Goal: Contribute content: Add original content to the website for others to see

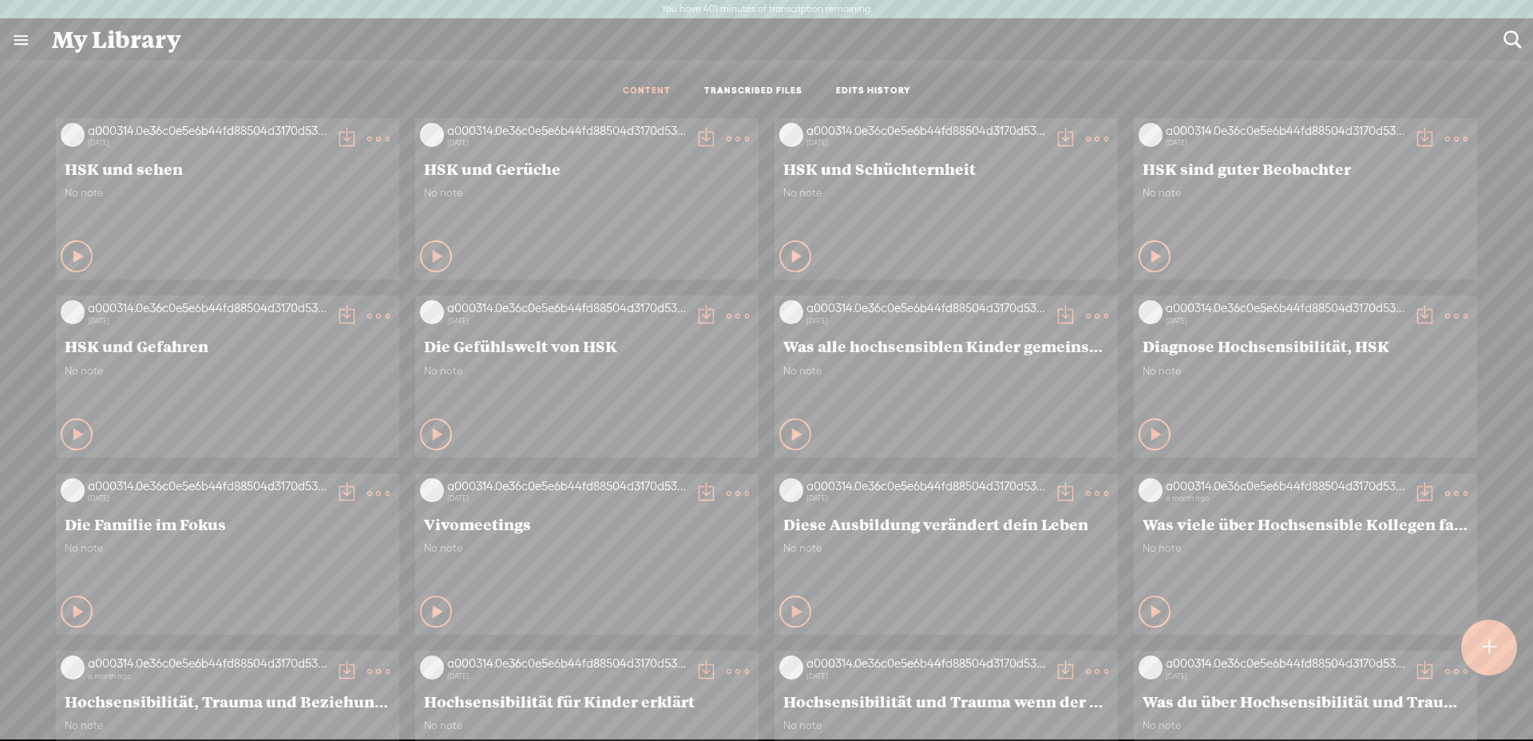
click at [1498, 652] on div at bounding box center [1489, 648] width 56 height 56
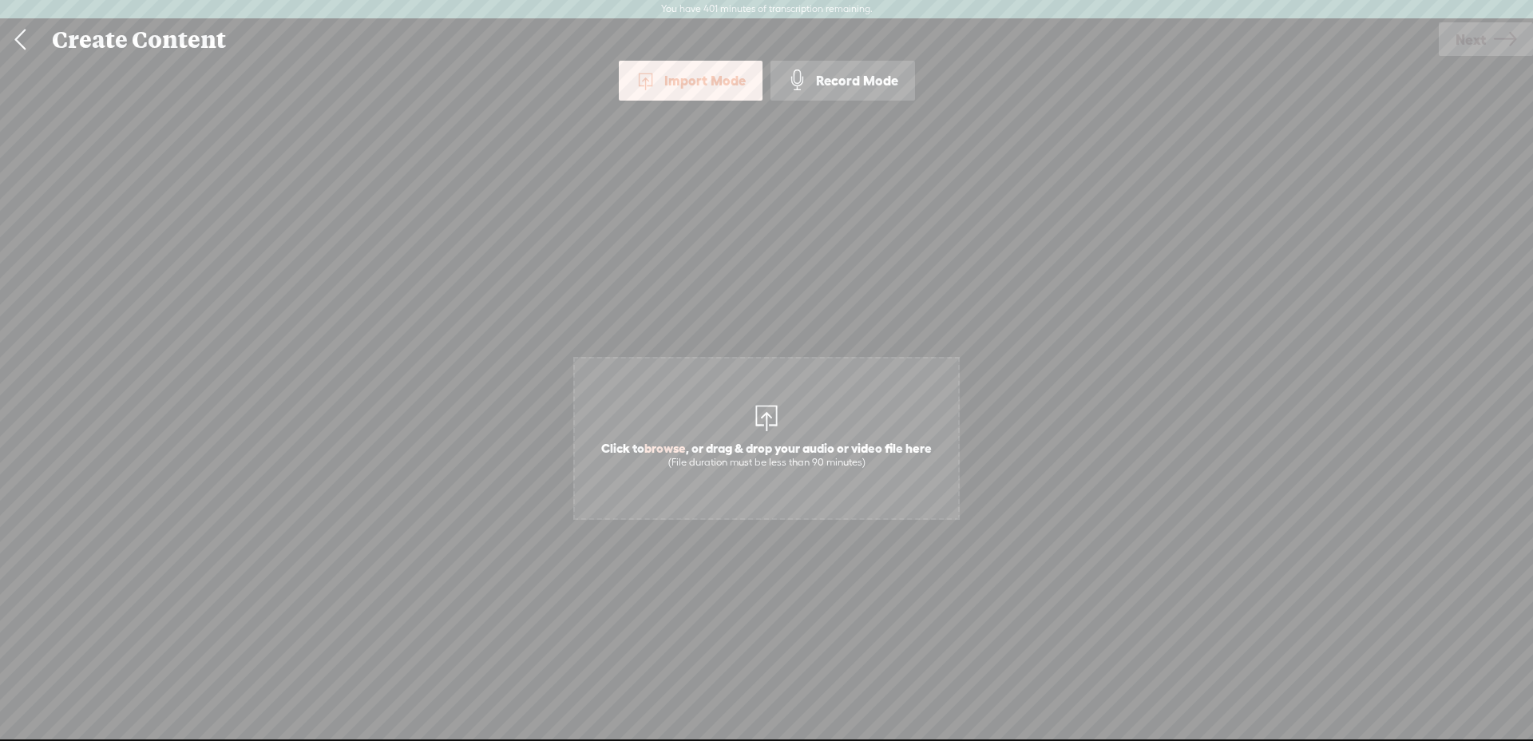
click at [751, 410] on div at bounding box center [767, 416] width 32 height 32
click at [1478, 34] on span "Next" at bounding box center [1471, 39] width 30 height 41
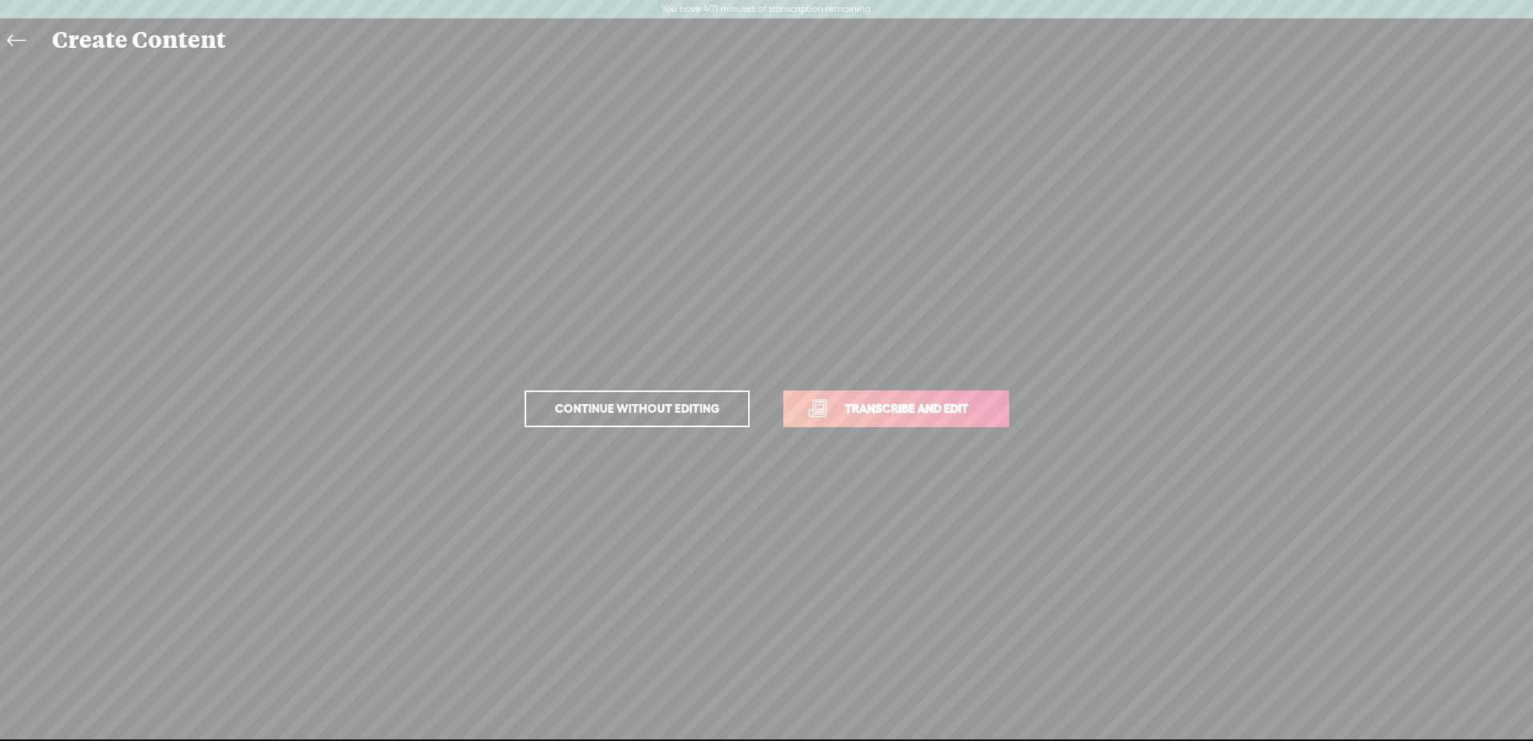
click at [840, 394] on link "Transcribe and edit" at bounding box center [896, 408] width 226 height 37
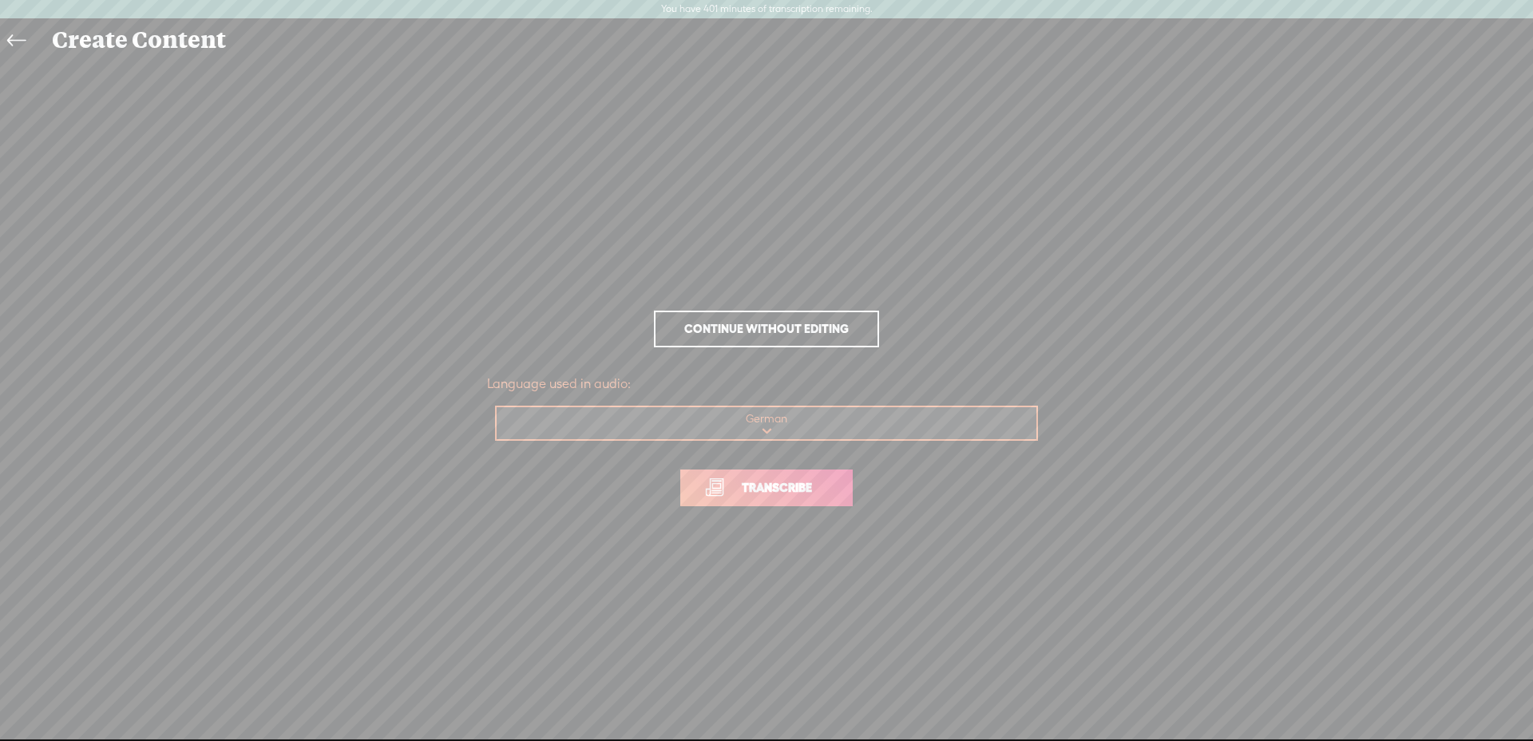
click at [816, 495] on span "Transcribe" at bounding box center [777, 487] width 104 height 18
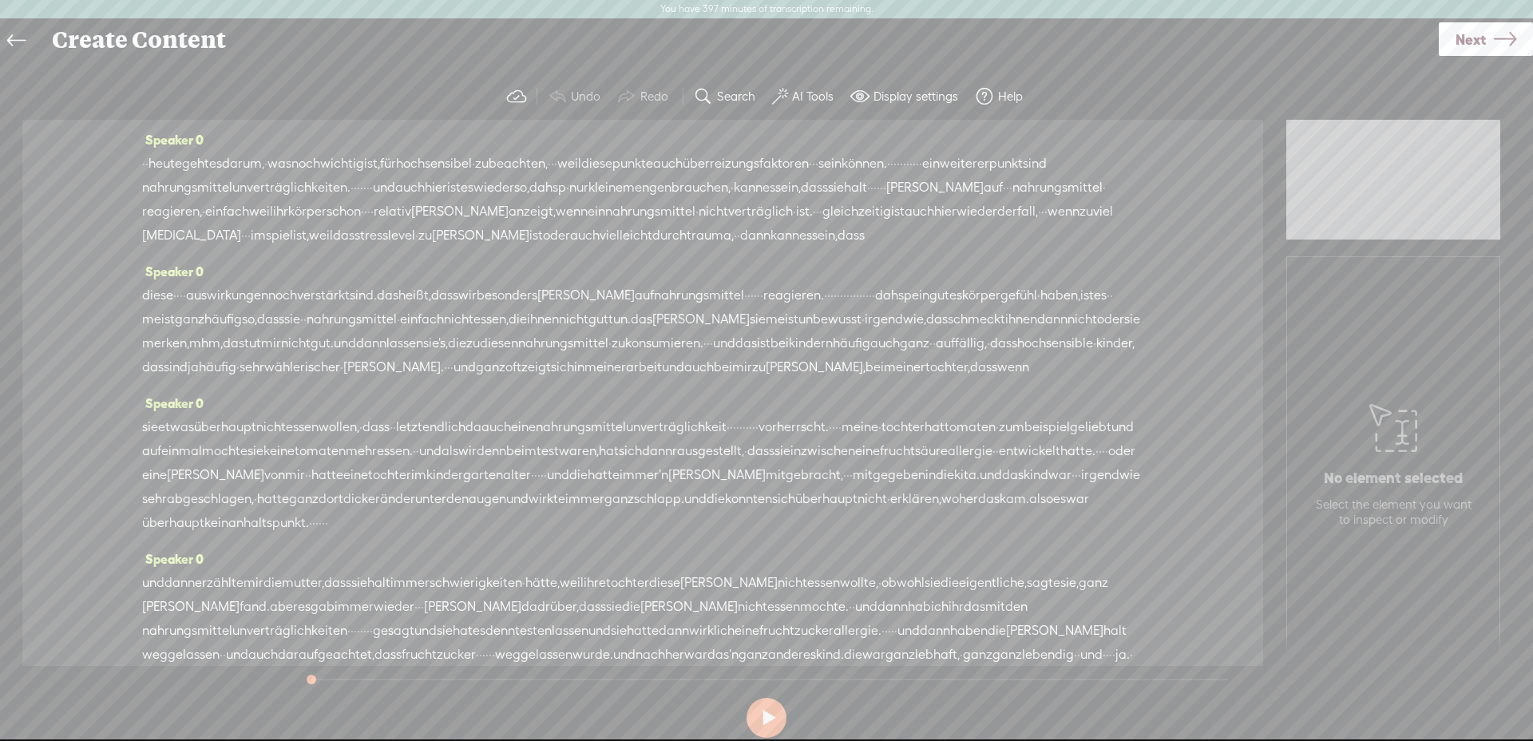
click at [799, 86] on button "AI Tools" at bounding box center [805, 97] width 78 height 32
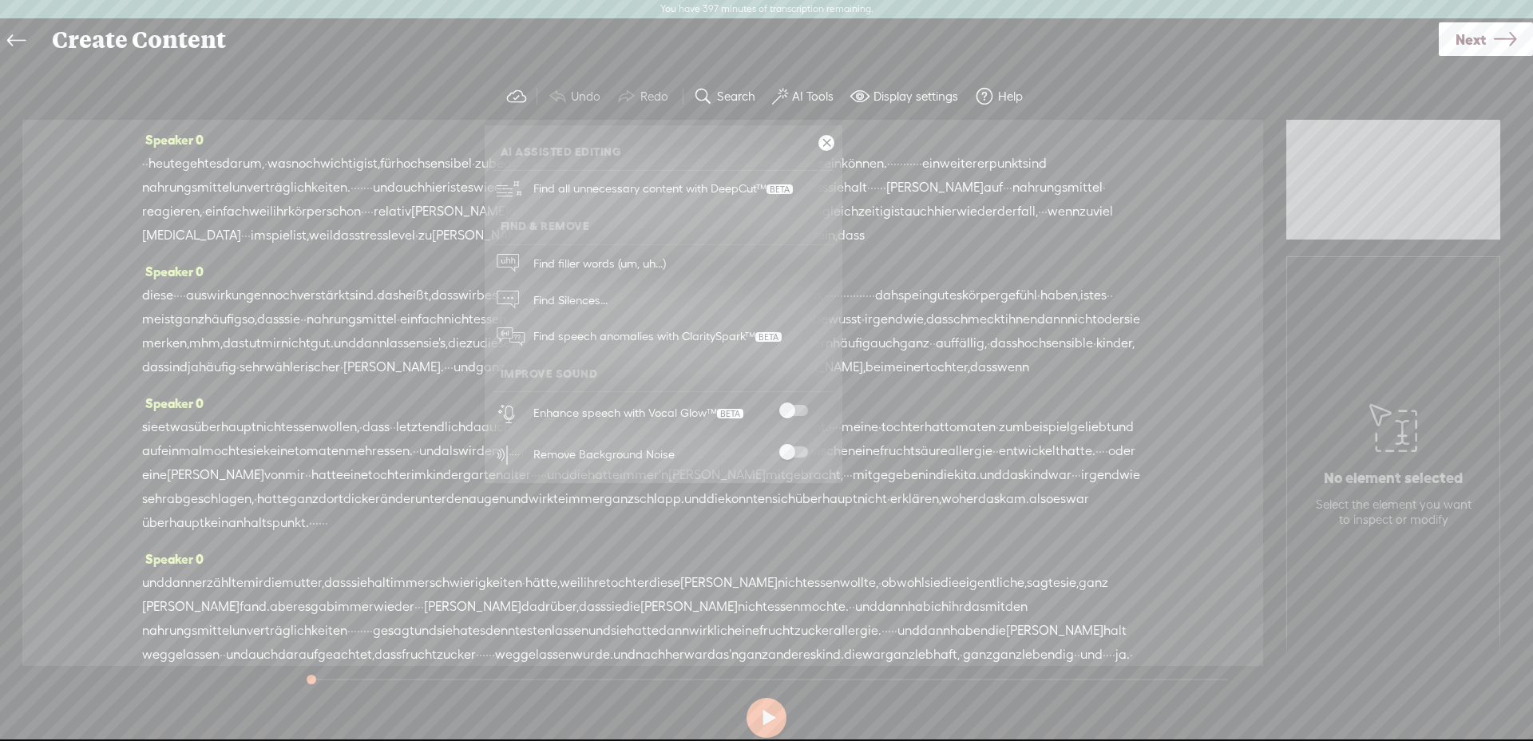
click at [795, 406] on span at bounding box center [793, 410] width 29 height 11
drag, startPoint x: 795, startPoint y: 447, endPoint x: 765, endPoint y: 414, distance: 45.2
click at [795, 447] on span at bounding box center [793, 451] width 29 height 11
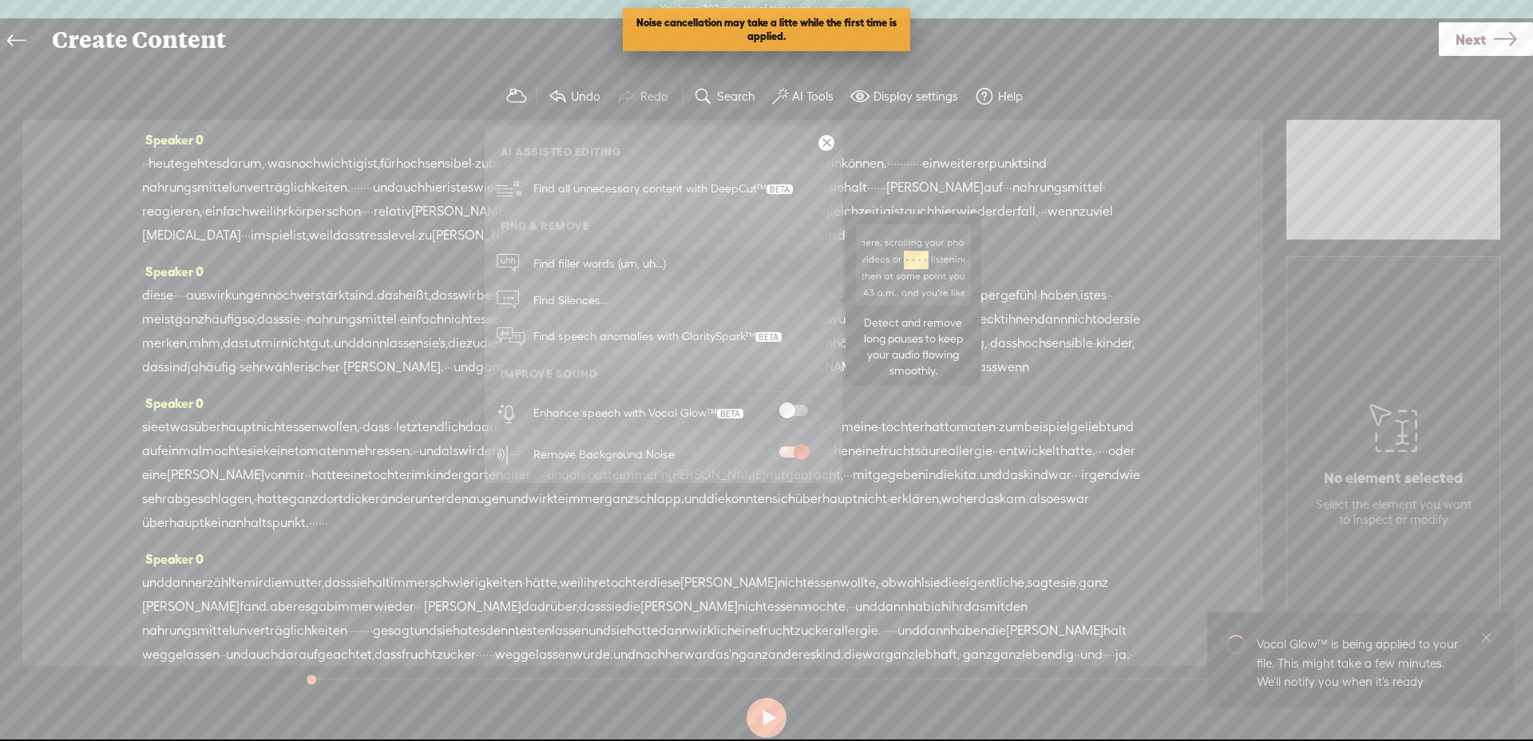
click at [549, 295] on span "Find Silences..." at bounding box center [570, 300] width 85 height 36
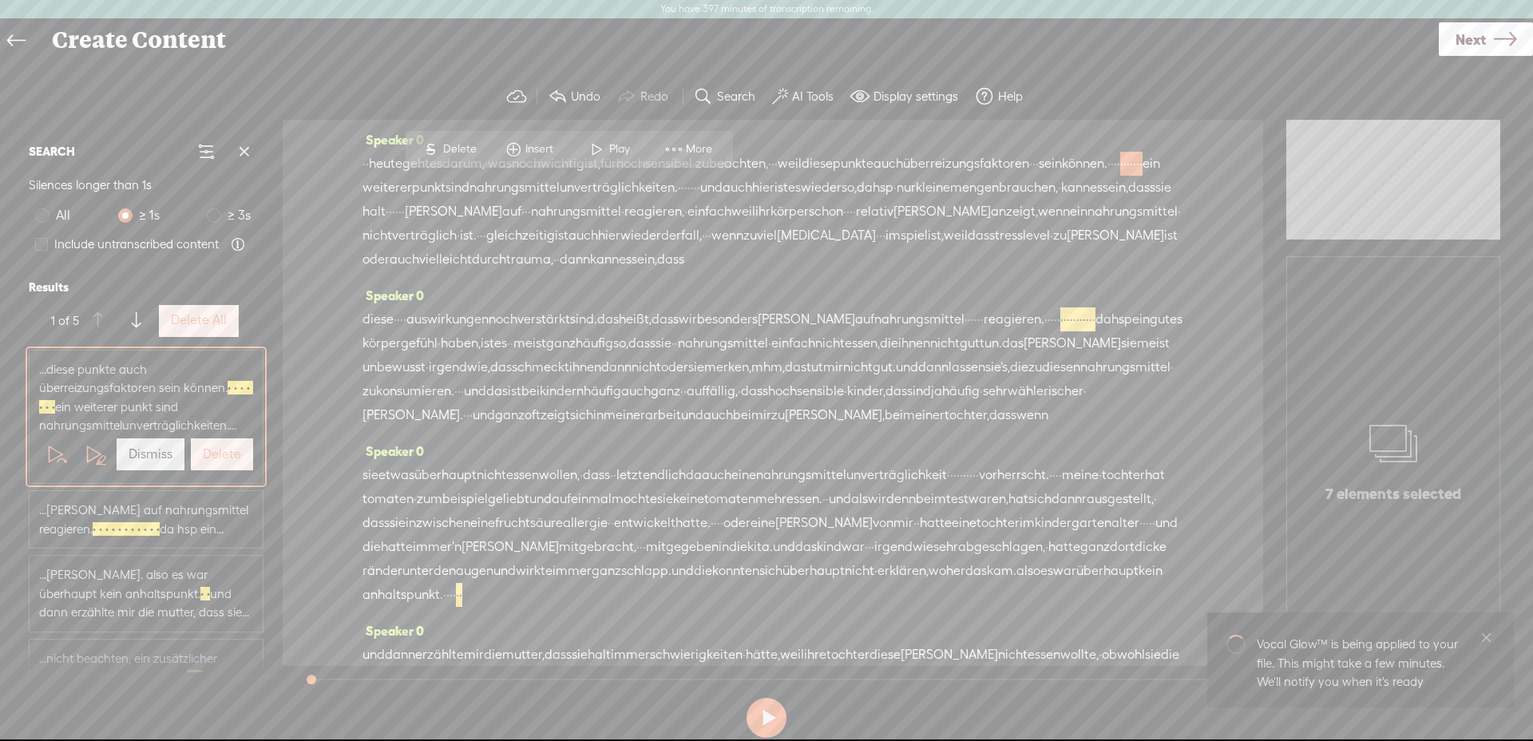
click at [187, 315] on label "Delete All" at bounding box center [199, 320] width 56 height 17
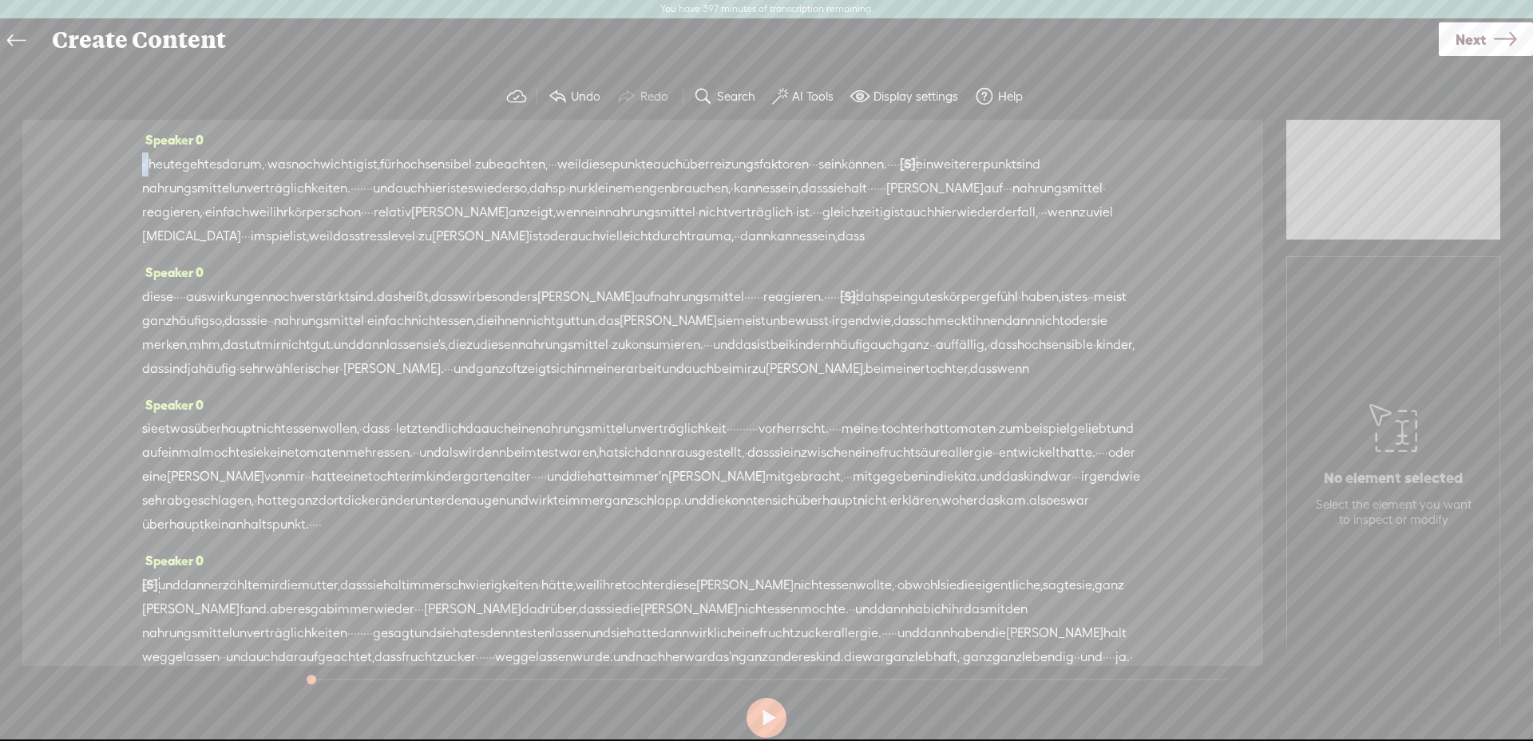
drag, startPoint x: 153, startPoint y: 161, endPoint x: 132, endPoint y: 161, distance: 20.8
click at [130, 161] on div "Speaker 0 · · heute geht es darum, · was noch wichtig ist, für [GEOGRAPHIC_DATA…" at bounding box center [642, 393] width 1241 height 546
click at [68, 126] on span "Delete" at bounding box center [61, 126] width 38 height 16
click at [182, 168] on span "heute" at bounding box center [175, 165] width 34 height 24
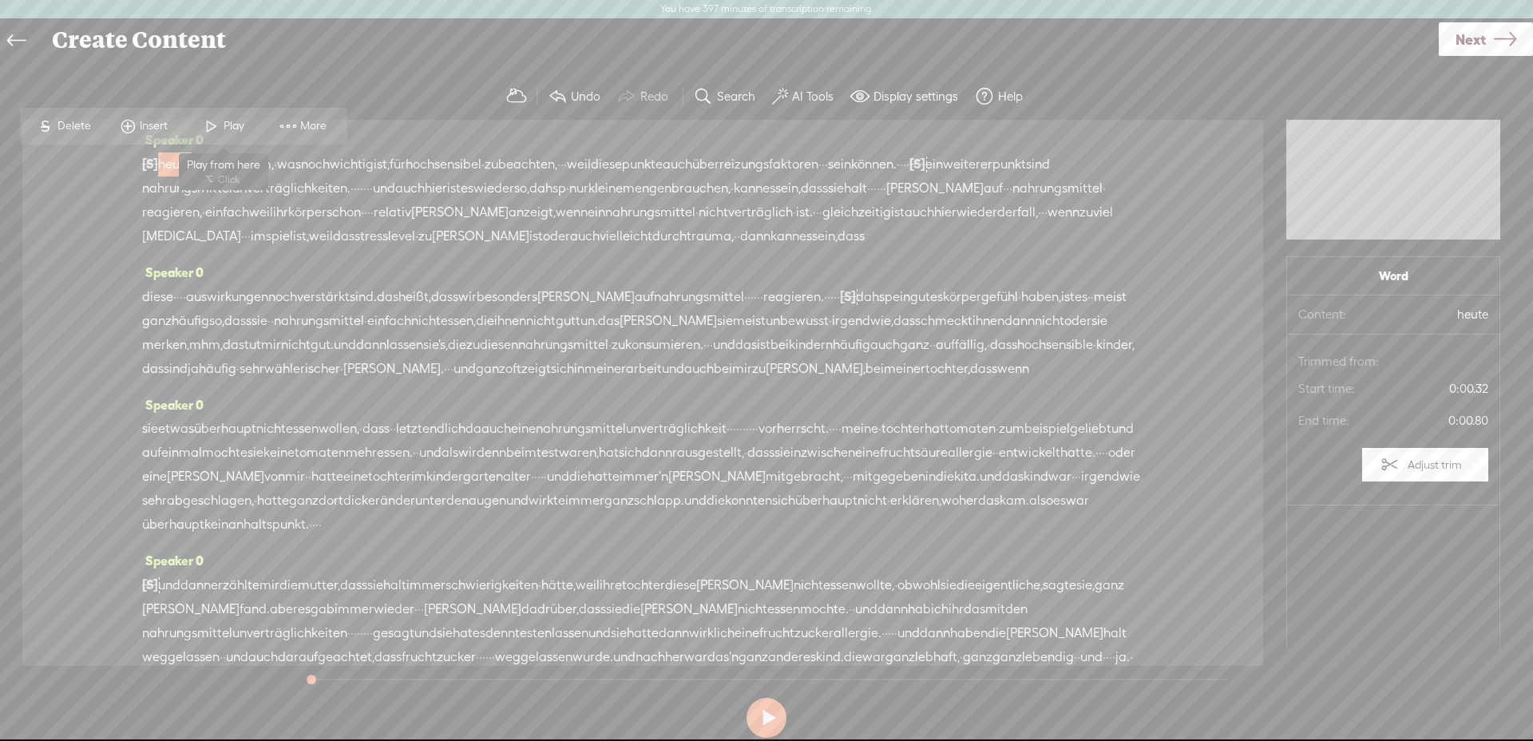
click at [234, 122] on span "Play" at bounding box center [236, 126] width 25 height 16
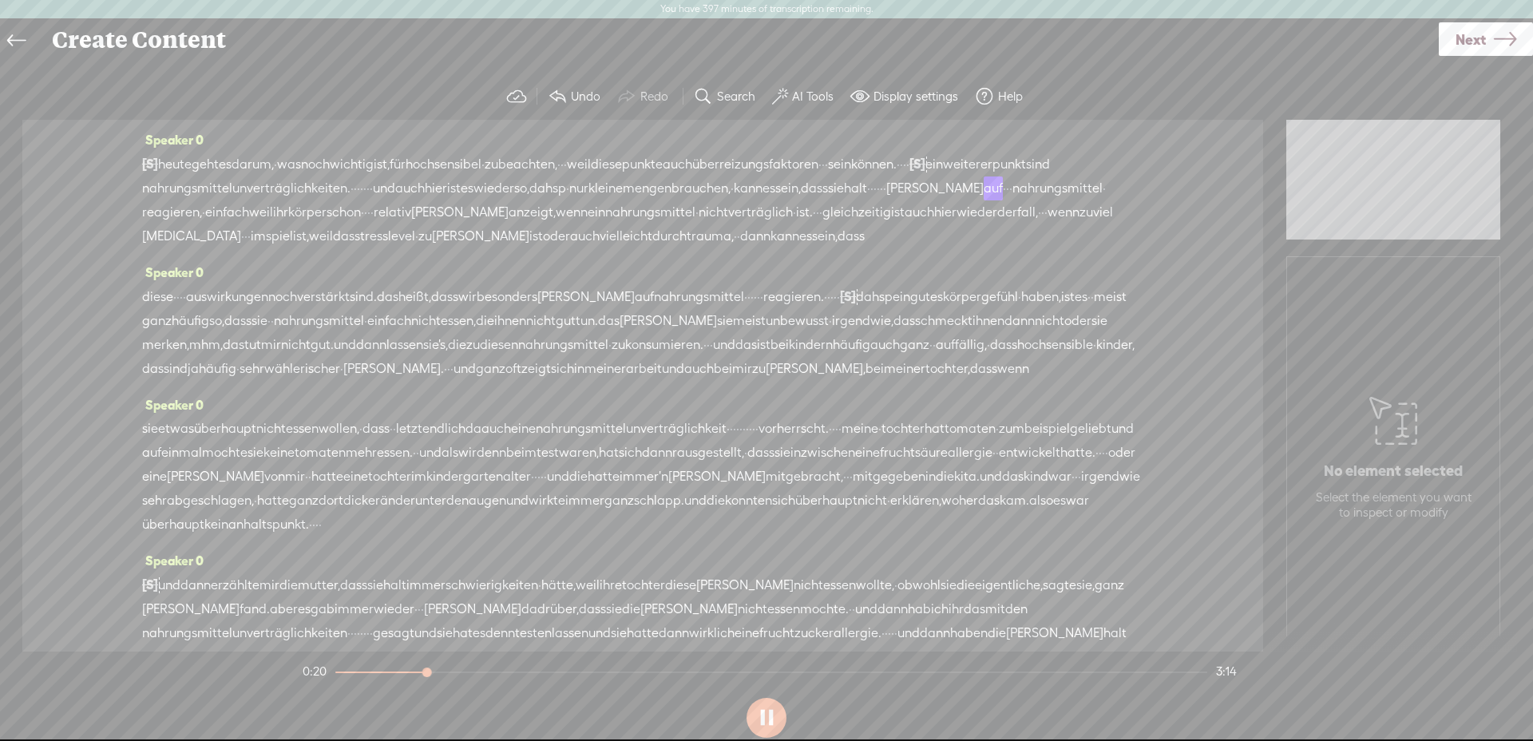
click at [766, 333] on span "meist" at bounding box center [749, 321] width 33 height 24
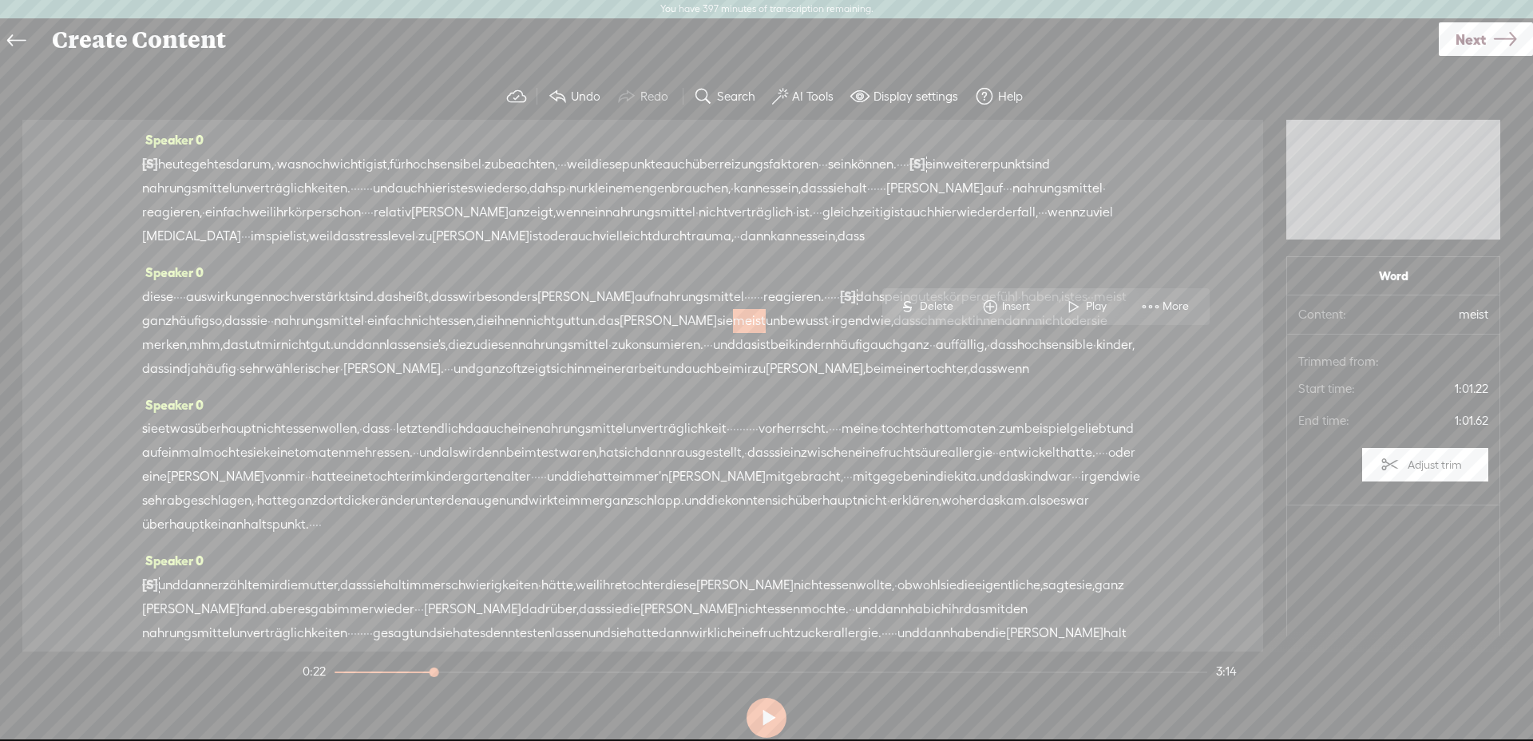
click at [237, 213] on div "[S] · · heute geht es darum, · was noch wichtig ist, für [GEOGRAPHIC_DATA] · zu…" at bounding box center [642, 200] width 1001 height 97
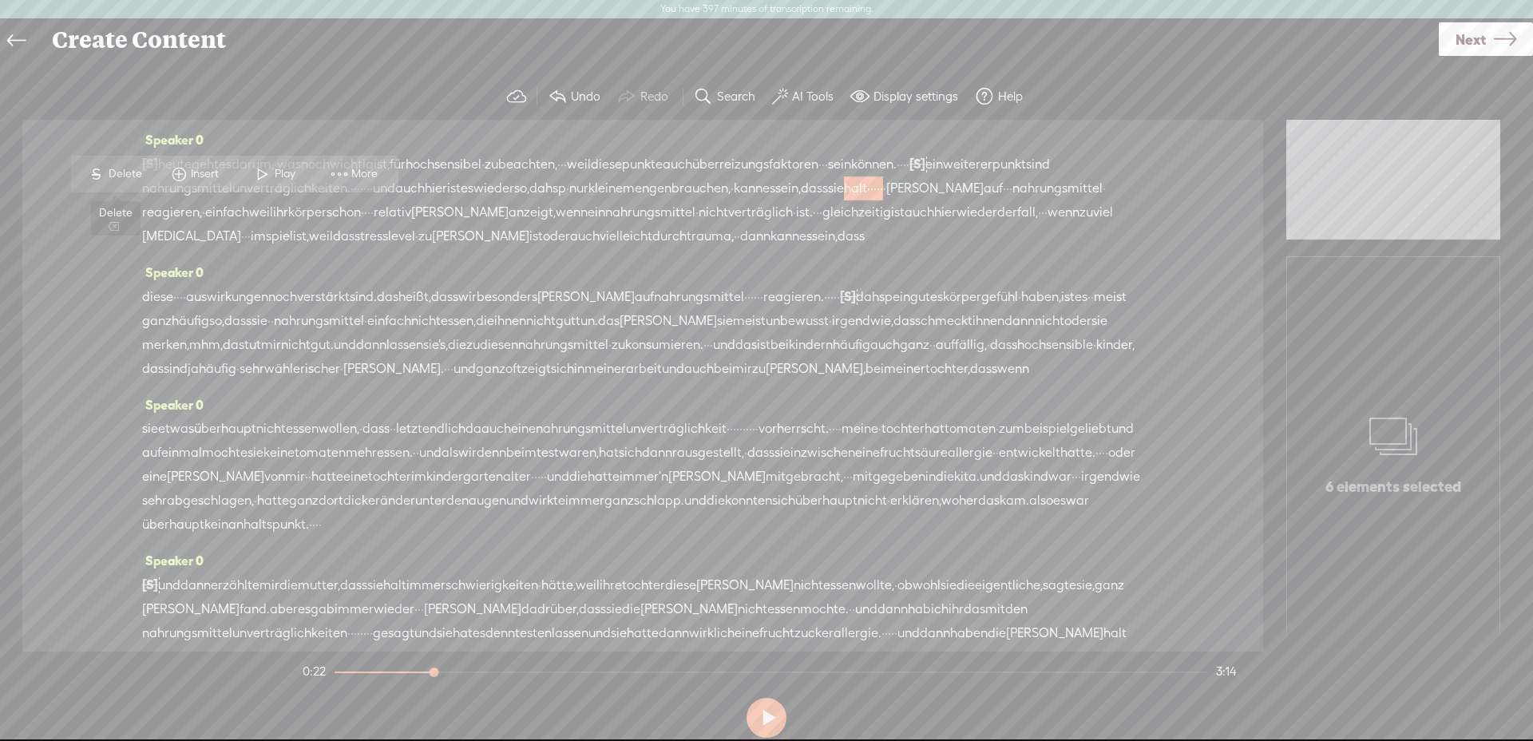
click at [131, 170] on span "Delete" at bounding box center [128, 174] width 38 height 16
click at [828, 201] on span "sie" at bounding box center [836, 189] width 16 height 24
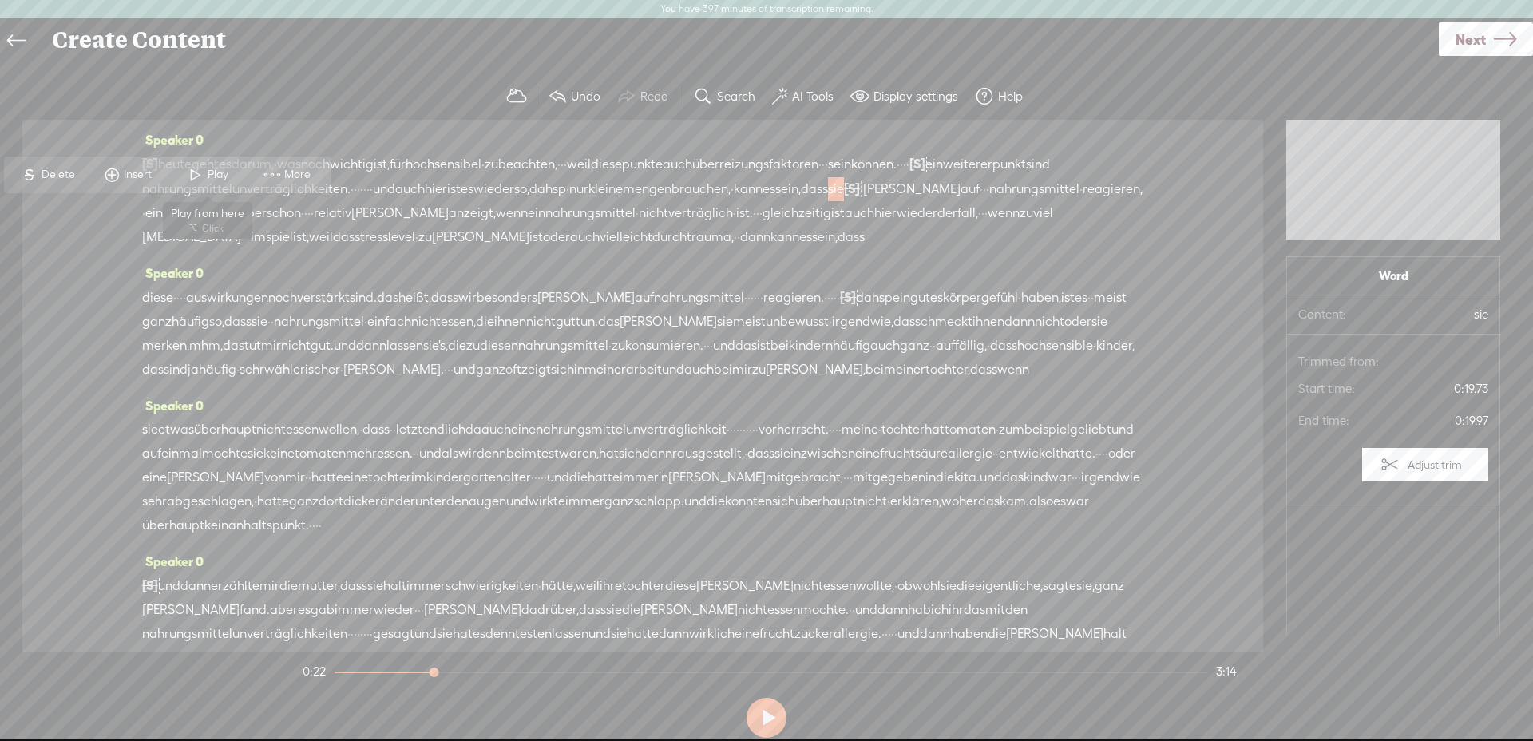
click at [213, 168] on span "Play" at bounding box center [220, 175] width 25 height 16
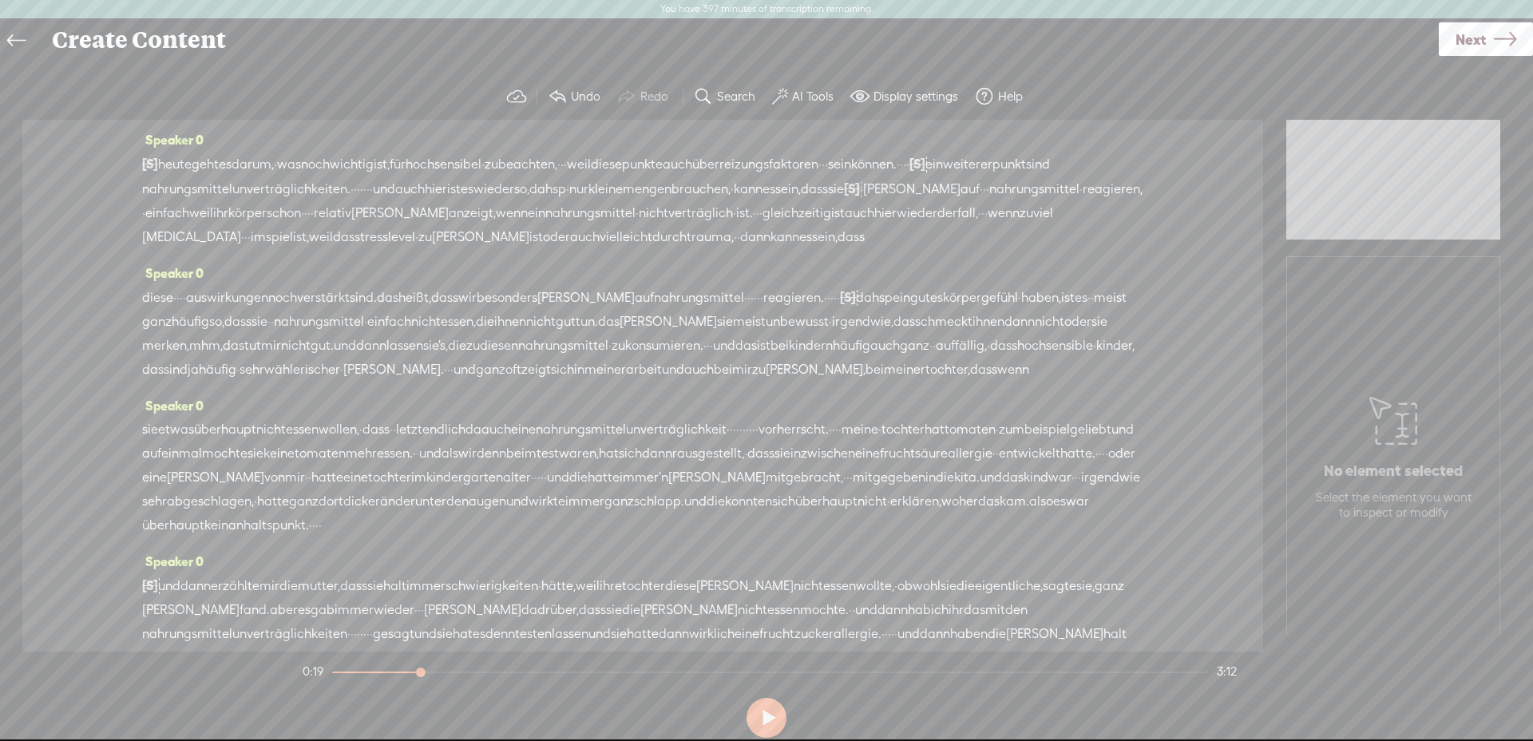
click at [844, 196] on span "[S]" at bounding box center [852, 188] width 16 height 14
click at [175, 179] on span "Restore" at bounding box center [187, 174] width 42 height 16
click at [828, 200] on span "sie" at bounding box center [836, 188] width 16 height 24
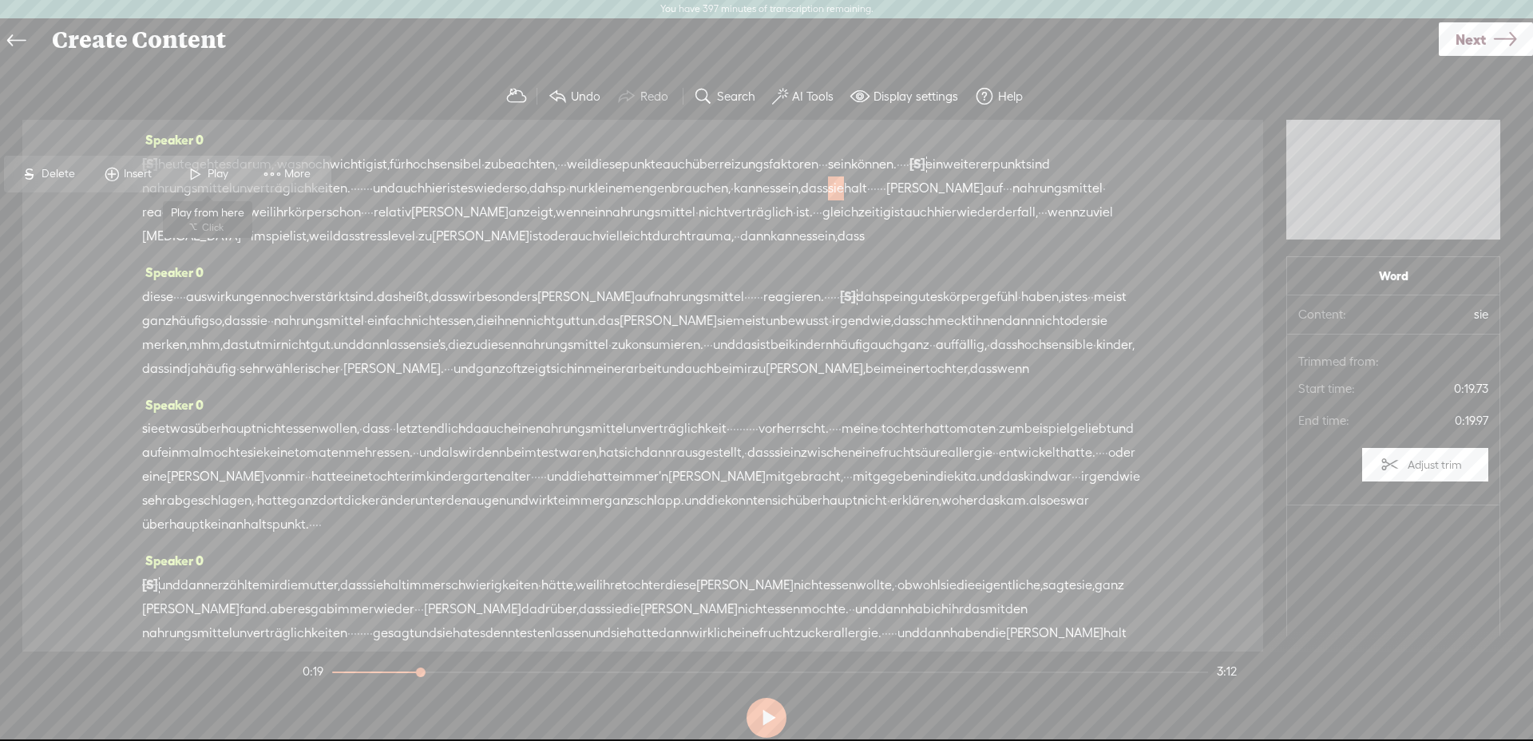
drag, startPoint x: 204, startPoint y: 173, endPoint x: 196, endPoint y: 189, distance: 17.5
click at [203, 173] on span at bounding box center [196, 174] width 24 height 29
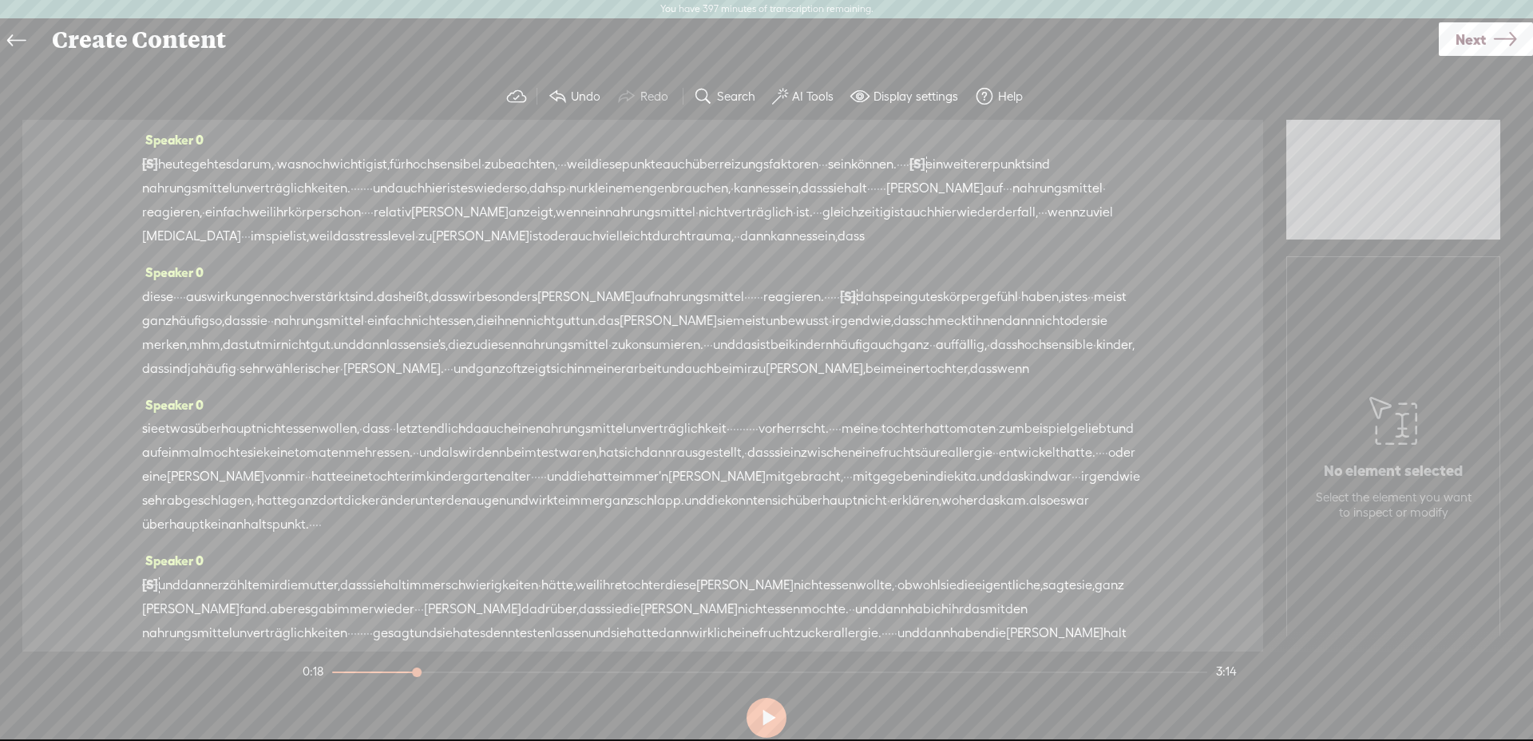
click at [844, 200] on span "halt" at bounding box center [855, 188] width 23 height 24
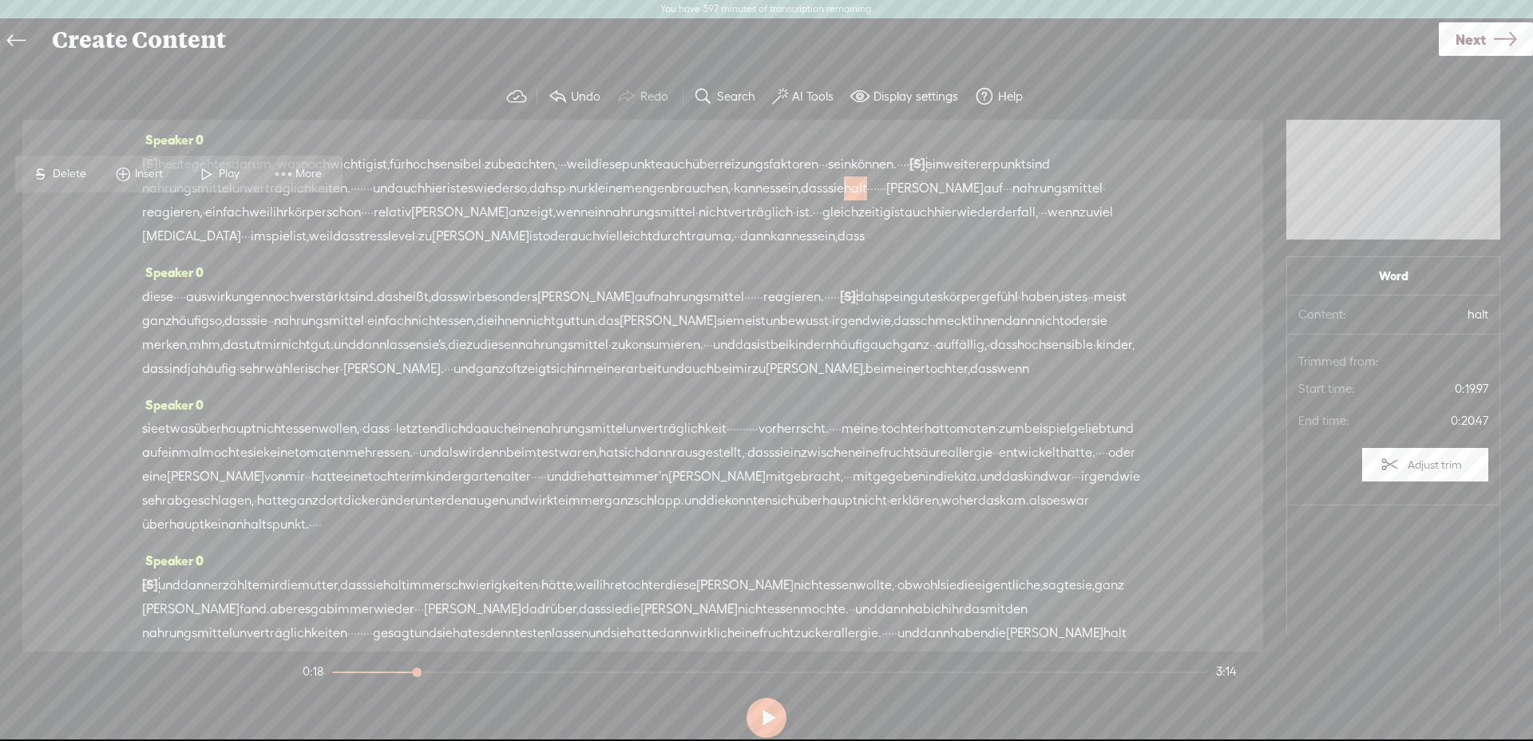
drag, startPoint x: 77, startPoint y: 176, endPoint x: 105, endPoint y: 174, distance: 28.8
click at [76, 176] on span "Delete" at bounding box center [72, 174] width 38 height 16
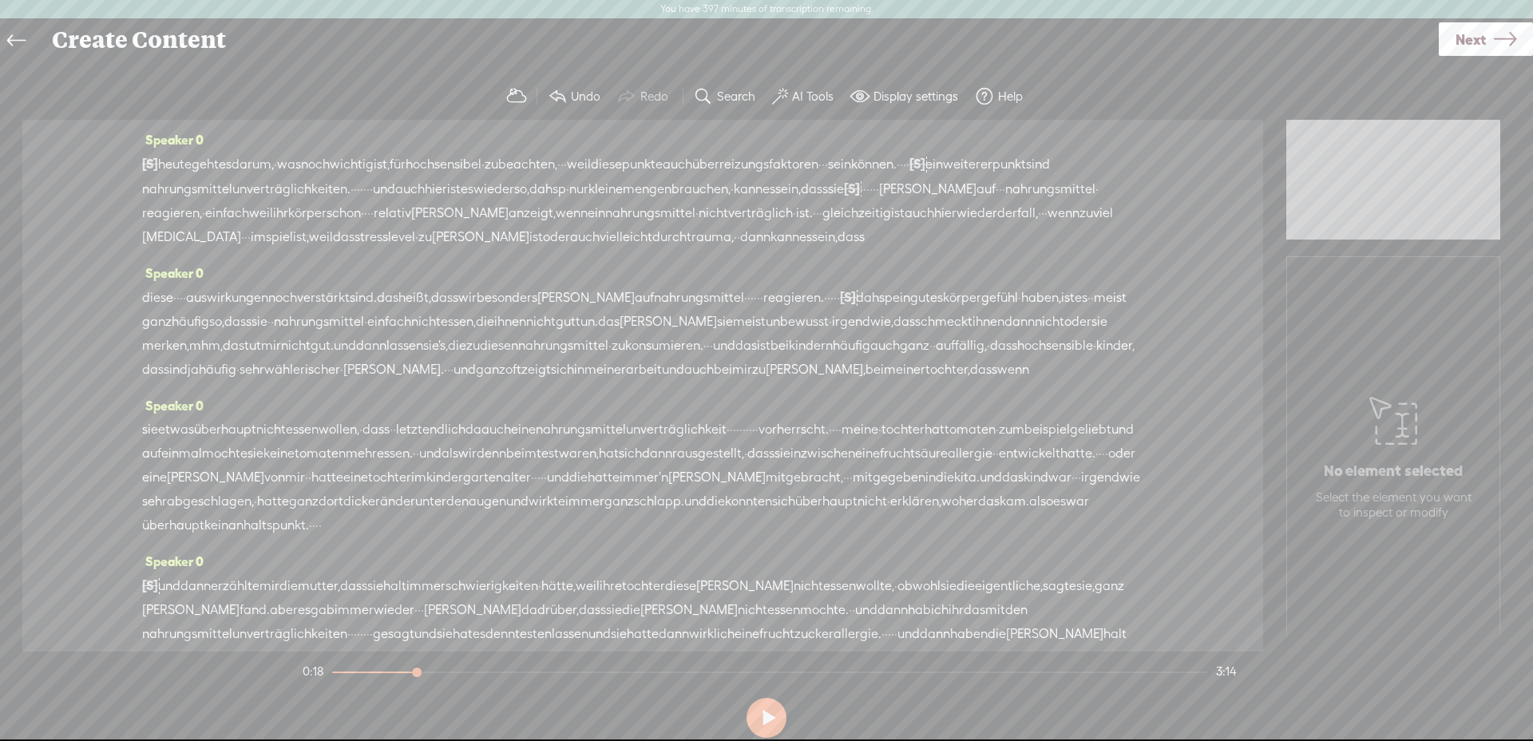
click at [828, 201] on span "sie" at bounding box center [836, 189] width 16 height 24
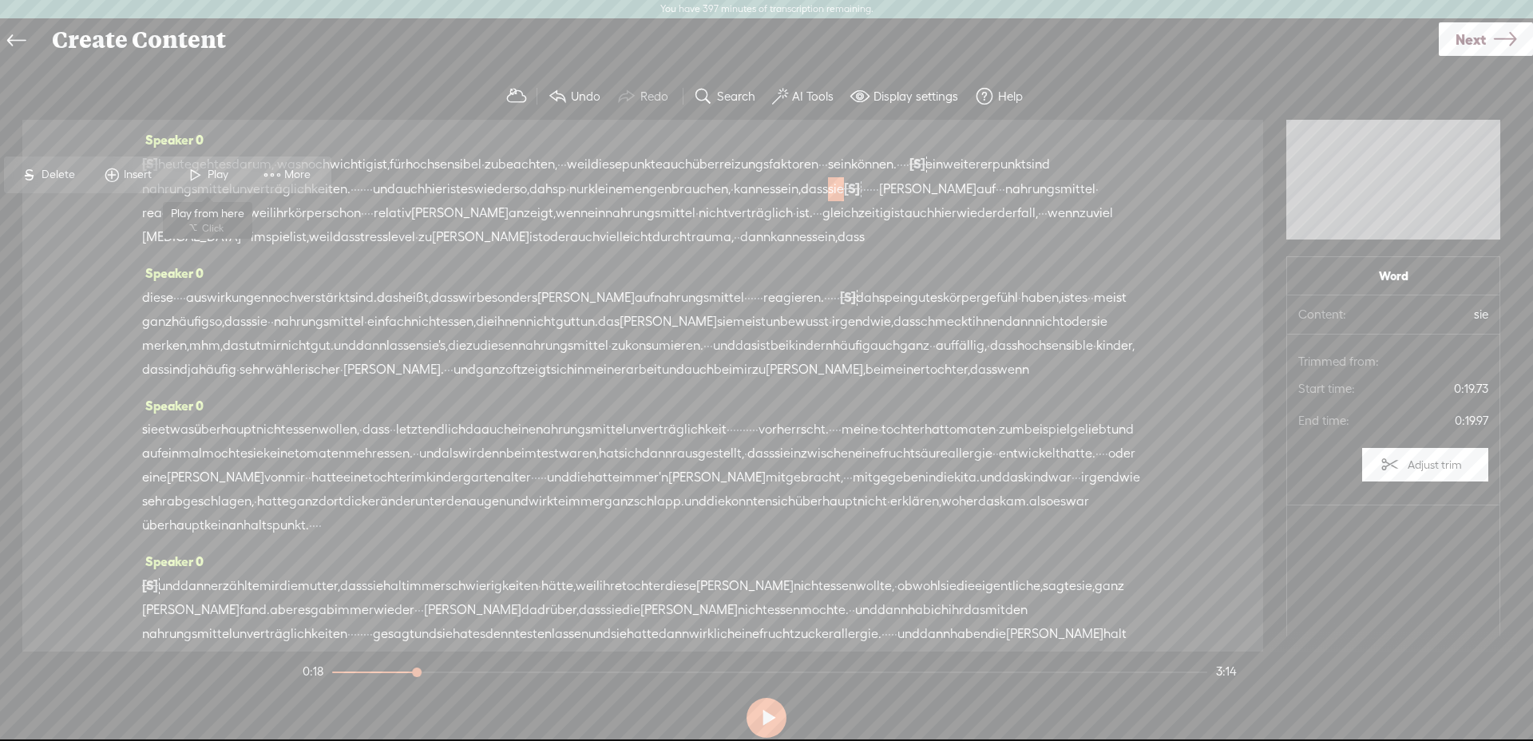
click at [212, 168] on span "Play" at bounding box center [220, 175] width 25 height 16
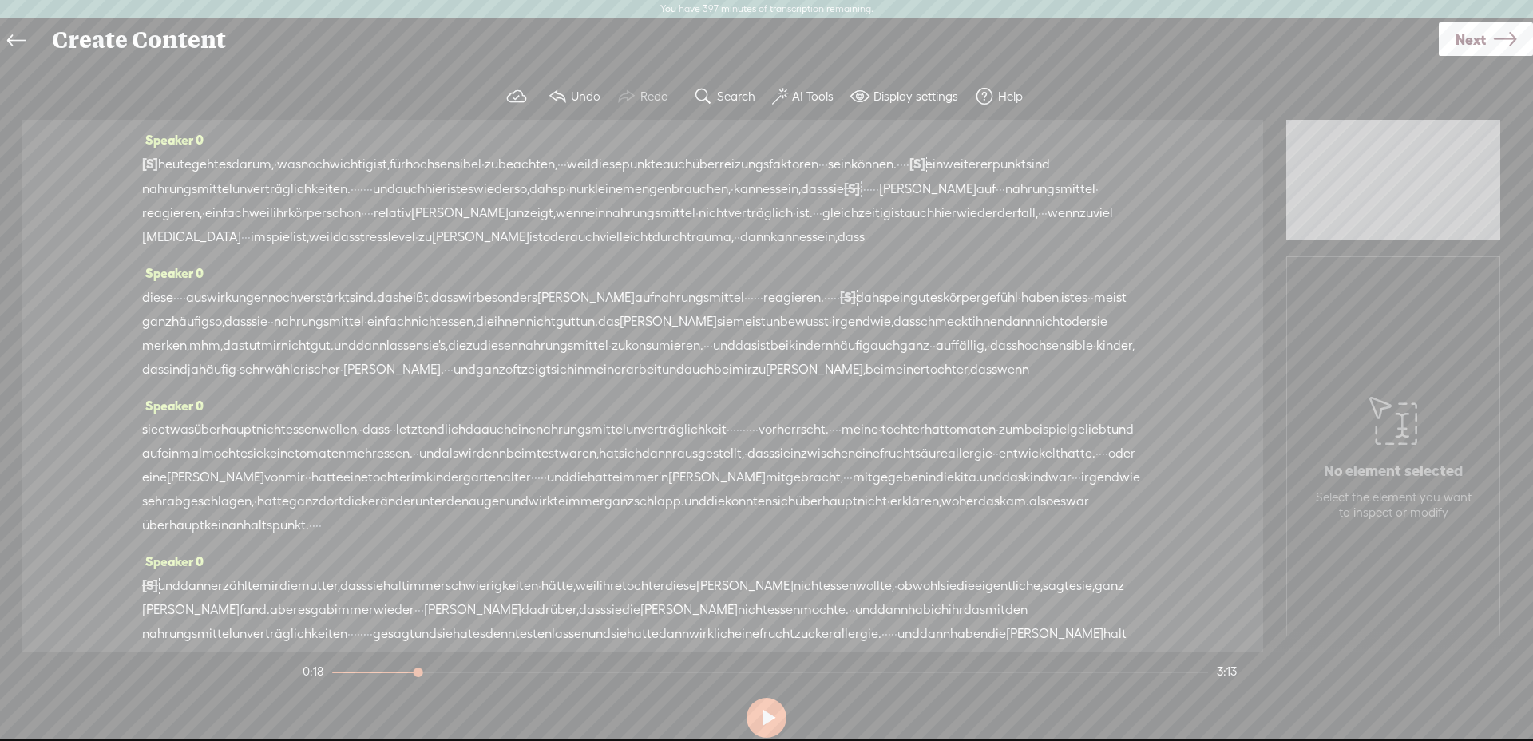
drag, startPoint x: 226, startPoint y: 215, endPoint x: 182, endPoint y: 212, distance: 44.0
click at [182, 212] on div "[S] · · heute geht es darum, · was noch wichtig ist, für [GEOGRAPHIC_DATA] · zu…" at bounding box center [642, 200] width 1001 height 97
drag, startPoint x: 66, startPoint y: 171, endPoint x: 162, endPoint y: 189, distance: 97.6
click at [66, 170] on span "Delete" at bounding box center [68, 174] width 38 height 16
click at [763, 191] on span "kann" at bounding box center [748, 189] width 29 height 24
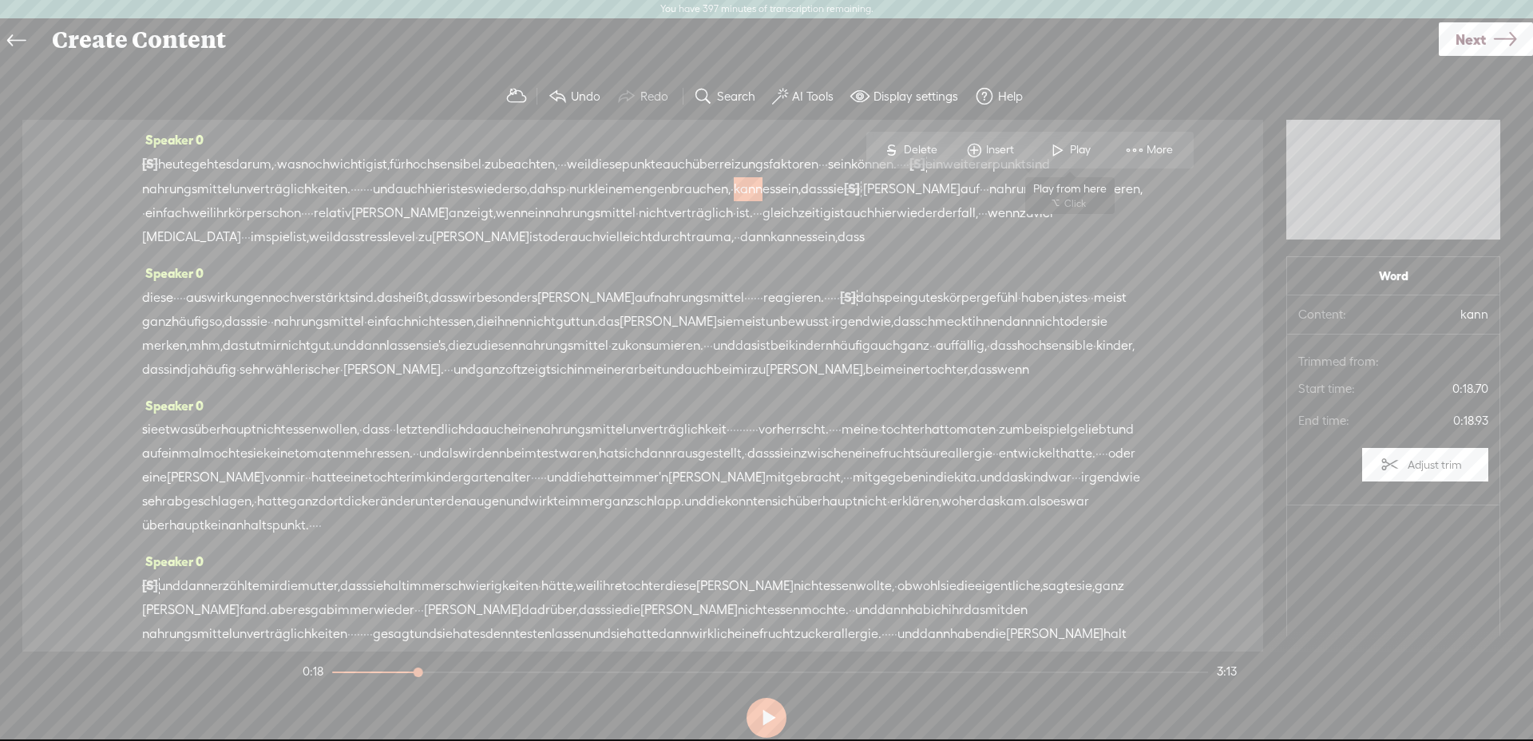
click at [1067, 156] on span at bounding box center [1058, 150] width 24 height 29
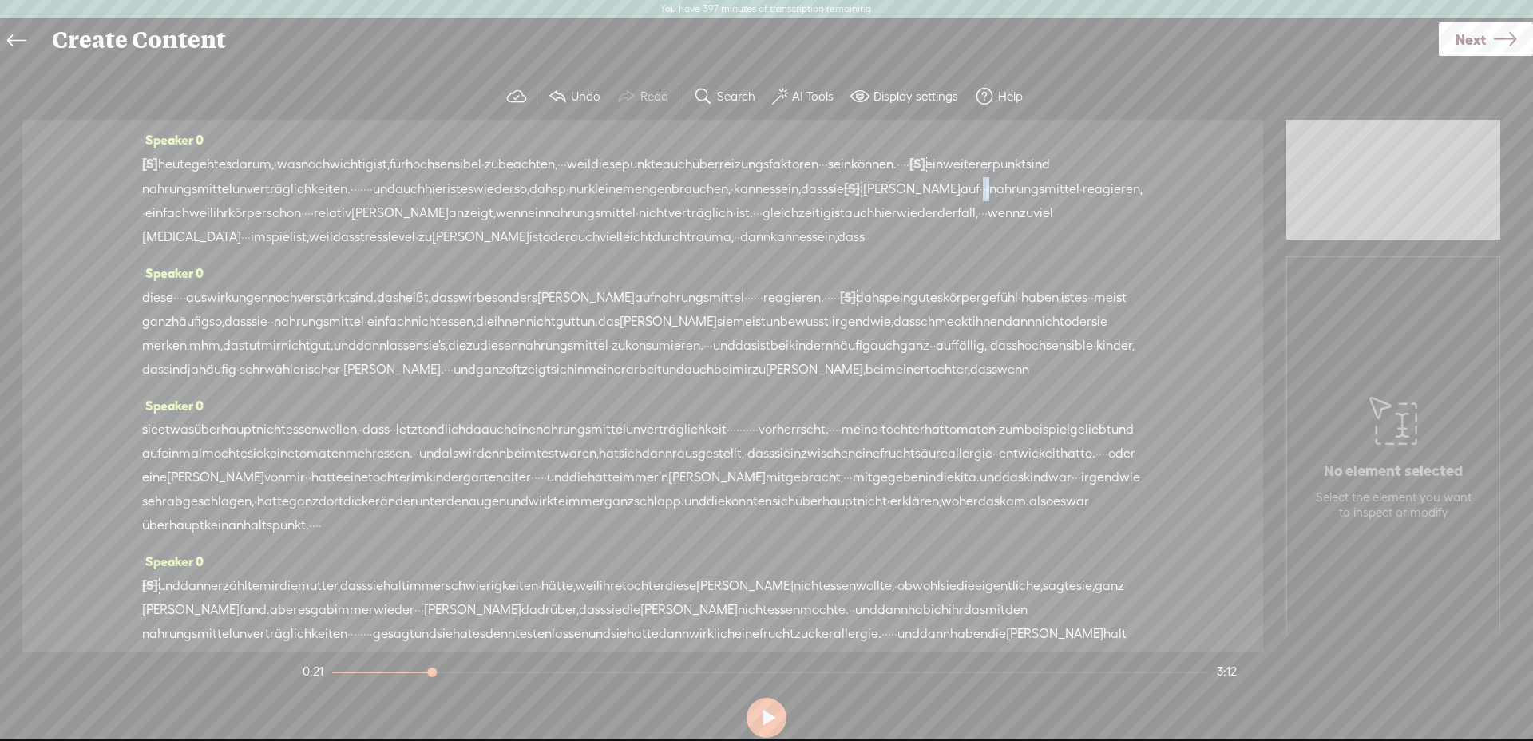
drag, startPoint x: 301, startPoint y: 218, endPoint x: 286, endPoint y: 219, distance: 15.2
click at [286, 219] on div "[S] · · heute geht es darum, · was noch wichtig ist, für [GEOGRAPHIC_DATA] · zu…" at bounding box center [642, 200] width 1001 height 97
drag, startPoint x: 168, startPoint y: 164, endPoint x: 192, endPoint y: 176, distance: 26.1
click at [169, 165] on span "S Delete" at bounding box center [163, 175] width 80 height 29
click at [863, 201] on span "[PERSON_NAME]" at bounding box center [911, 189] width 97 height 24
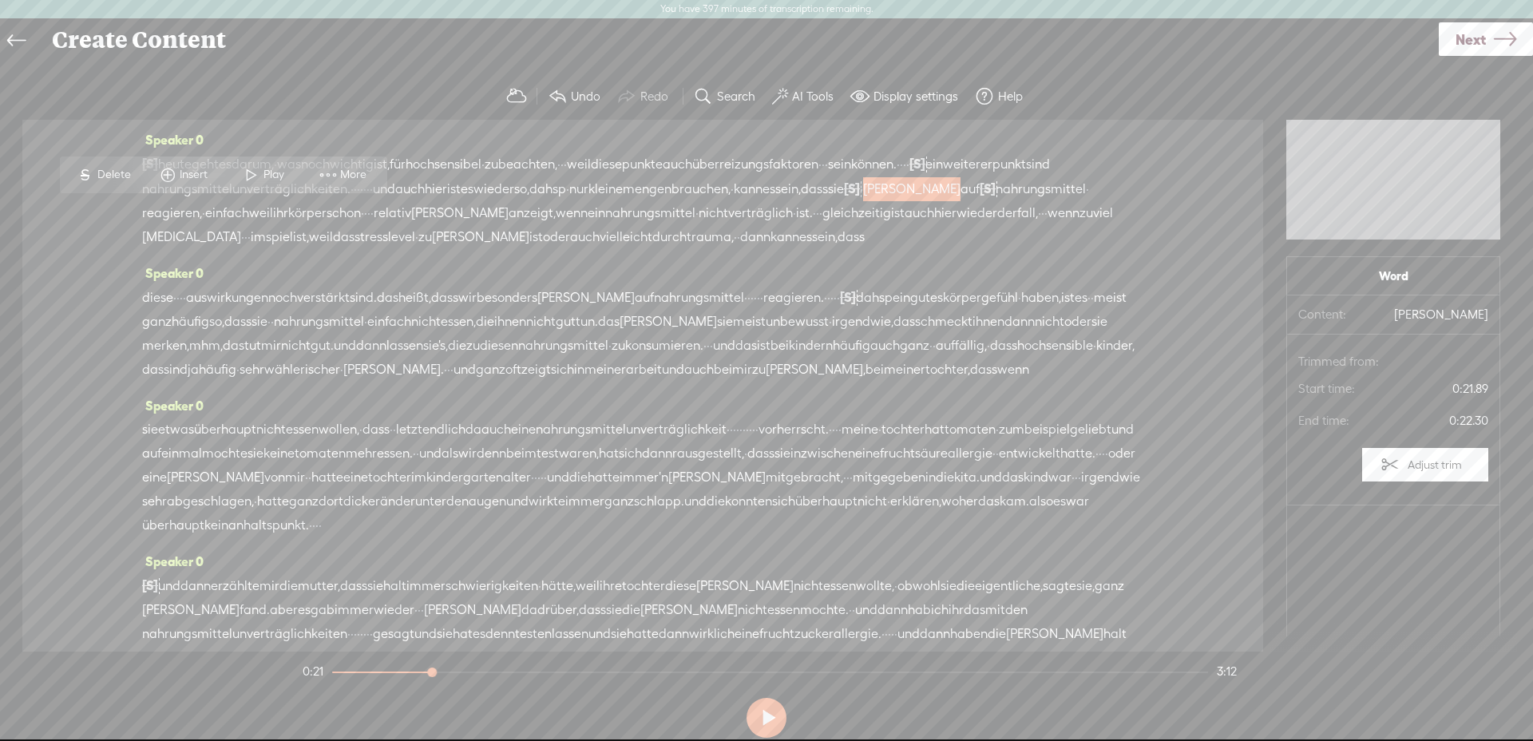
click at [280, 178] on span "Play" at bounding box center [276, 175] width 25 height 16
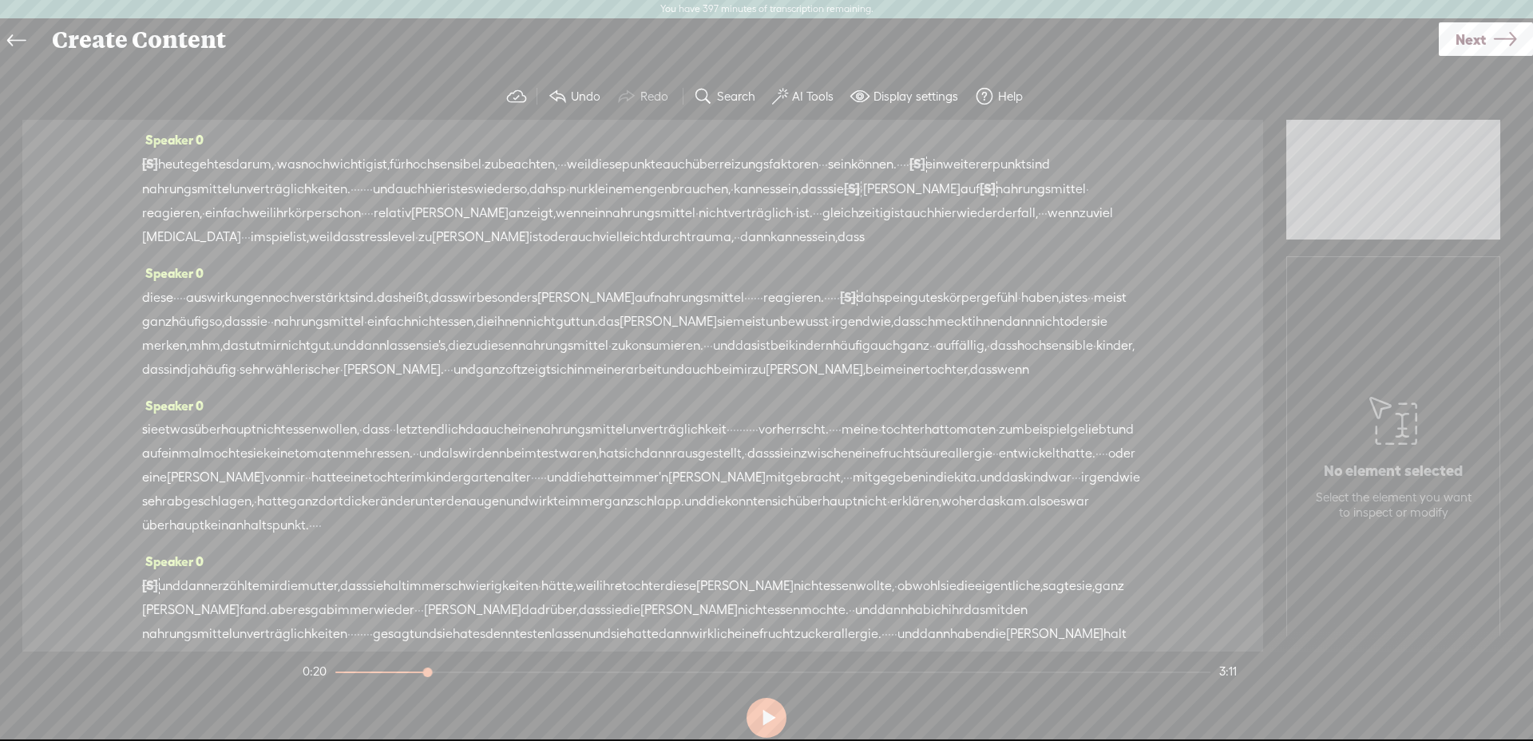
click at [996, 201] on span "nahrungsmittel" at bounding box center [1041, 189] width 90 height 24
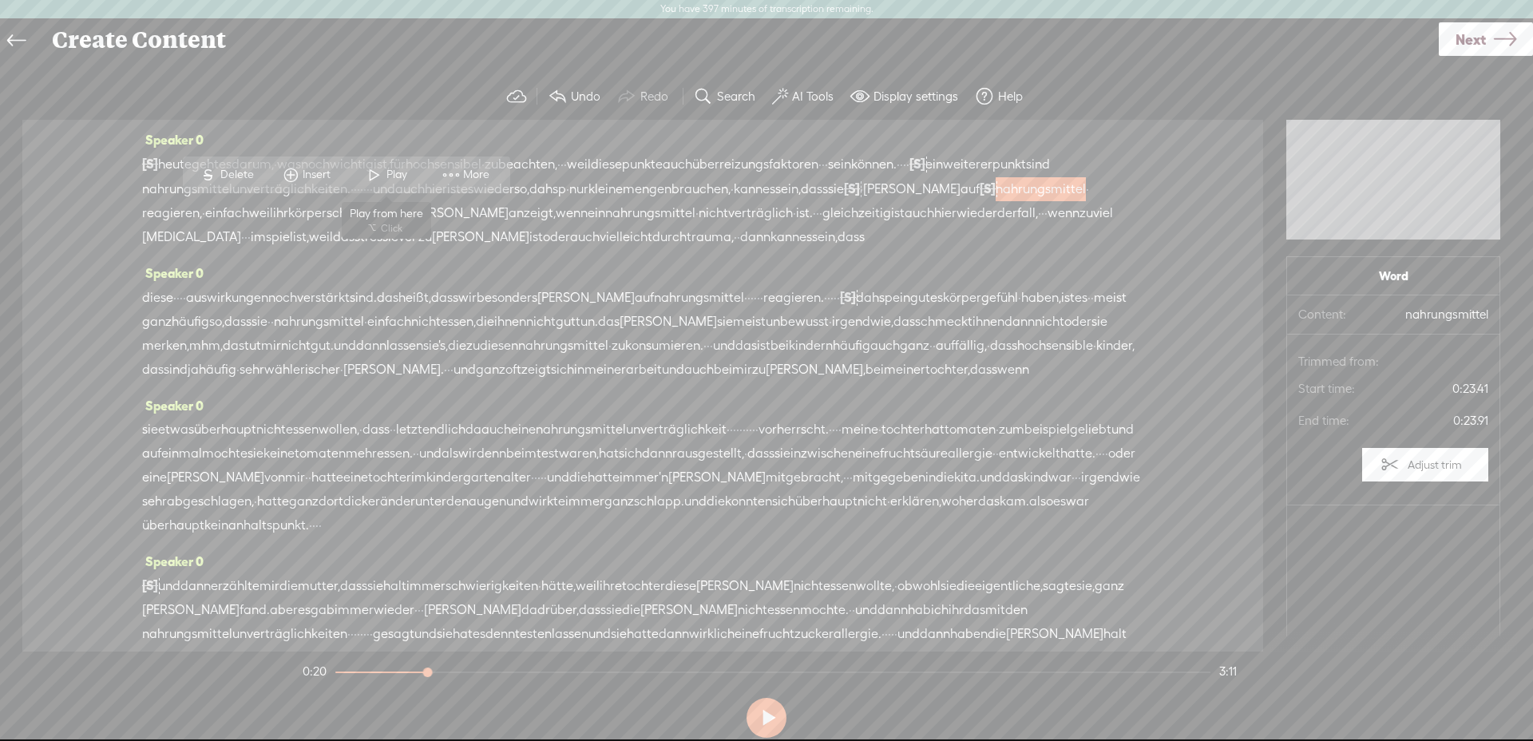
click at [388, 180] on span "Play" at bounding box center [398, 175] width 25 height 16
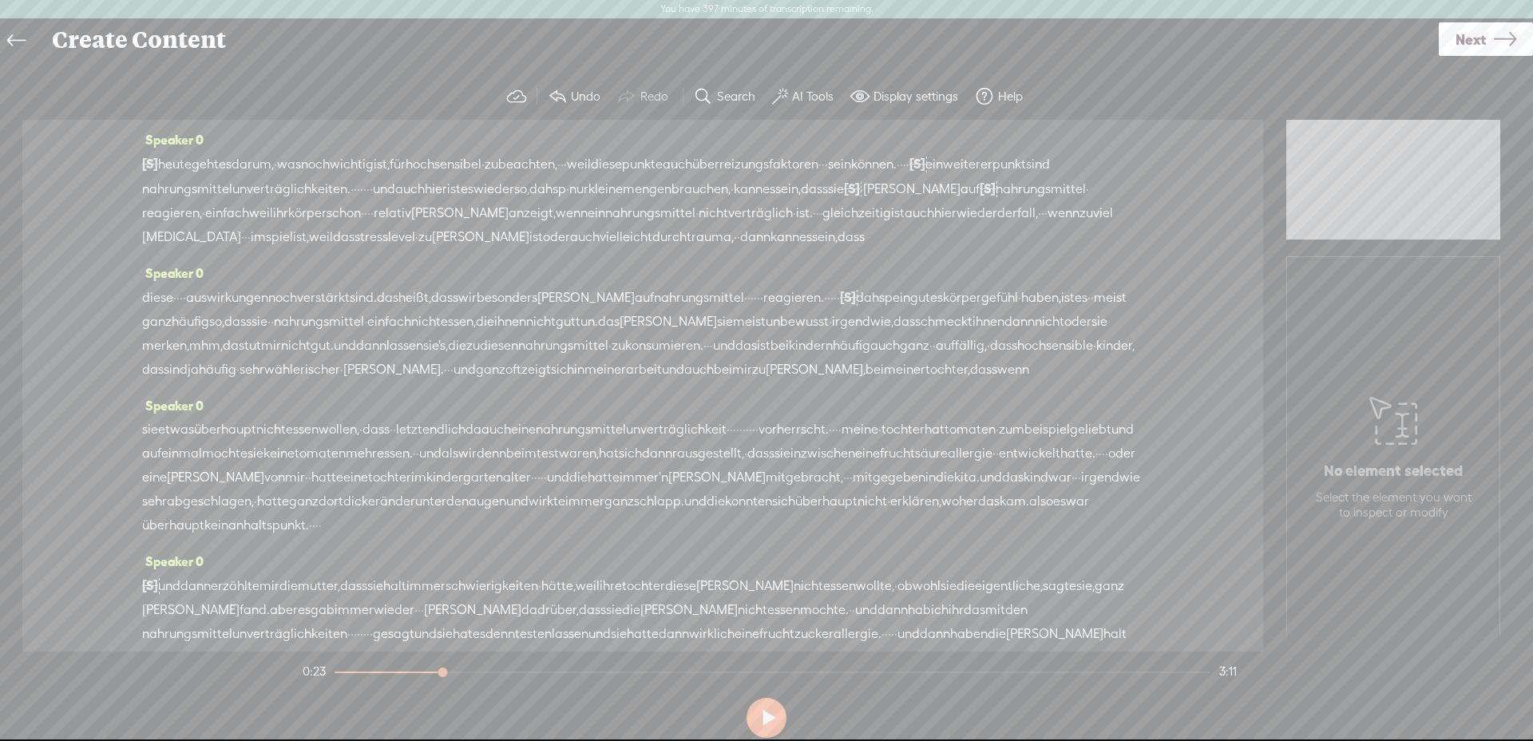
drag, startPoint x: 666, startPoint y: 208, endPoint x: 680, endPoint y: 212, distance: 14.9
click at [680, 212] on div "[S] · · heute geht es darum, · was noch wichtig ist, für [GEOGRAPHIC_DATA] · zu…" at bounding box center [642, 200] width 1001 height 97
click at [572, 168] on span "Delete" at bounding box center [576, 175] width 38 height 16
click at [327, 222] on span "körper" at bounding box center [307, 214] width 38 height 24
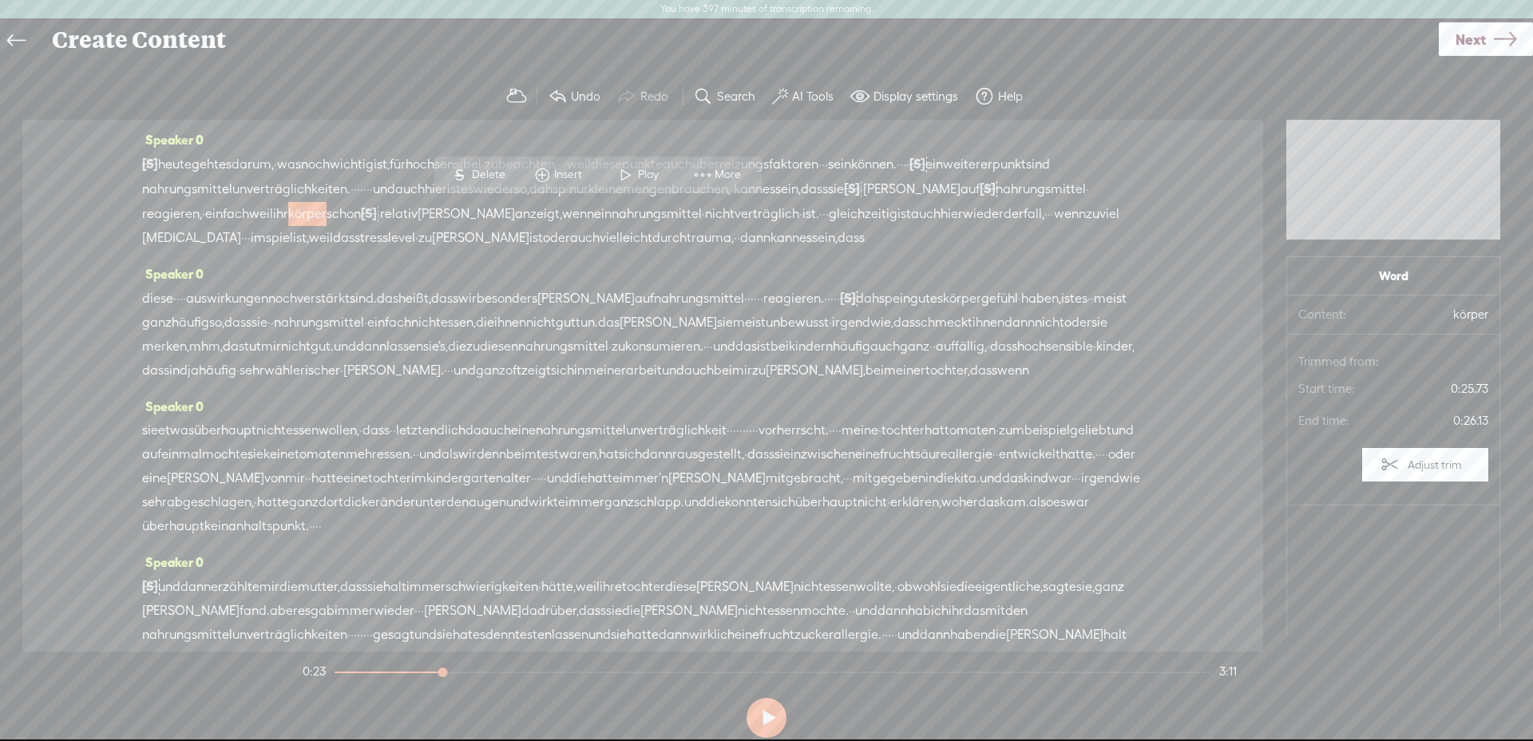
click at [632, 188] on span at bounding box center [626, 175] width 24 height 29
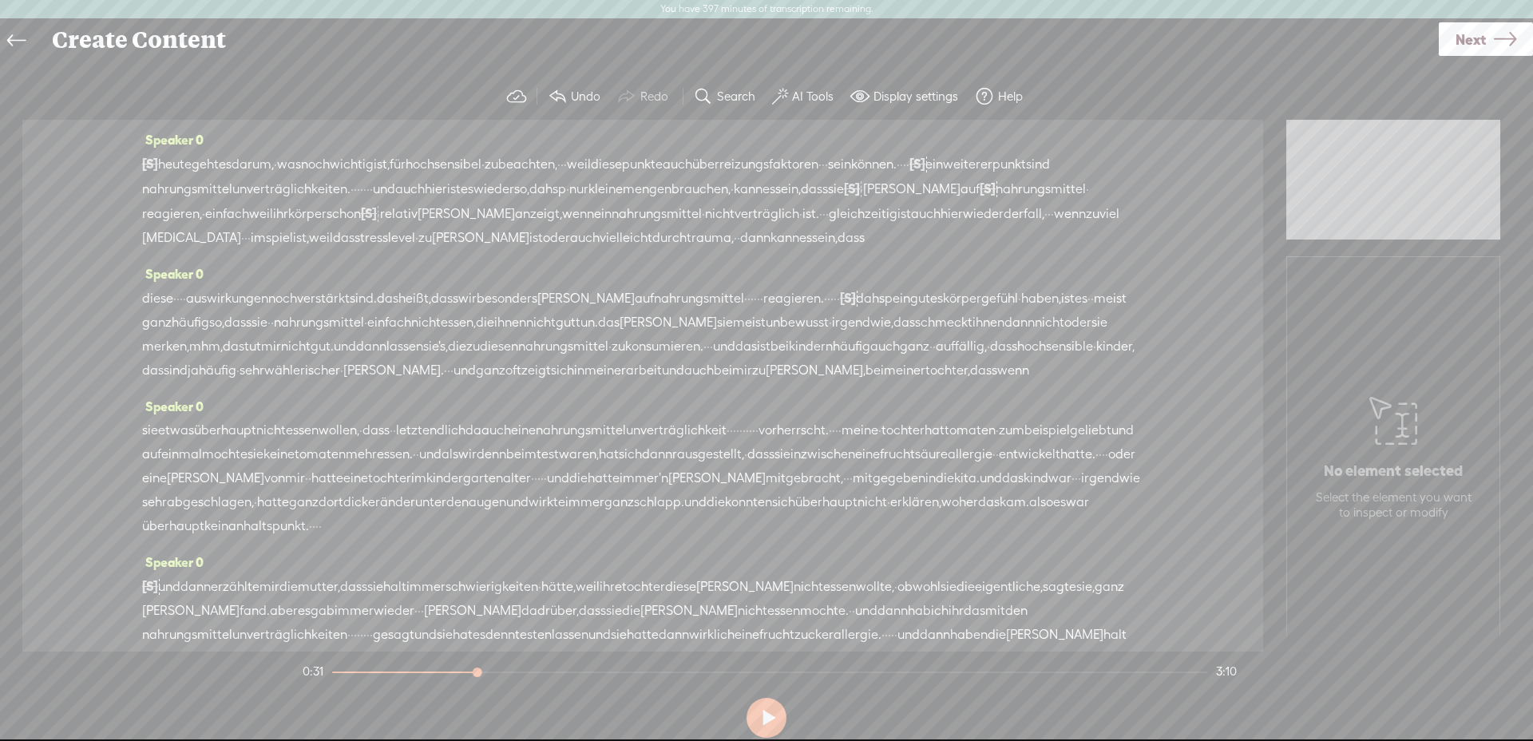
click at [619, 241] on div "[S] · · heute geht es darum, · was noch wichtig ist, für [GEOGRAPHIC_DATA] · zu…" at bounding box center [642, 201] width 1001 height 98
click at [489, 193] on span "S" at bounding box center [479, 198] width 24 height 29
click at [241, 229] on span "[MEDICAL_DATA]" at bounding box center [191, 239] width 99 height 24
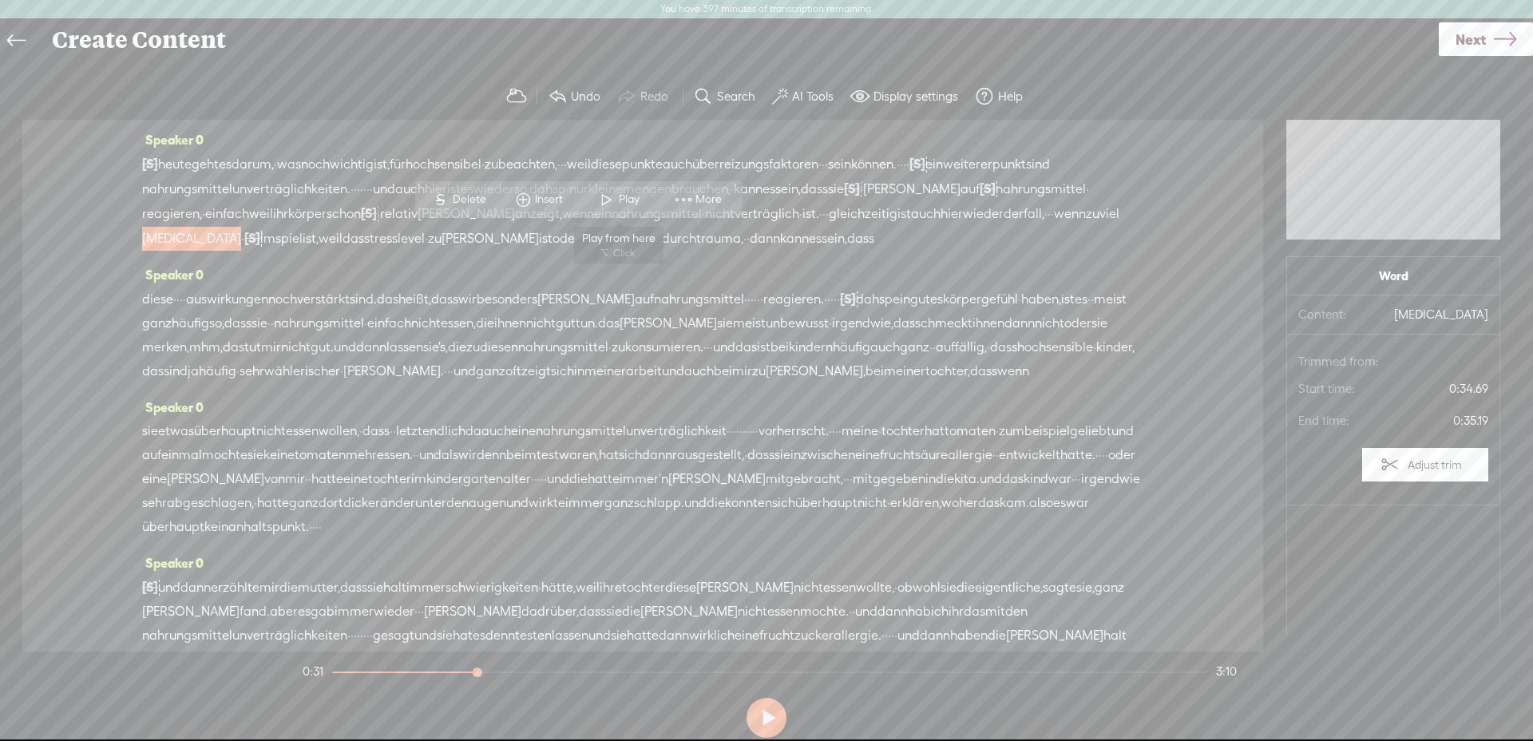
click at [612, 200] on span at bounding box center [607, 199] width 24 height 29
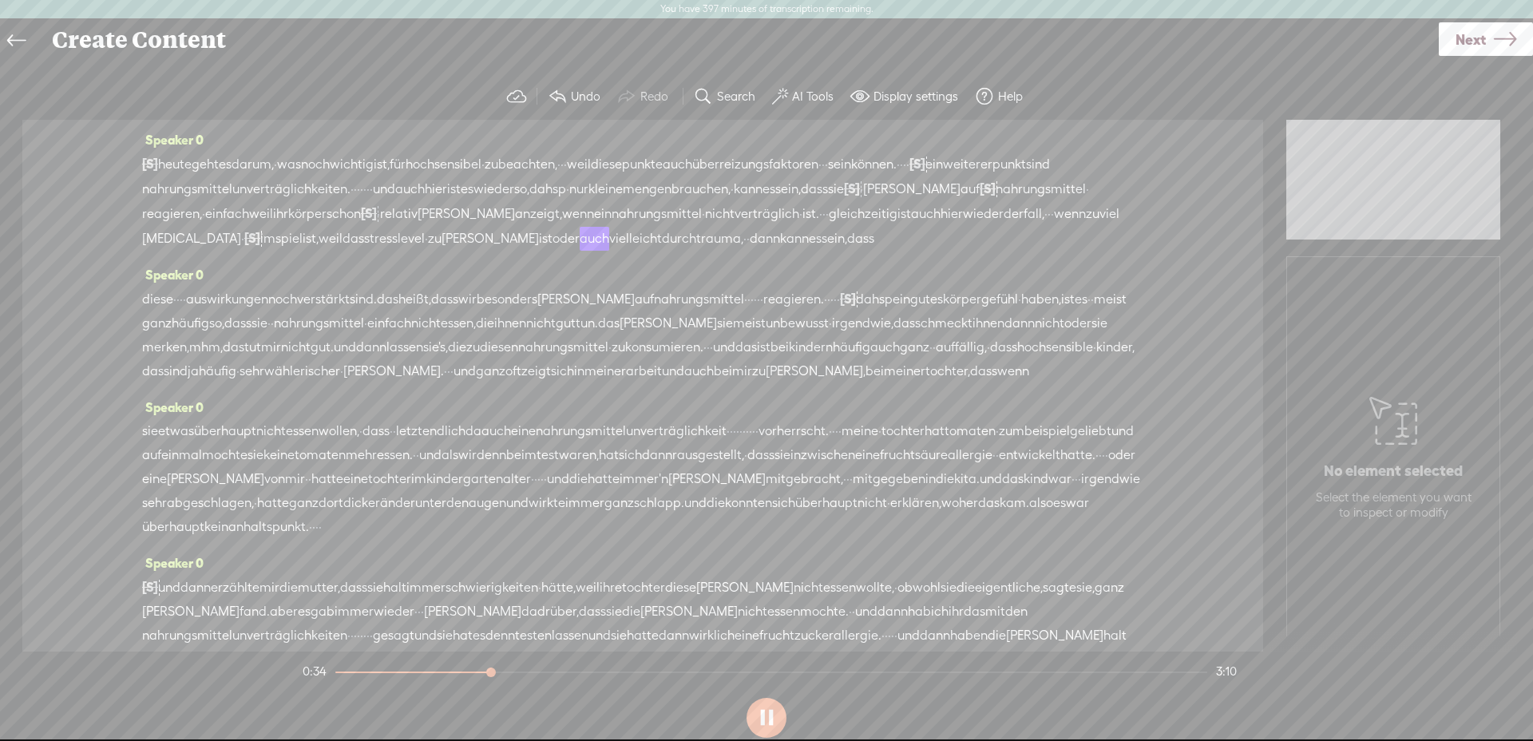
scroll to position [7, 0]
click at [327, 213] on span "körper" at bounding box center [307, 207] width 38 height 24
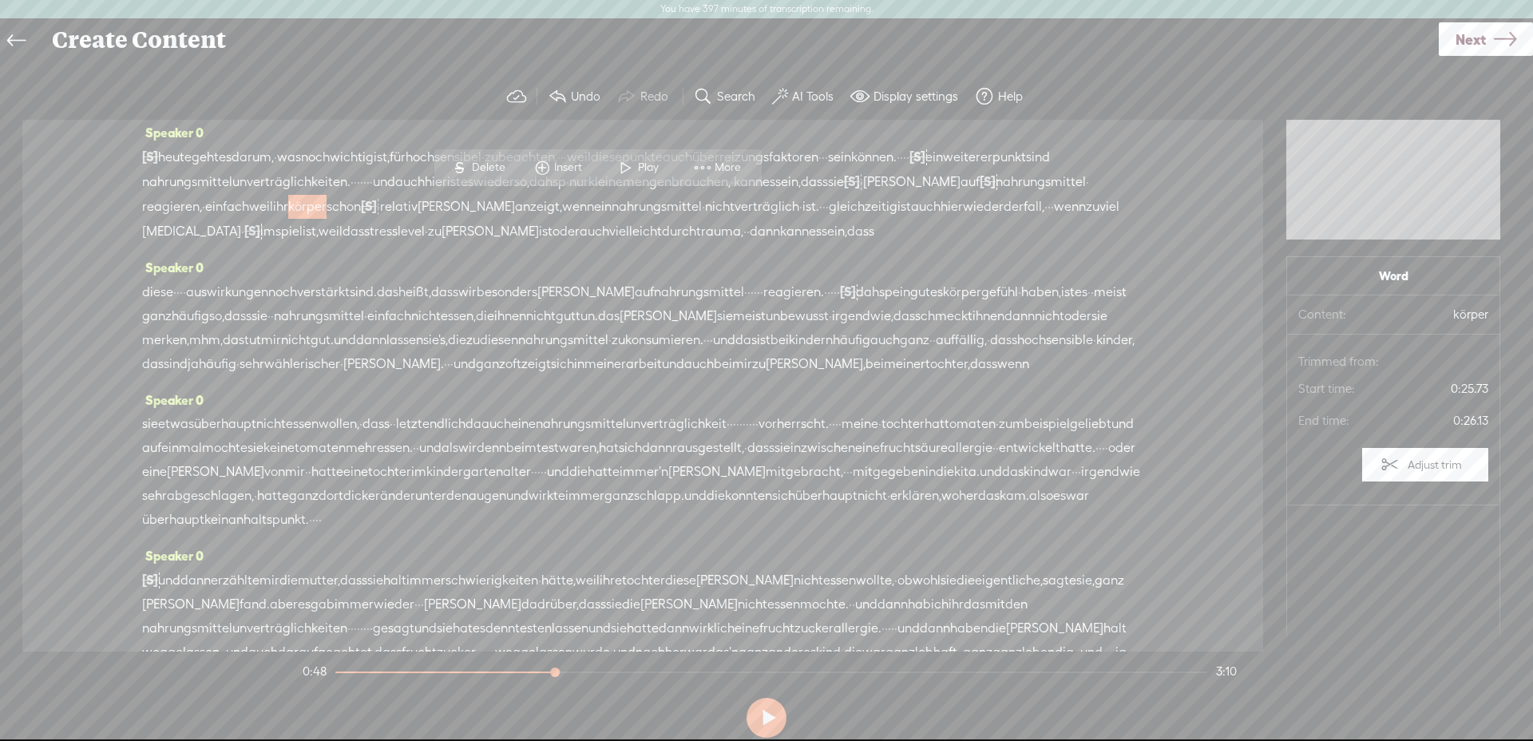
click at [819, 105] on button "AI Tools" at bounding box center [805, 97] width 78 height 32
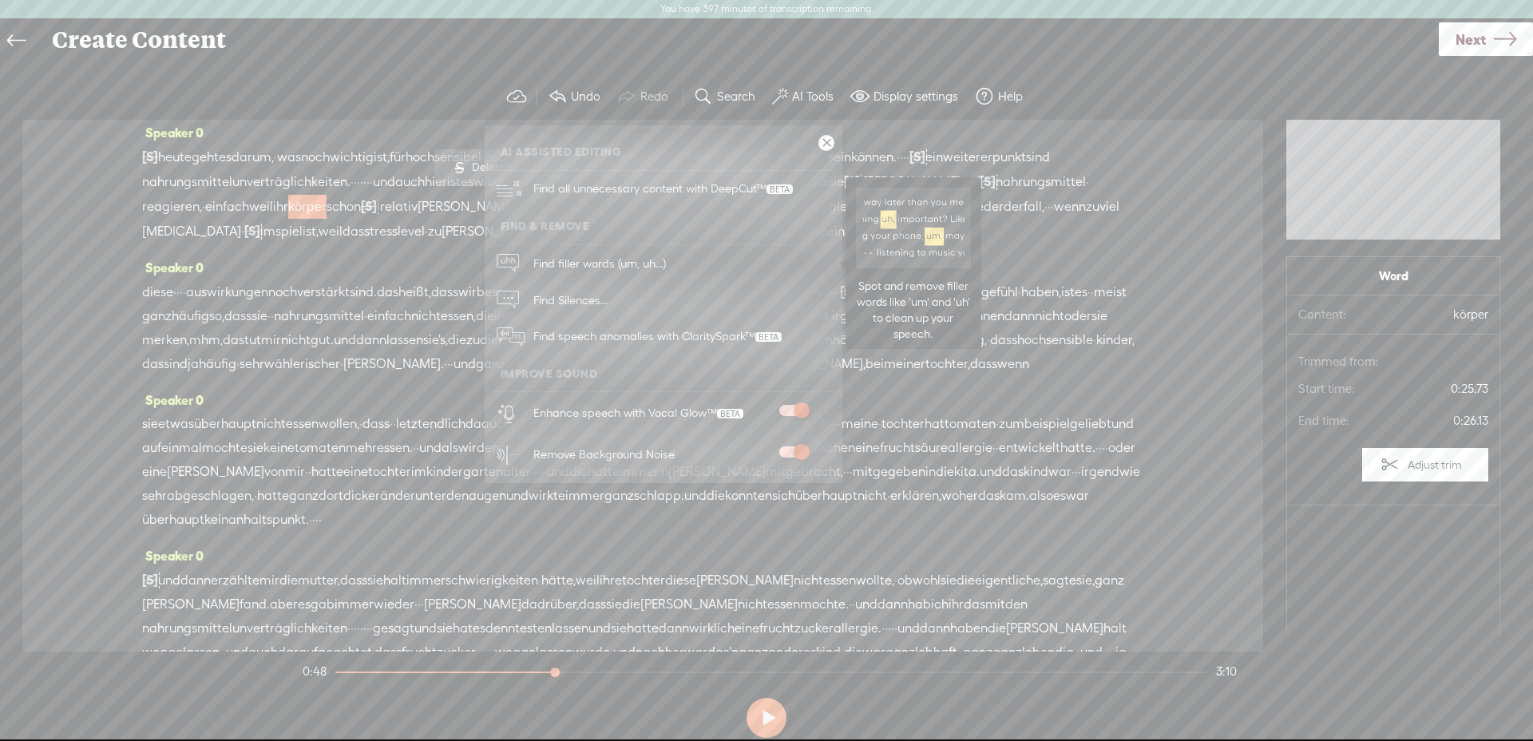
click at [591, 260] on span "Find filler words (um, uh...)" at bounding box center [600, 263] width 144 height 36
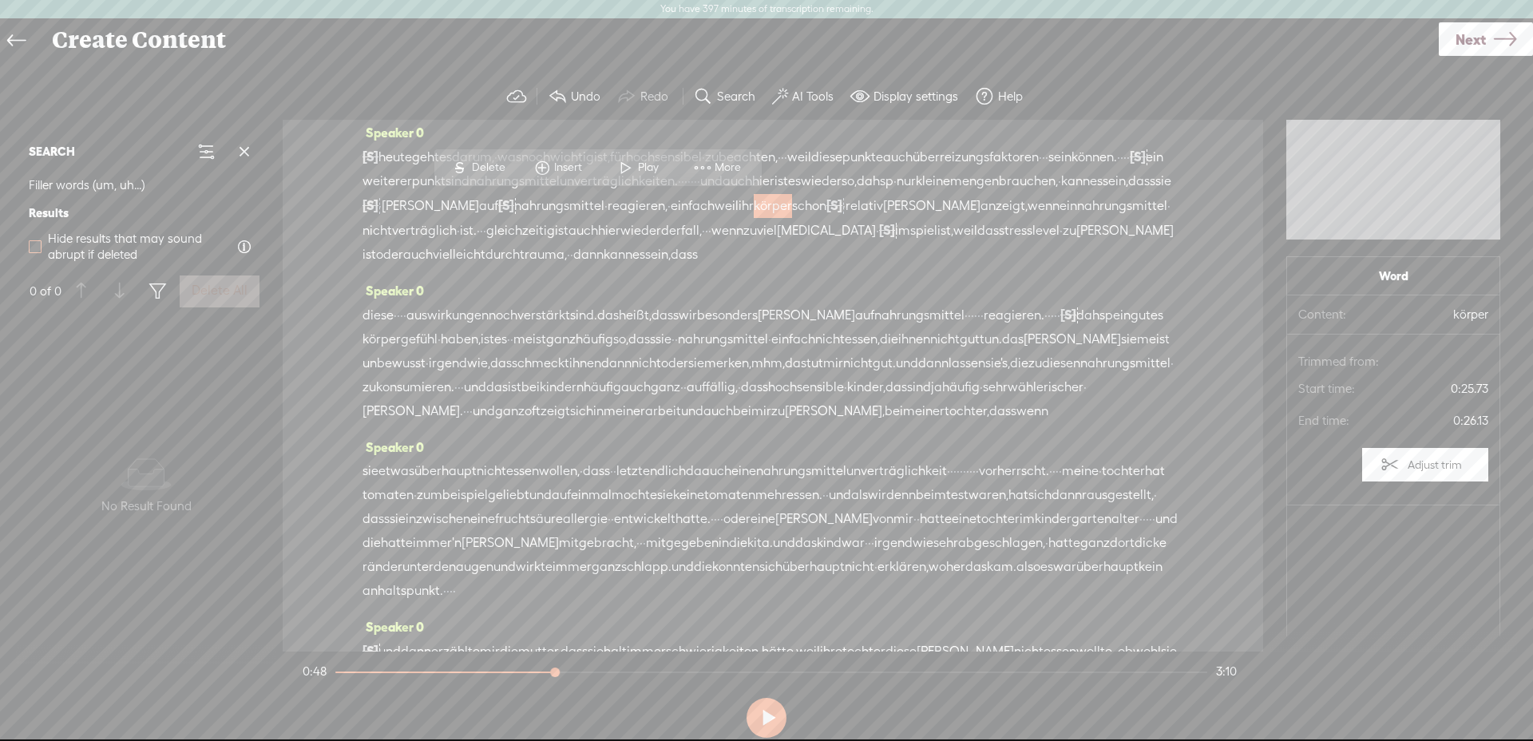
click at [31, 248] on span at bounding box center [35, 246] width 13 height 13
click at [31, 248] on input "Hide results that may sound abrupt if deleted" at bounding box center [35, 246] width 13 height 13
checkbox input "true"
click at [604, 307] on div "Speaker 0 diese · · · · auswirkungen noch verstärkt sind. das heißt, dass wir b…" at bounding box center [773, 357] width 821 height 157
click at [240, 153] on span at bounding box center [244, 152] width 24 height 24
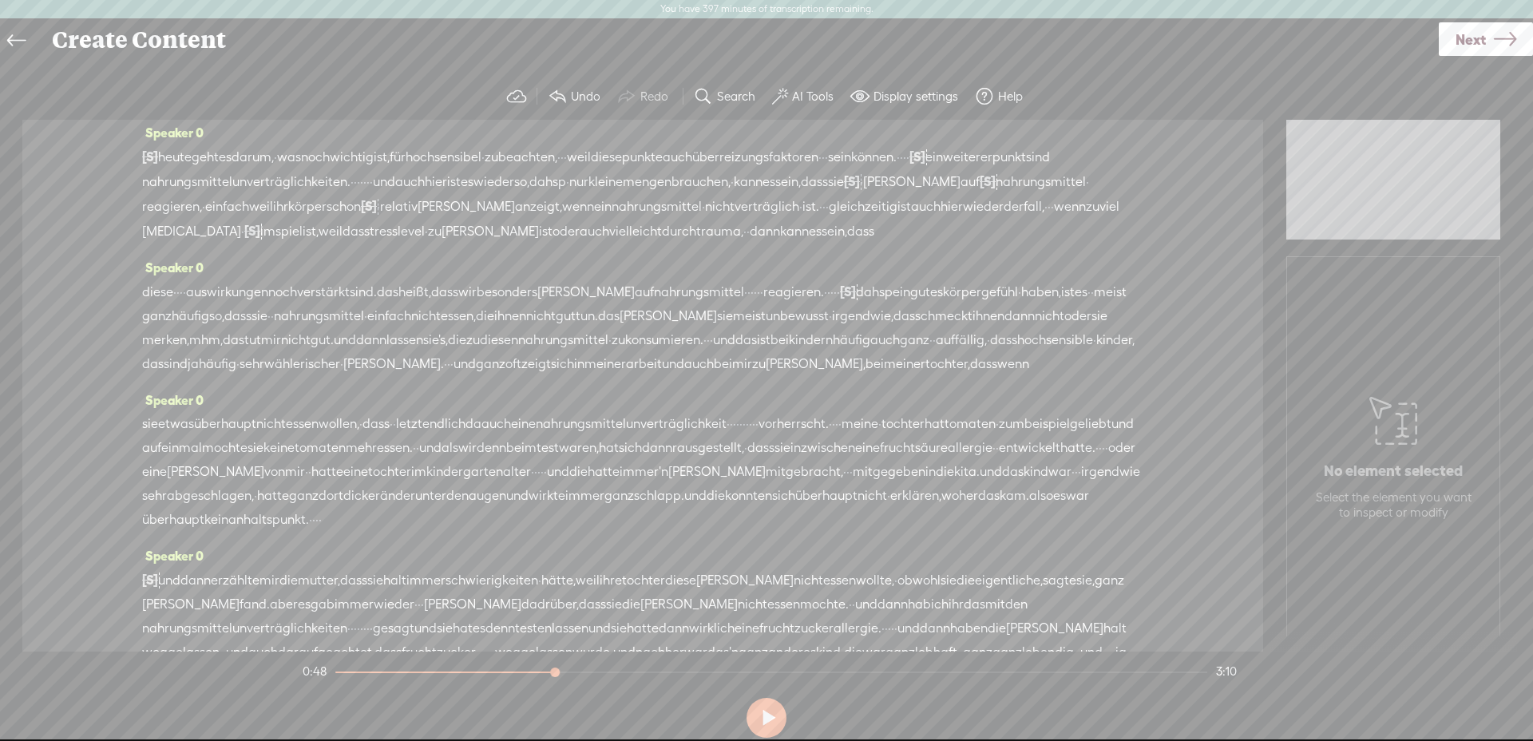
click at [268, 304] on span "auswirkungen" at bounding box center [227, 292] width 82 height 24
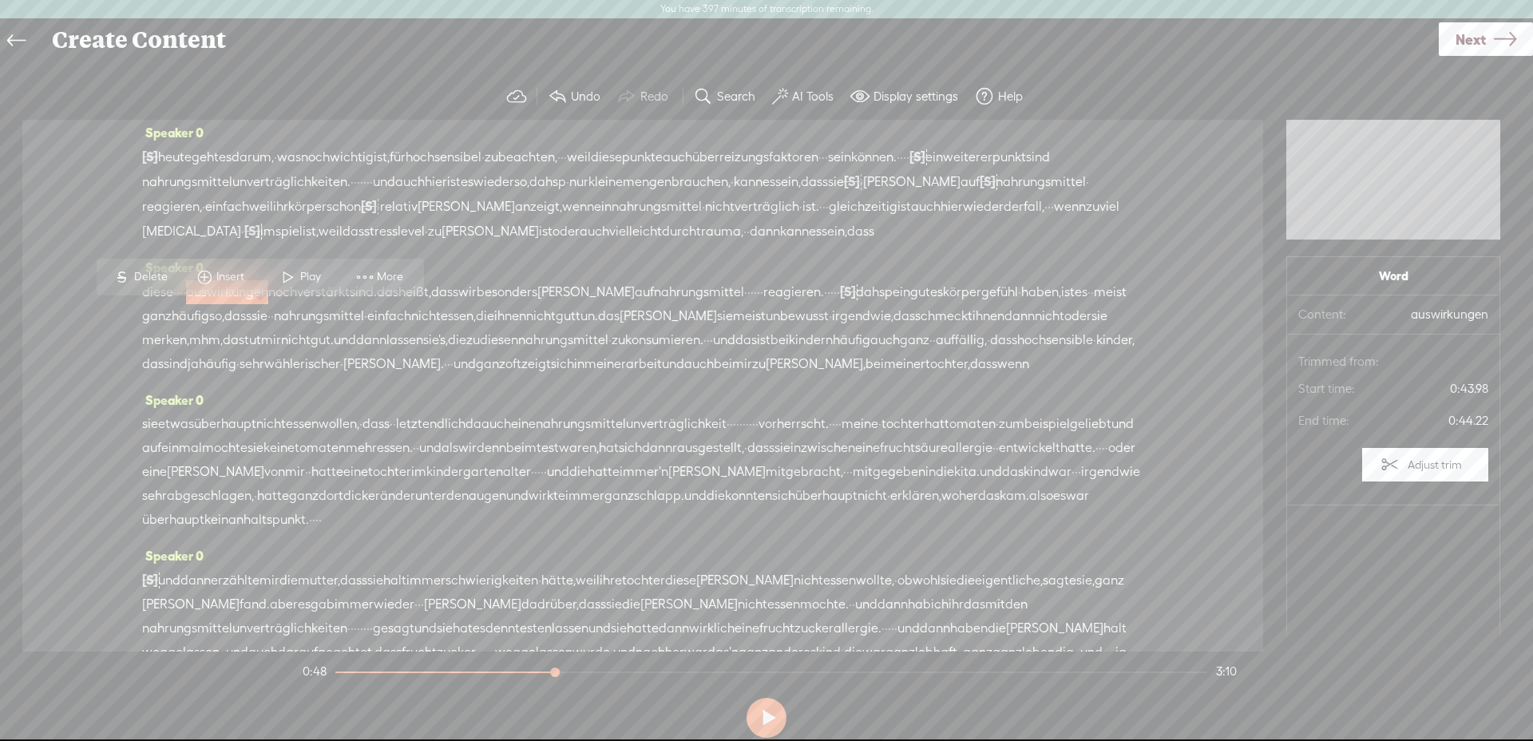
click at [304, 278] on span "Play" at bounding box center [312, 277] width 25 height 16
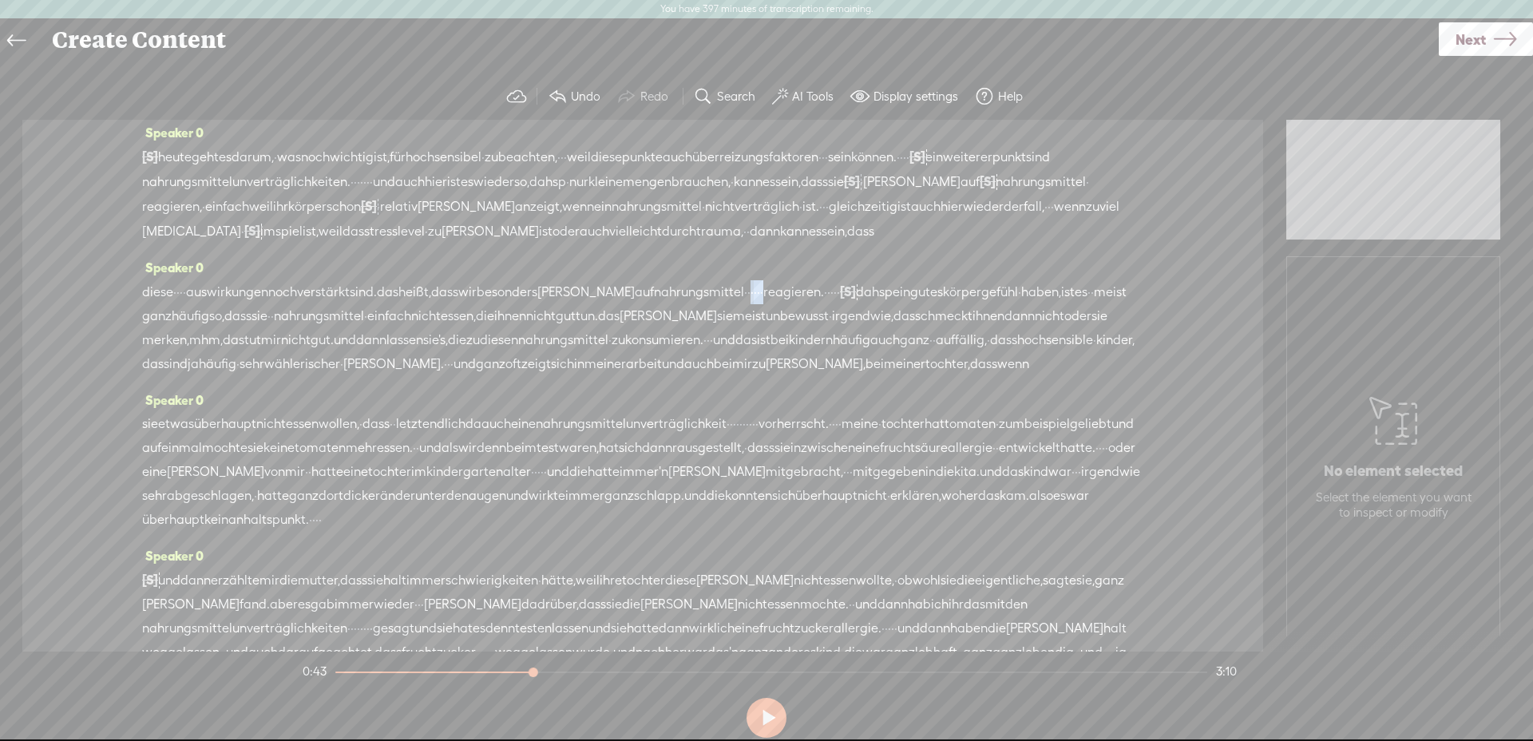
drag, startPoint x: 823, startPoint y: 325, endPoint x: 787, endPoint y: 320, distance: 37.0
click at [787, 320] on div "diese · · · · auswirkungen noch verstärkt sind. das heißt, dass wir besonders […" at bounding box center [642, 327] width 1001 height 97
click at [688, 268] on span "S Delete" at bounding box center [667, 277] width 80 height 29
click at [683, 304] on span "nahrungsmittel" at bounding box center [699, 292] width 90 height 24
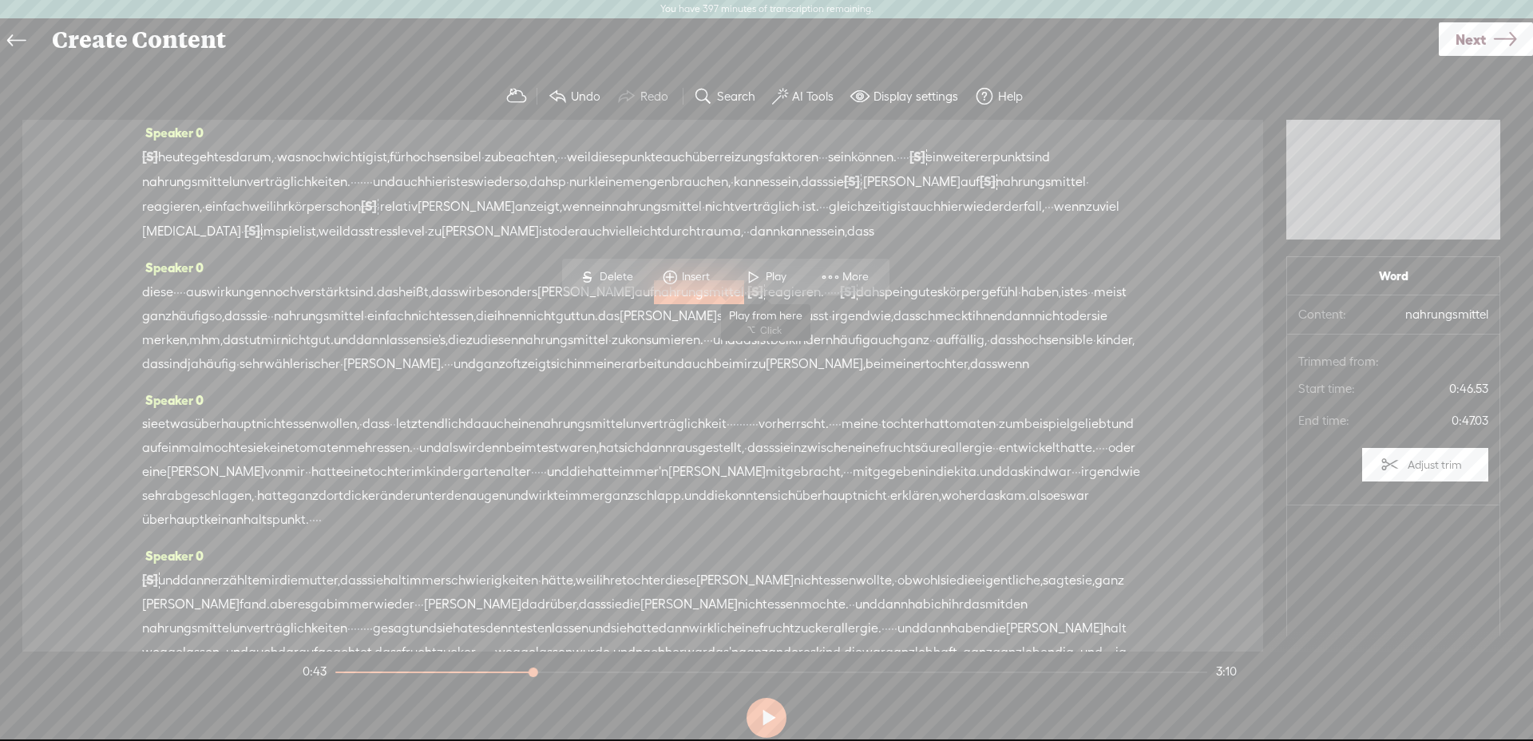
click at [759, 278] on span at bounding box center [754, 277] width 24 height 29
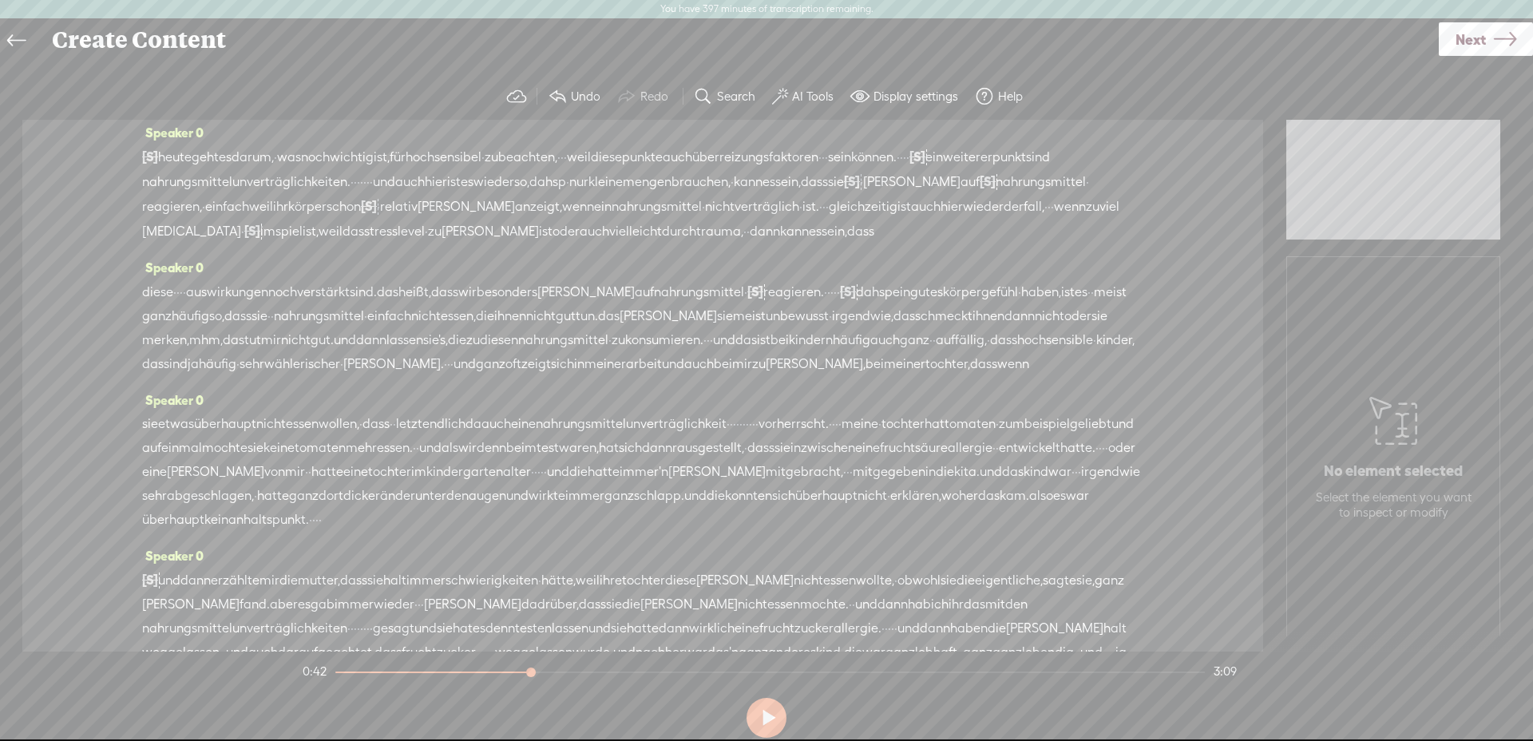
click at [763, 303] on div at bounding box center [755, 291] width 16 height 24
click at [801, 281] on span "Restore" at bounding box center [805, 276] width 42 height 16
drag, startPoint x: 798, startPoint y: 320, endPoint x: 821, endPoint y: 319, distance: 23.2
click at [821, 319] on div "diese · · · · auswirkungen noch verstärkt sind. das heißt, dass wir besonders […" at bounding box center [642, 327] width 1001 height 97
click at [710, 273] on span "Delete" at bounding box center [717, 277] width 38 height 16
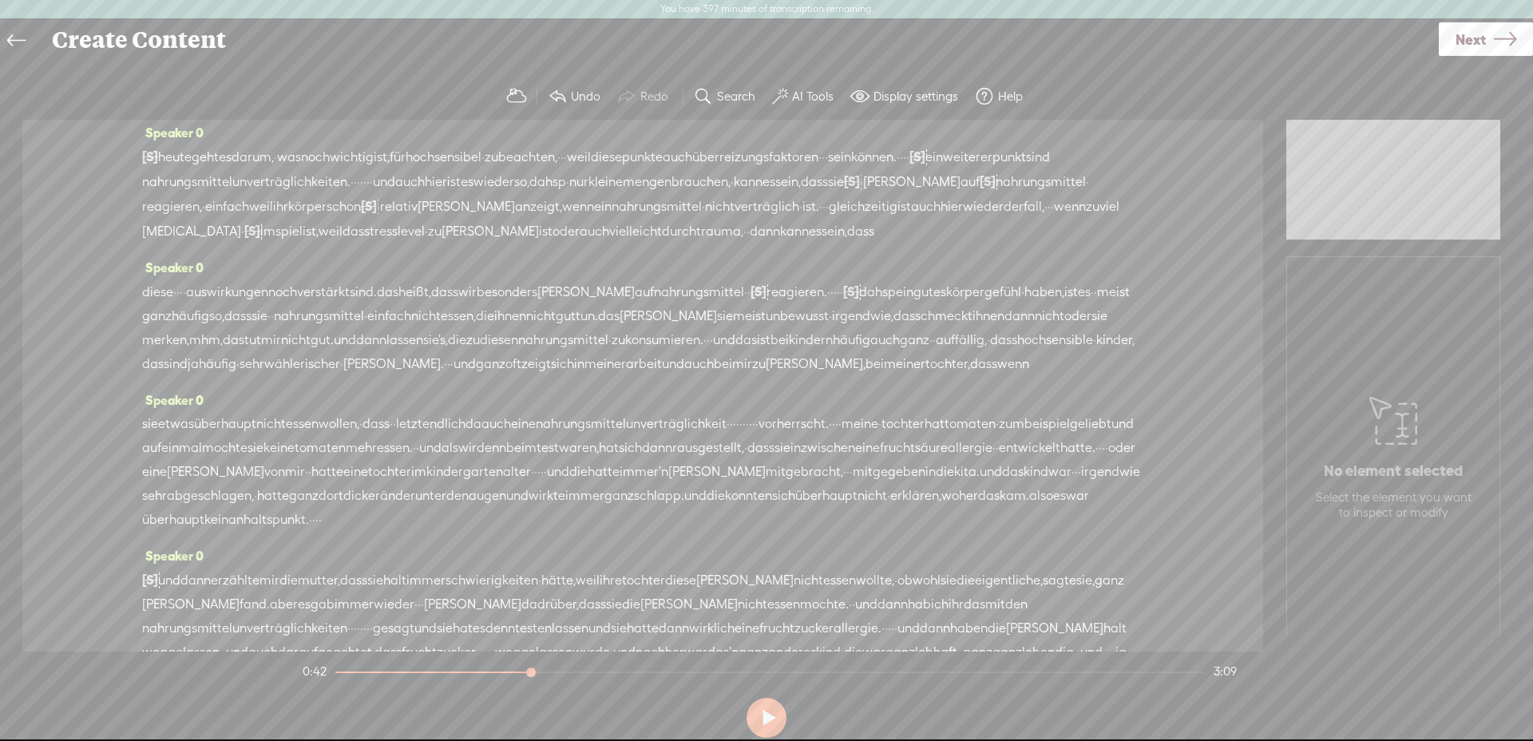
click at [688, 304] on span "nahrungsmittel" at bounding box center [699, 292] width 90 height 24
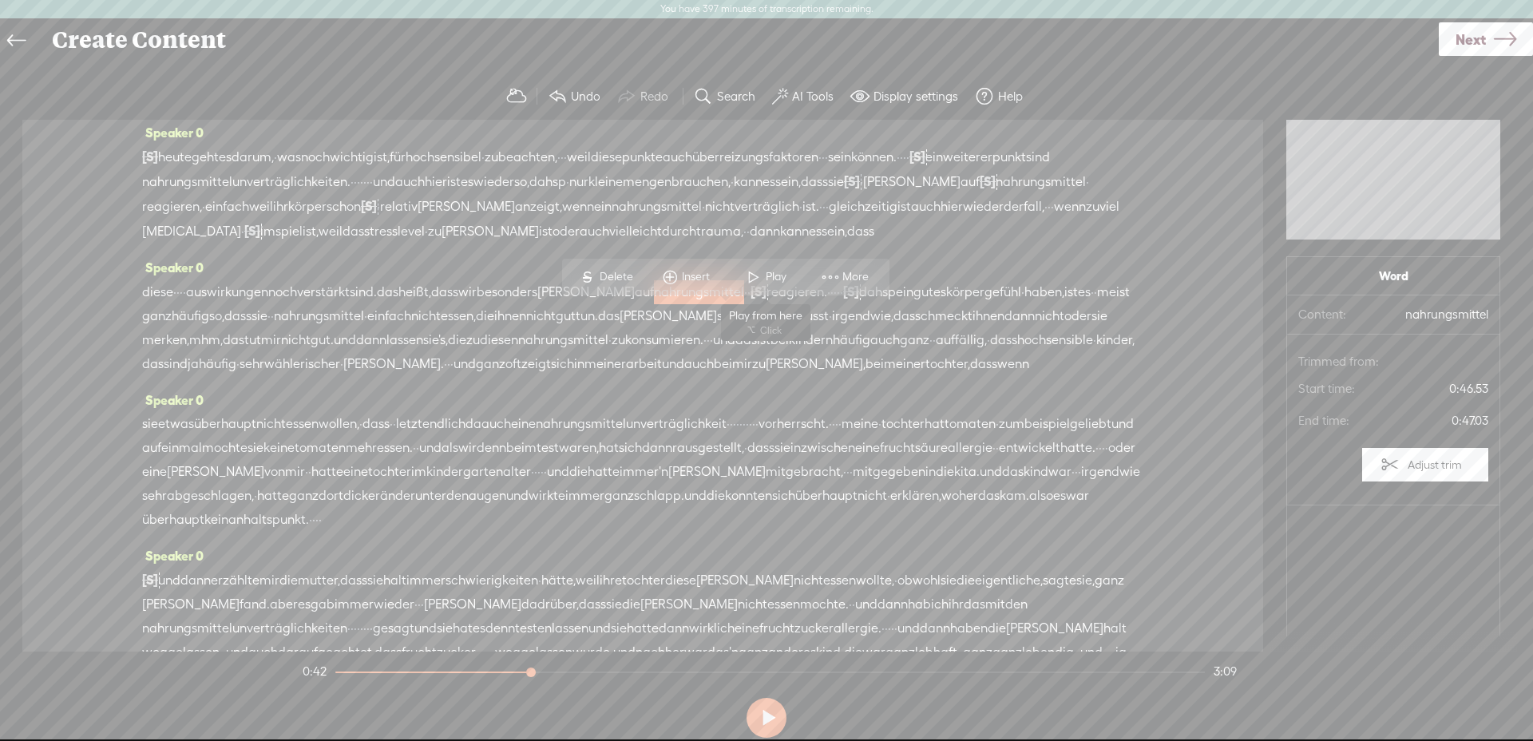
click at [748, 277] on span at bounding box center [754, 277] width 24 height 29
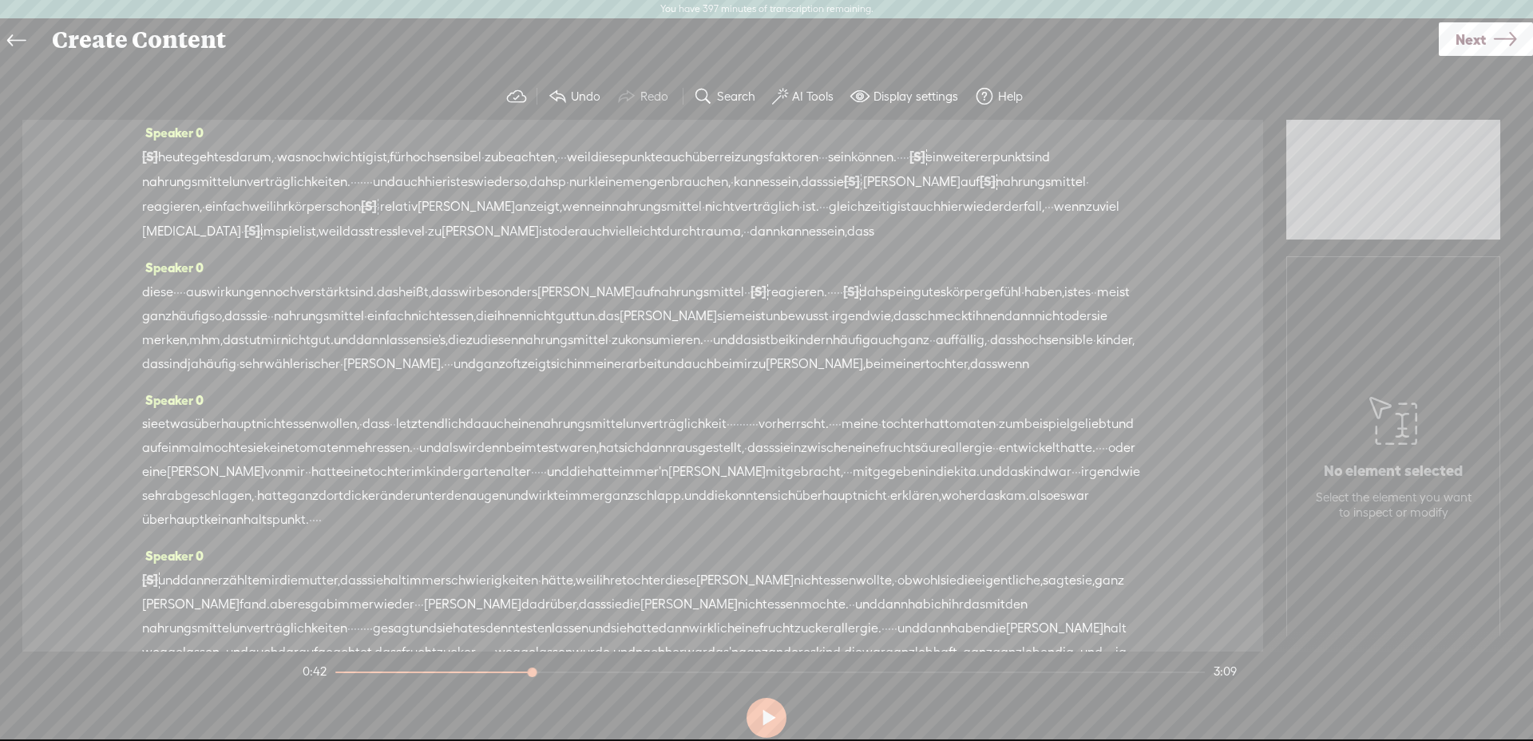
click at [751, 304] on span "·" at bounding box center [748, 292] width 3 height 24
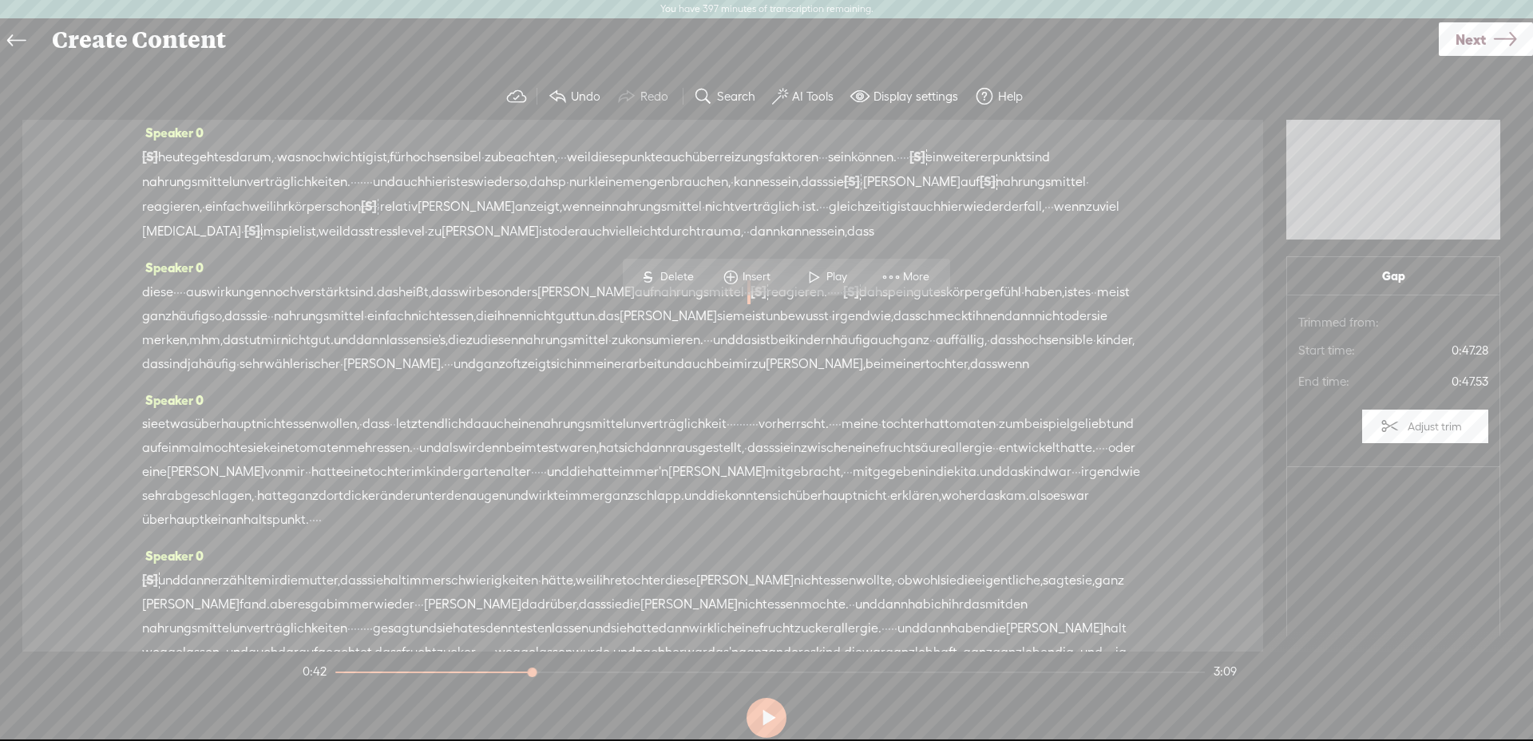
click at [684, 269] on span "Delete" at bounding box center [679, 277] width 38 height 16
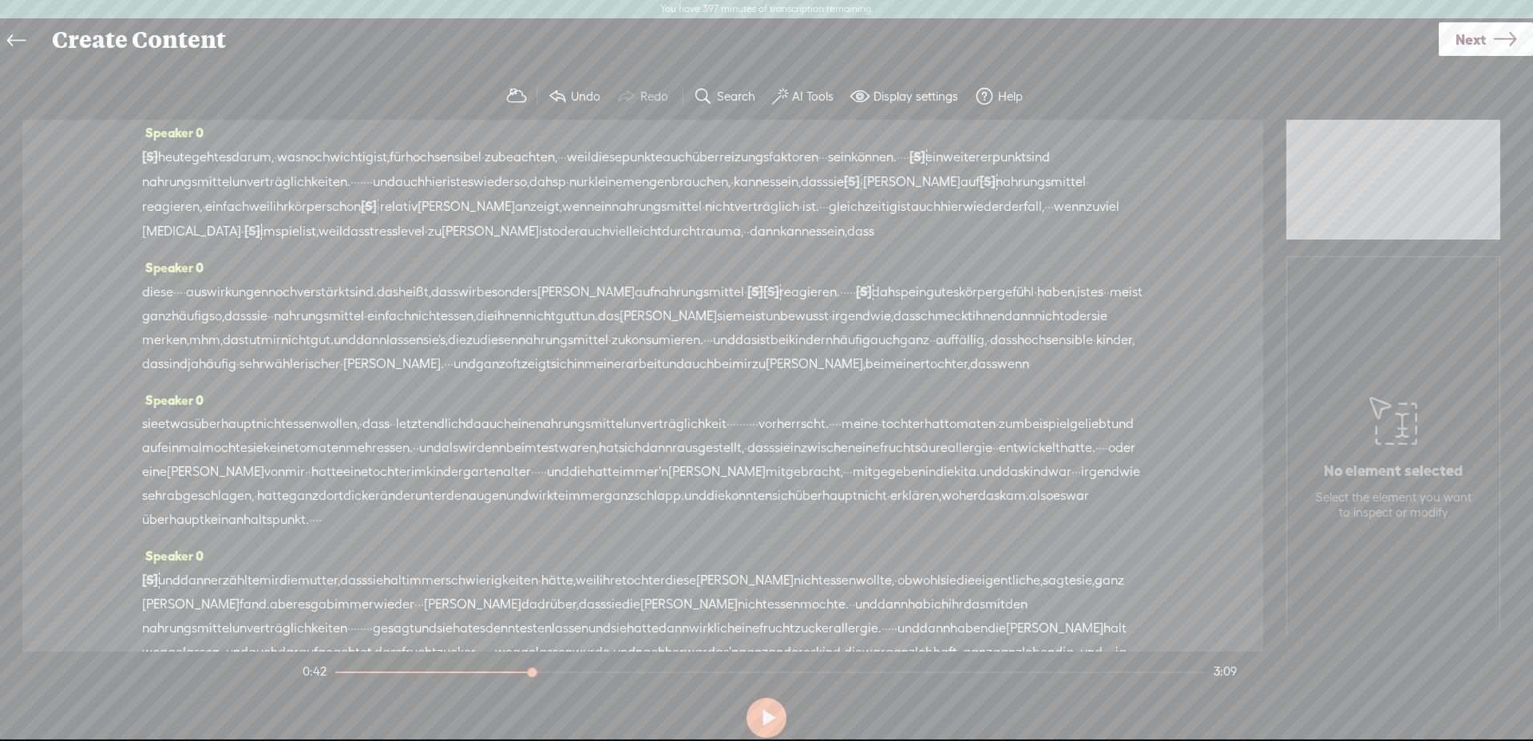
click at [715, 302] on div "diese · · · · auswirkungen noch verstärkt sind. das heißt, dass wir besonders […" at bounding box center [642, 327] width 1001 height 97
click at [715, 304] on span "nahrungsmittel" at bounding box center [699, 292] width 90 height 24
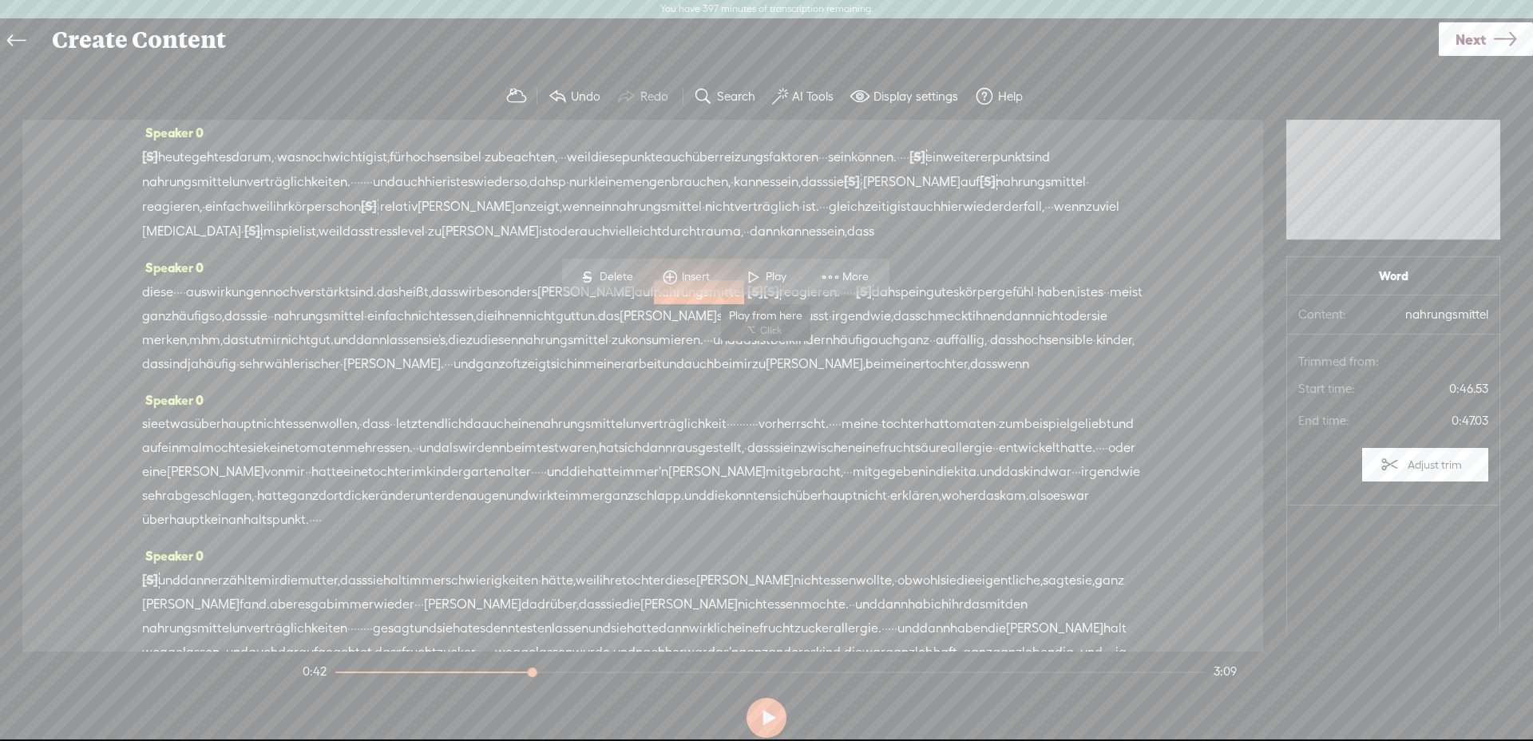
click at [752, 280] on span at bounding box center [754, 277] width 24 height 29
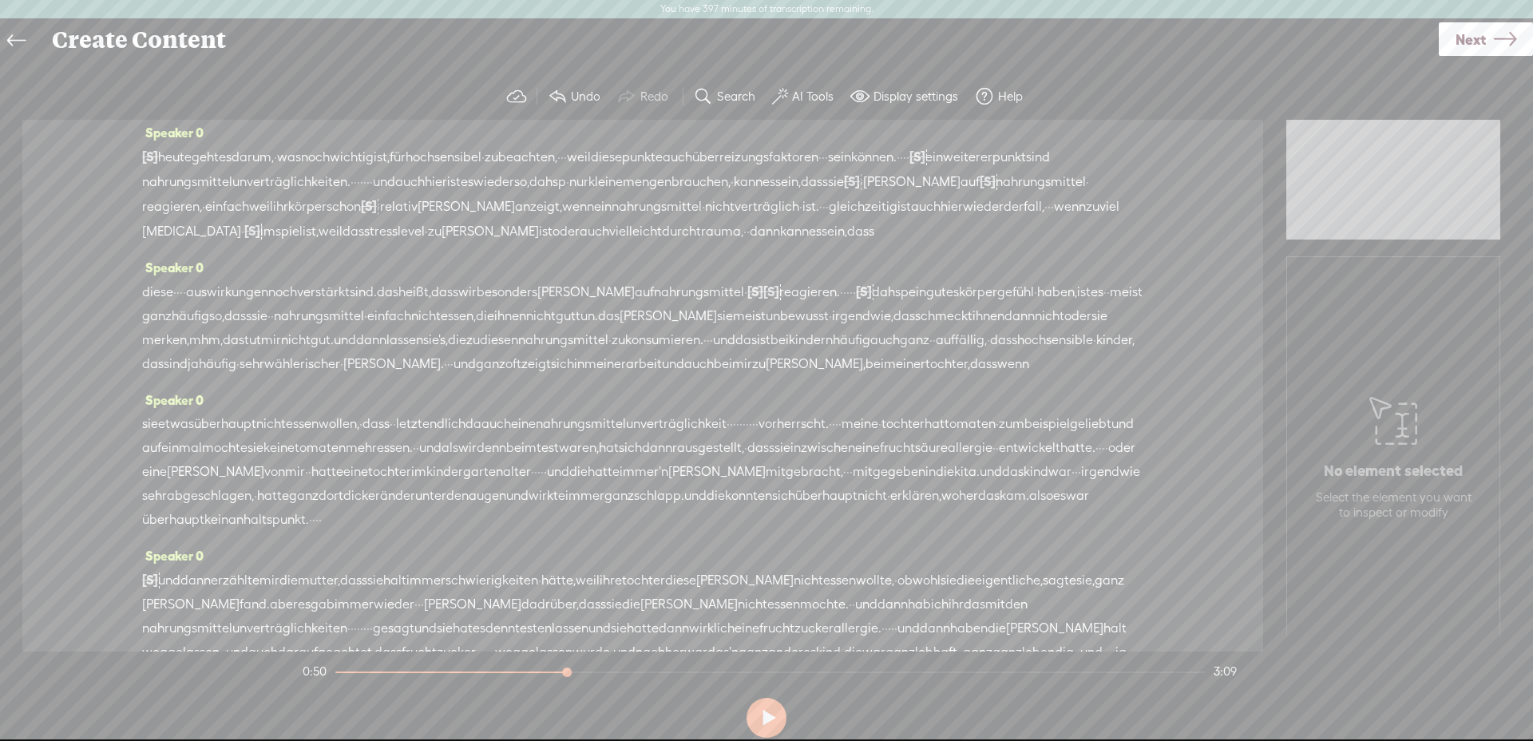
click at [274, 328] on span "·" at bounding box center [272, 316] width 3 height 24
click at [434, 297] on span "Delete" at bounding box center [435, 301] width 38 height 16
click at [252, 329] on span "dass" at bounding box center [237, 317] width 27 height 24
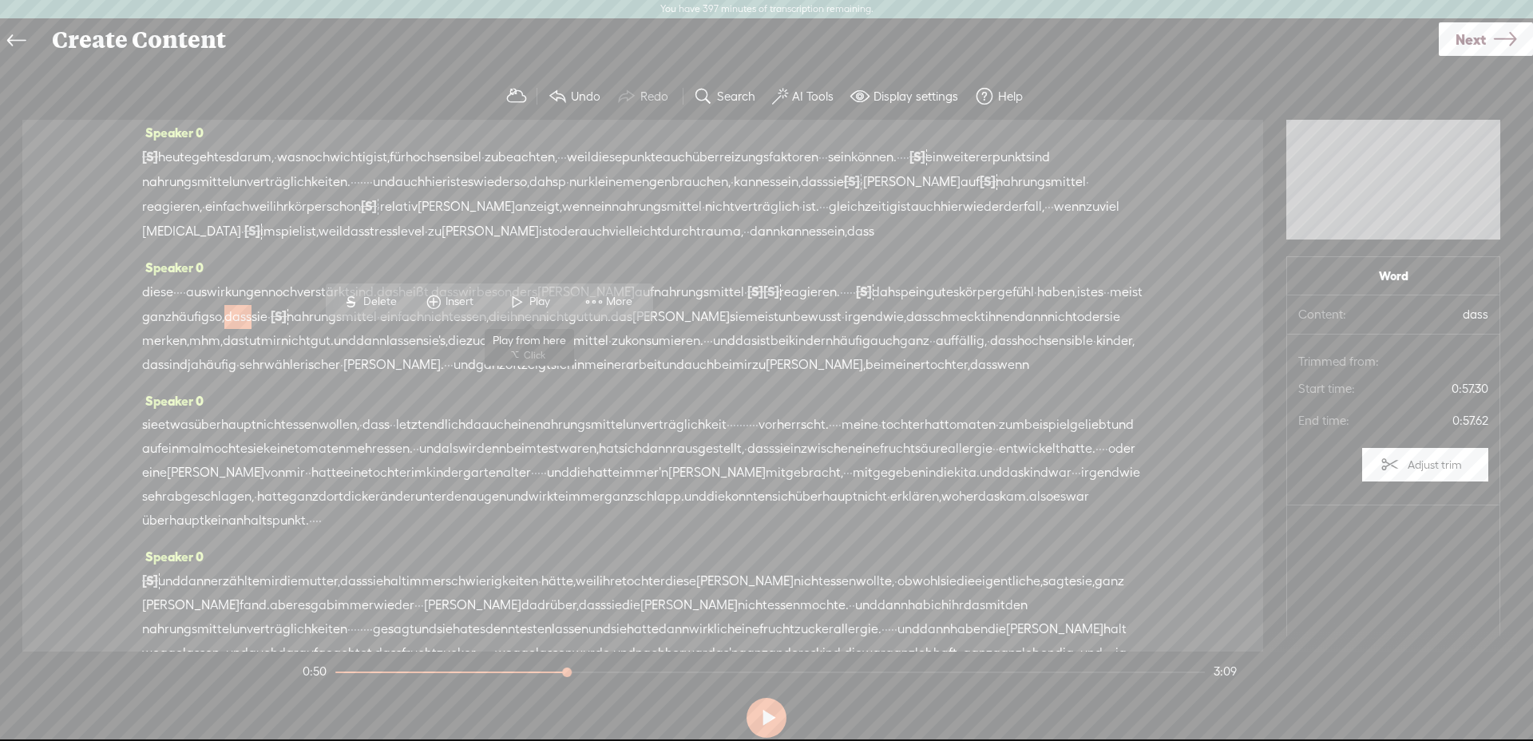
click at [533, 307] on span "Play" at bounding box center [541, 302] width 25 height 16
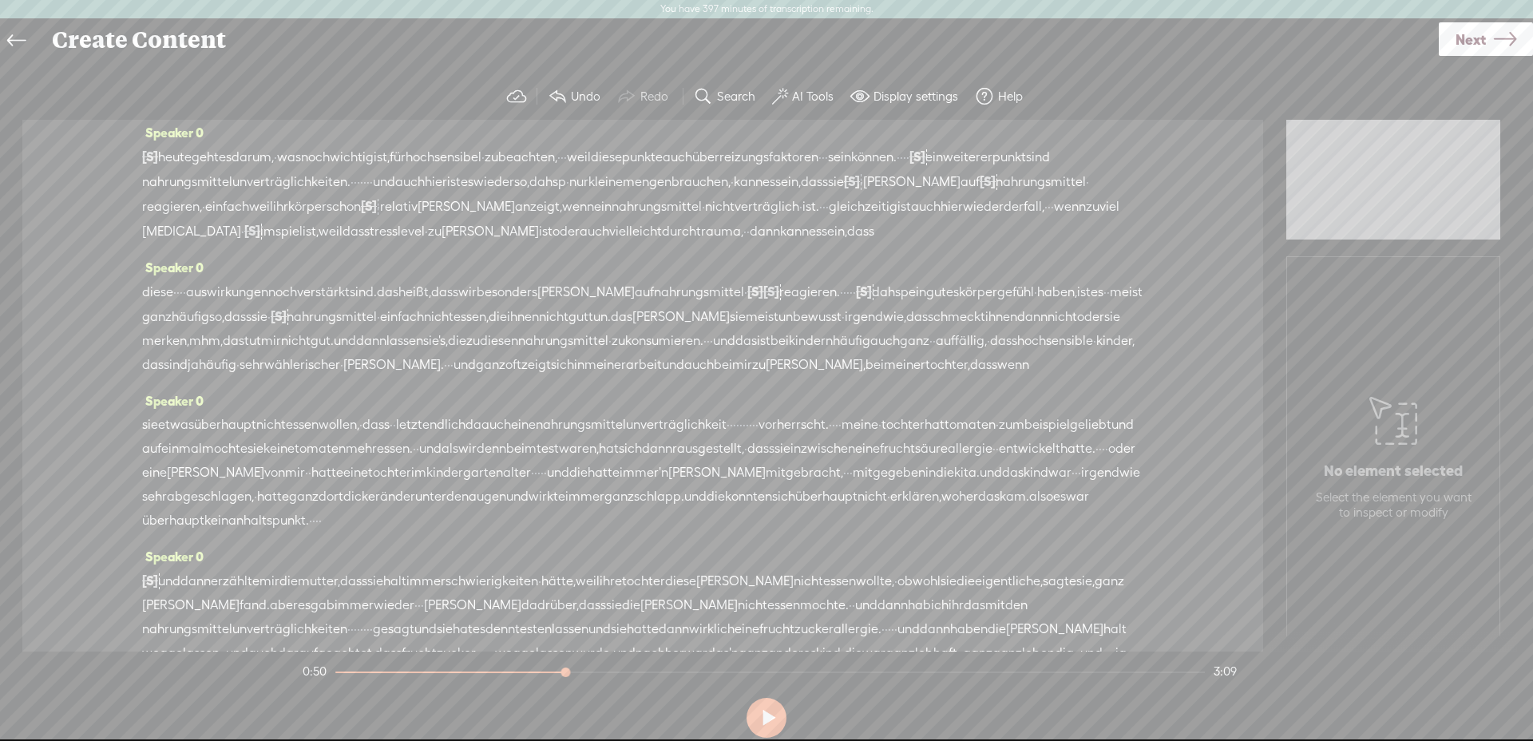
click at [271, 329] on span "·" at bounding box center [269, 317] width 3 height 24
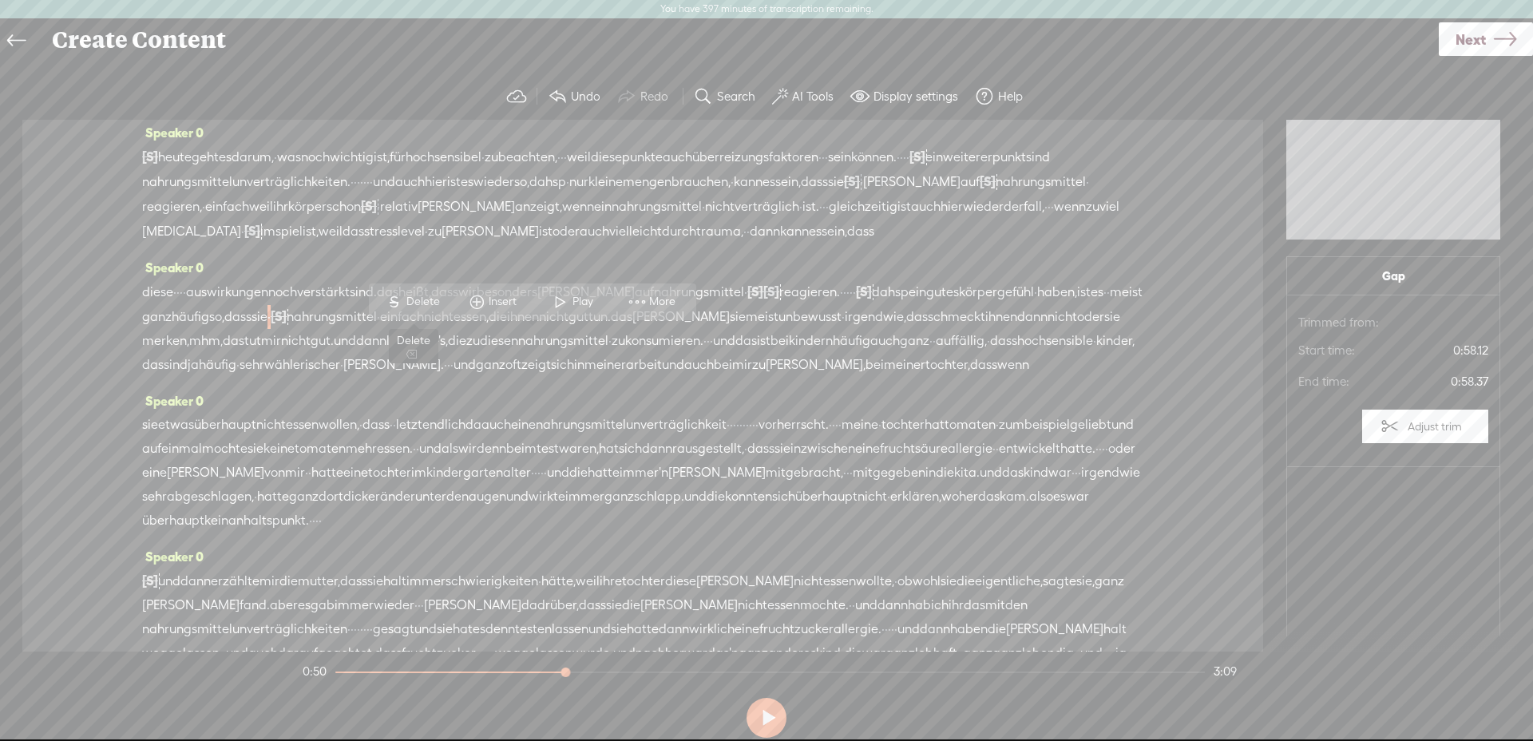
click at [422, 298] on span "Delete" at bounding box center [425, 302] width 38 height 16
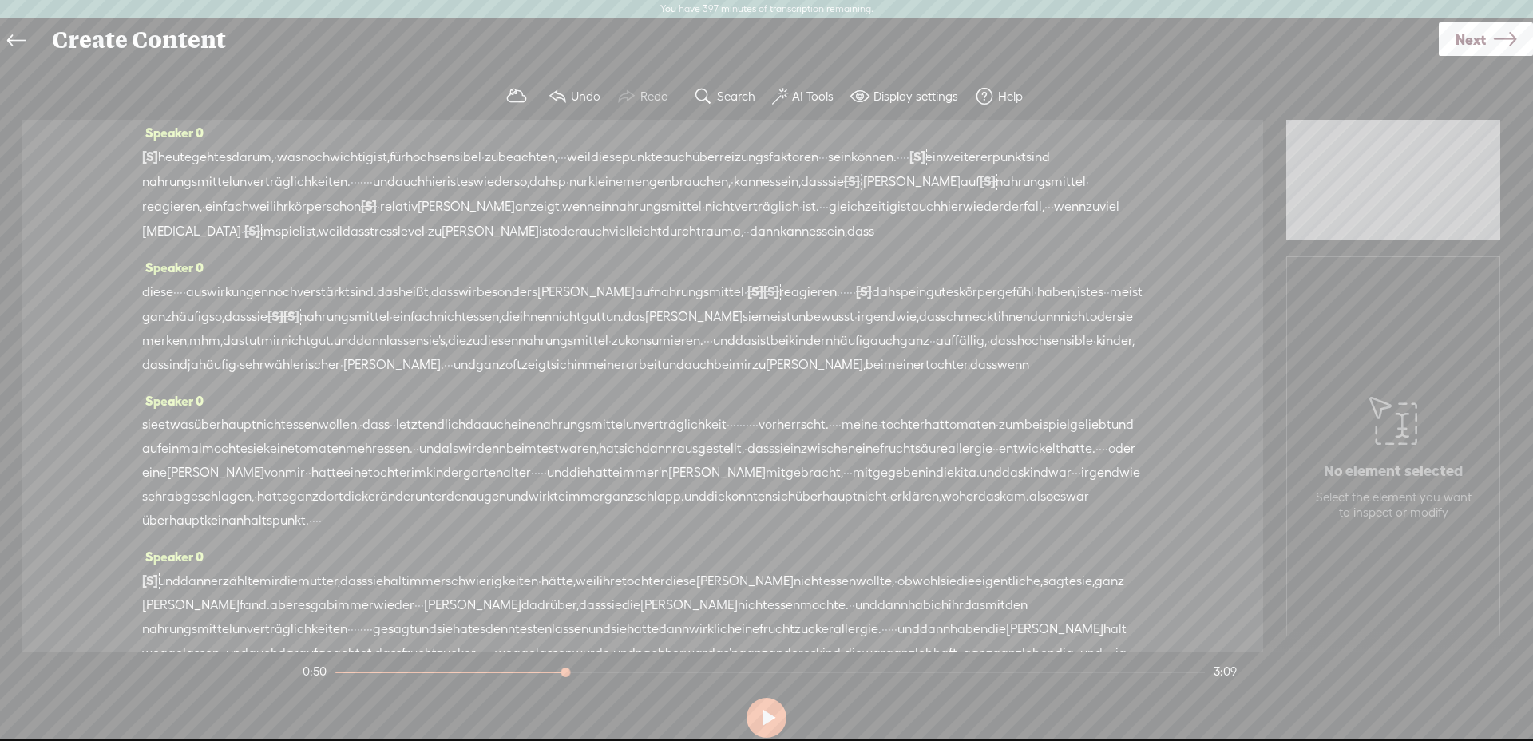
click at [252, 329] on span "dass" at bounding box center [237, 317] width 27 height 24
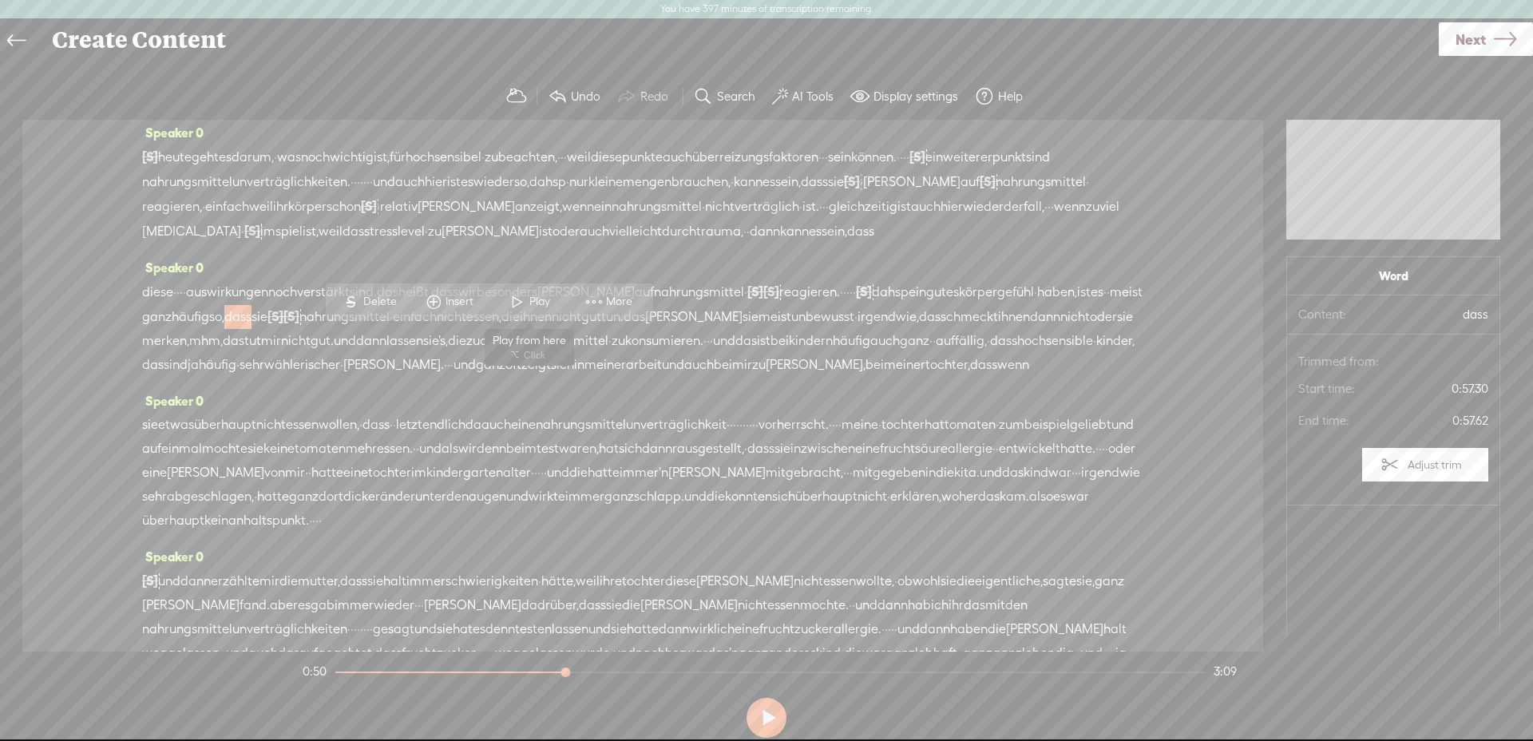
click at [519, 309] on span at bounding box center [517, 301] width 24 height 29
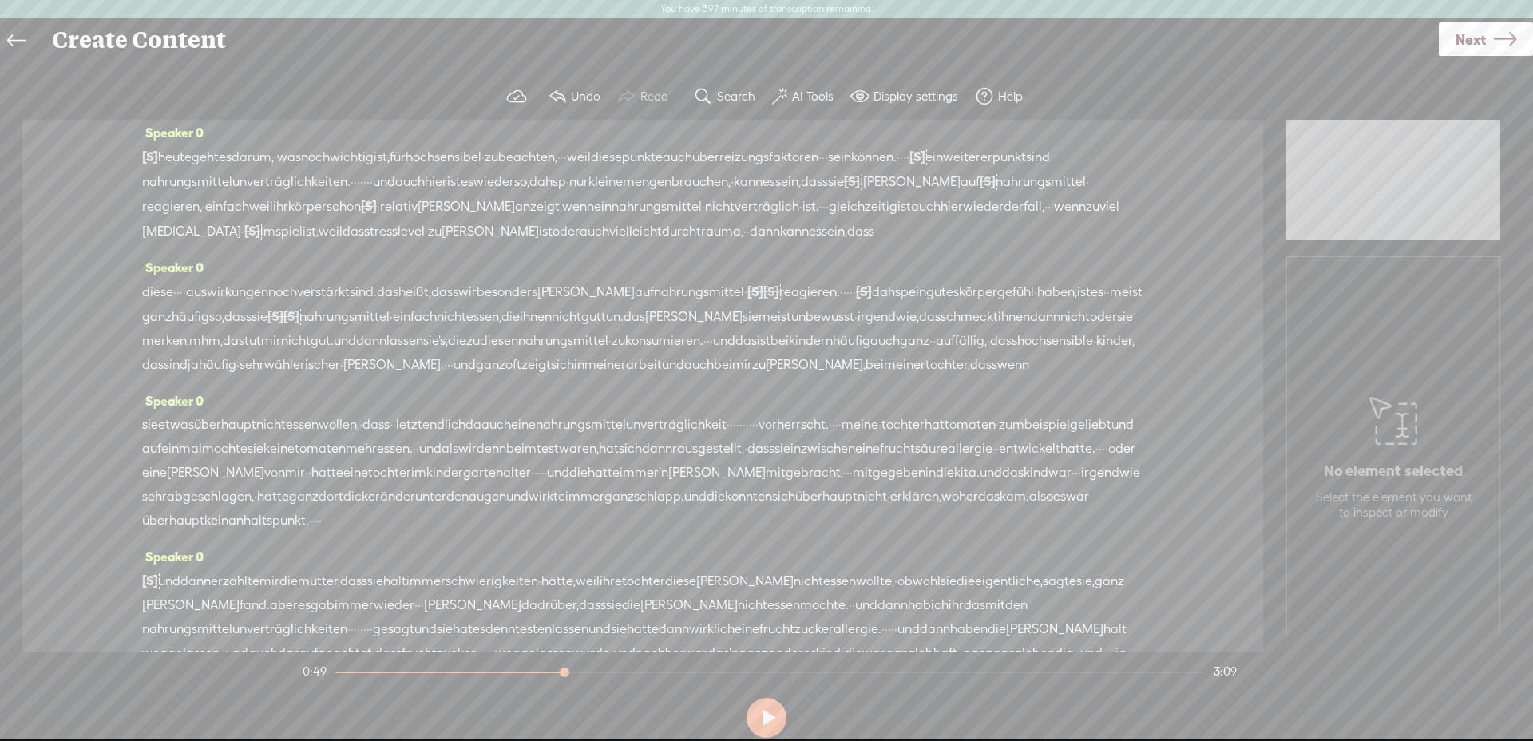
click at [390, 329] on span "nahrungsmittel" at bounding box center [344, 317] width 90 height 24
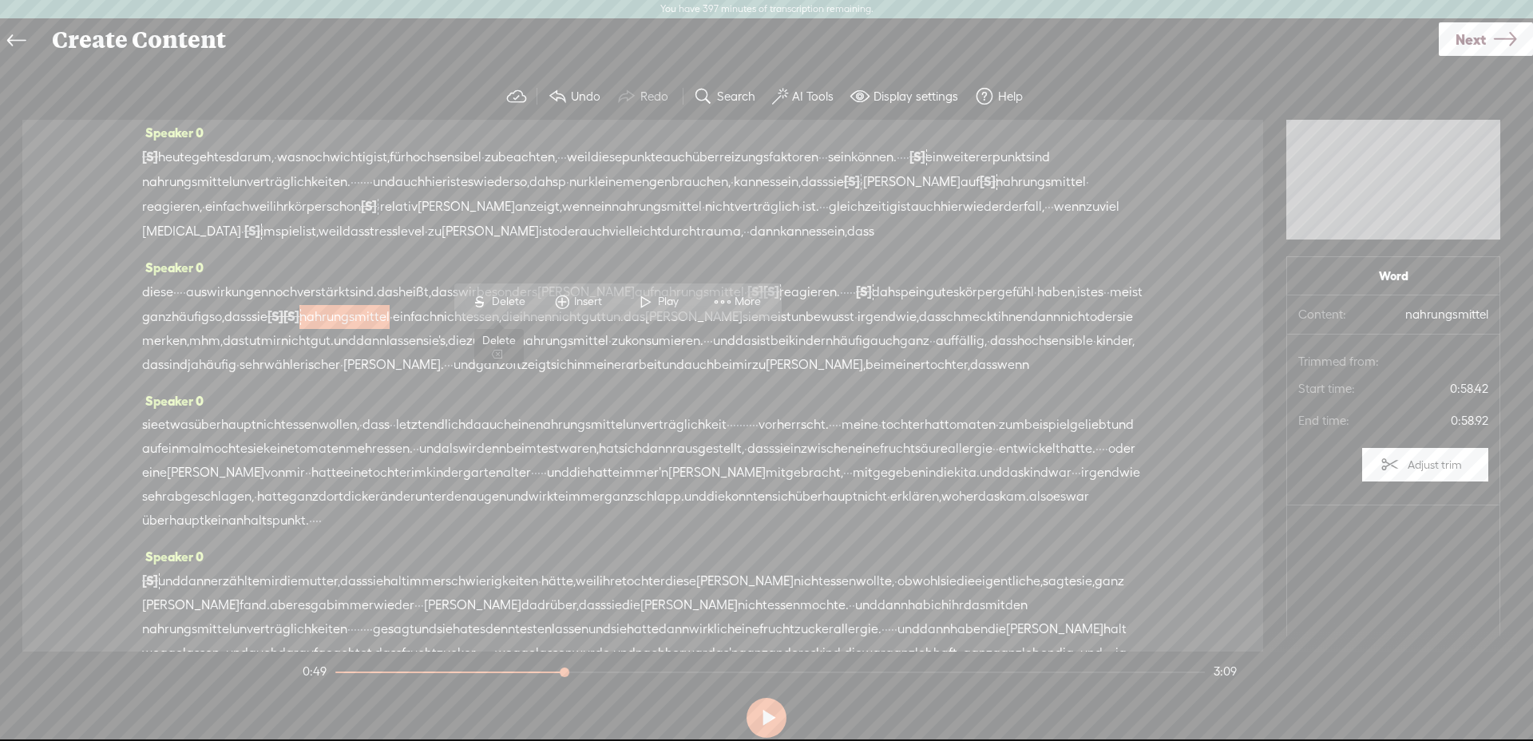
click at [516, 303] on span "Delete" at bounding box center [511, 302] width 38 height 16
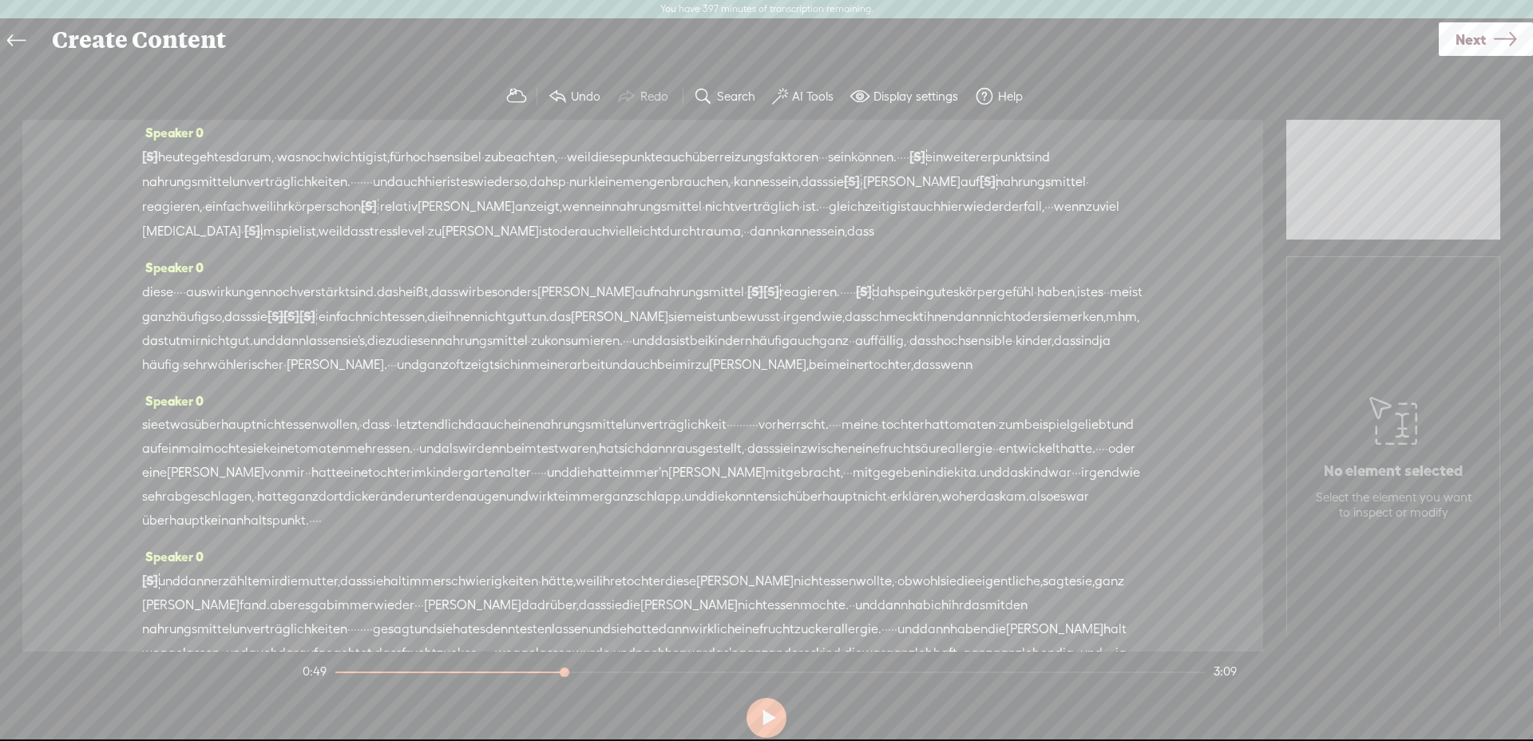
click at [268, 329] on span "sie" at bounding box center [260, 317] width 16 height 24
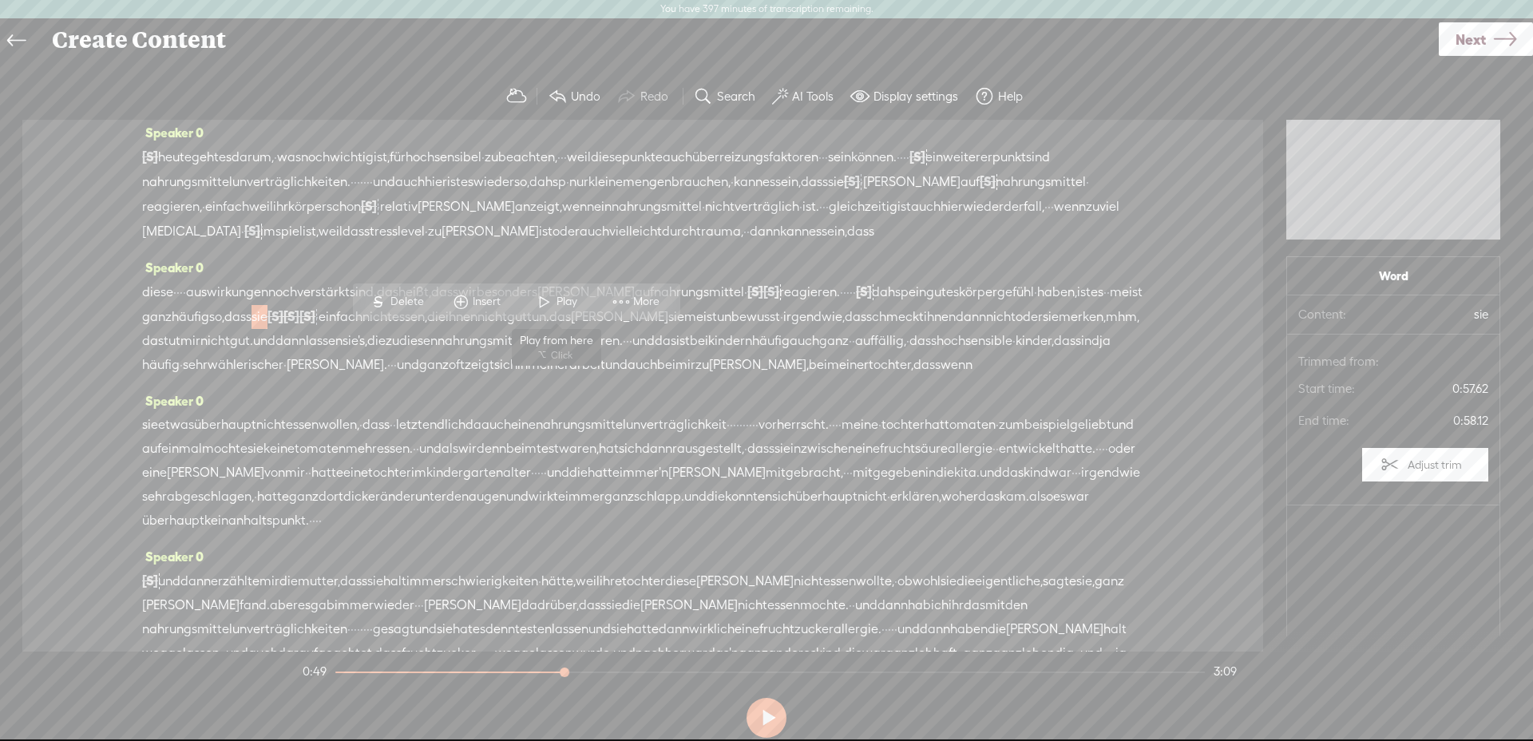
click at [552, 299] on span at bounding box center [545, 301] width 24 height 29
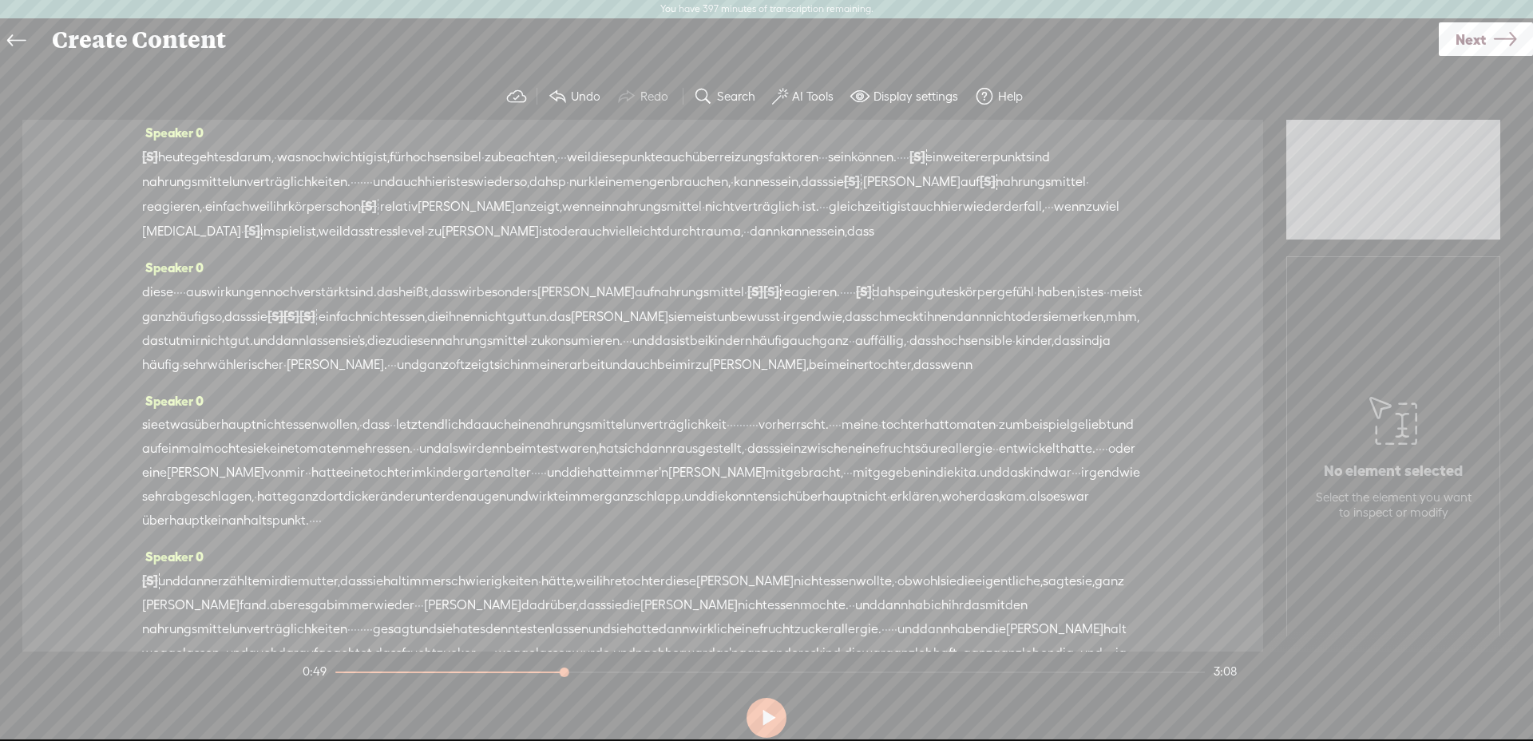
click at [315, 323] on span "[S]" at bounding box center [307, 316] width 16 height 14
click at [585, 294] on span "Restore" at bounding box center [594, 301] width 42 height 16
click at [299, 328] on div at bounding box center [291, 316] width 16 height 24
drag, startPoint x: 564, startPoint y: 298, endPoint x: 536, endPoint y: 306, distance: 29.1
click at [563, 298] on span "Restore" at bounding box center [572, 301] width 42 height 16
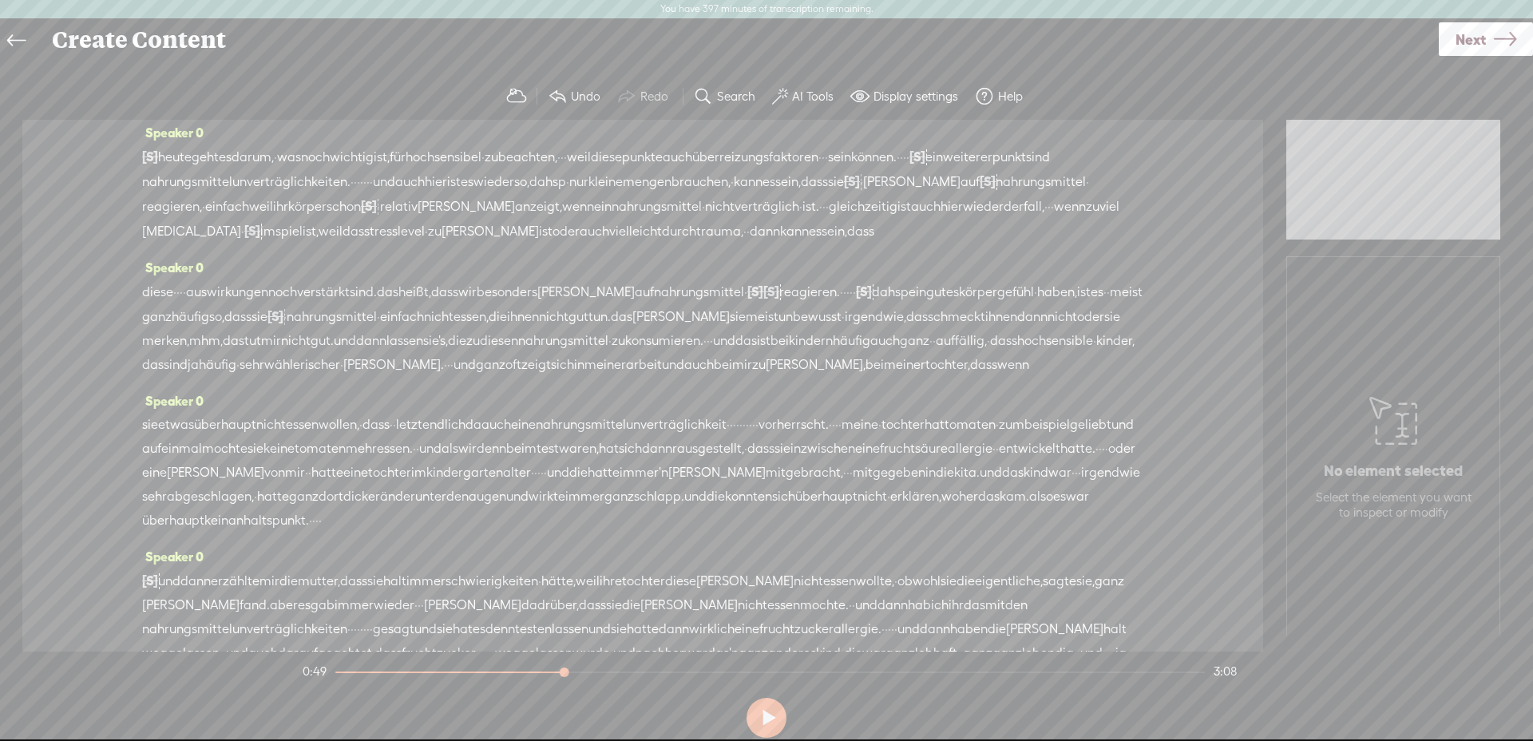
click at [268, 329] on span "sie" at bounding box center [260, 317] width 16 height 24
click at [547, 299] on span at bounding box center [545, 301] width 24 height 29
click at [845, 329] on span "irgendwie," at bounding box center [875, 317] width 61 height 24
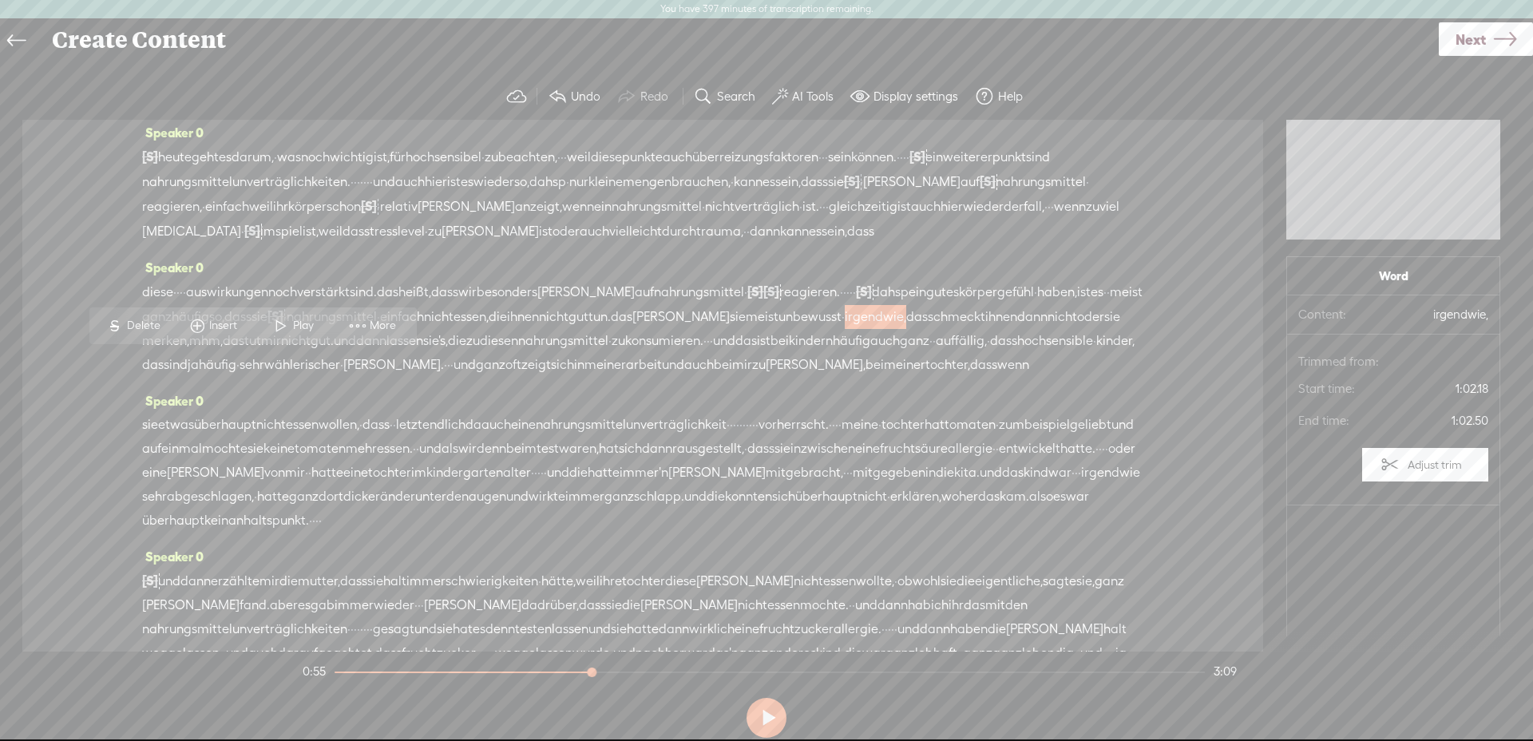
click at [158, 320] on span "Delete" at bounding box center [146, 326] width 38 height 16
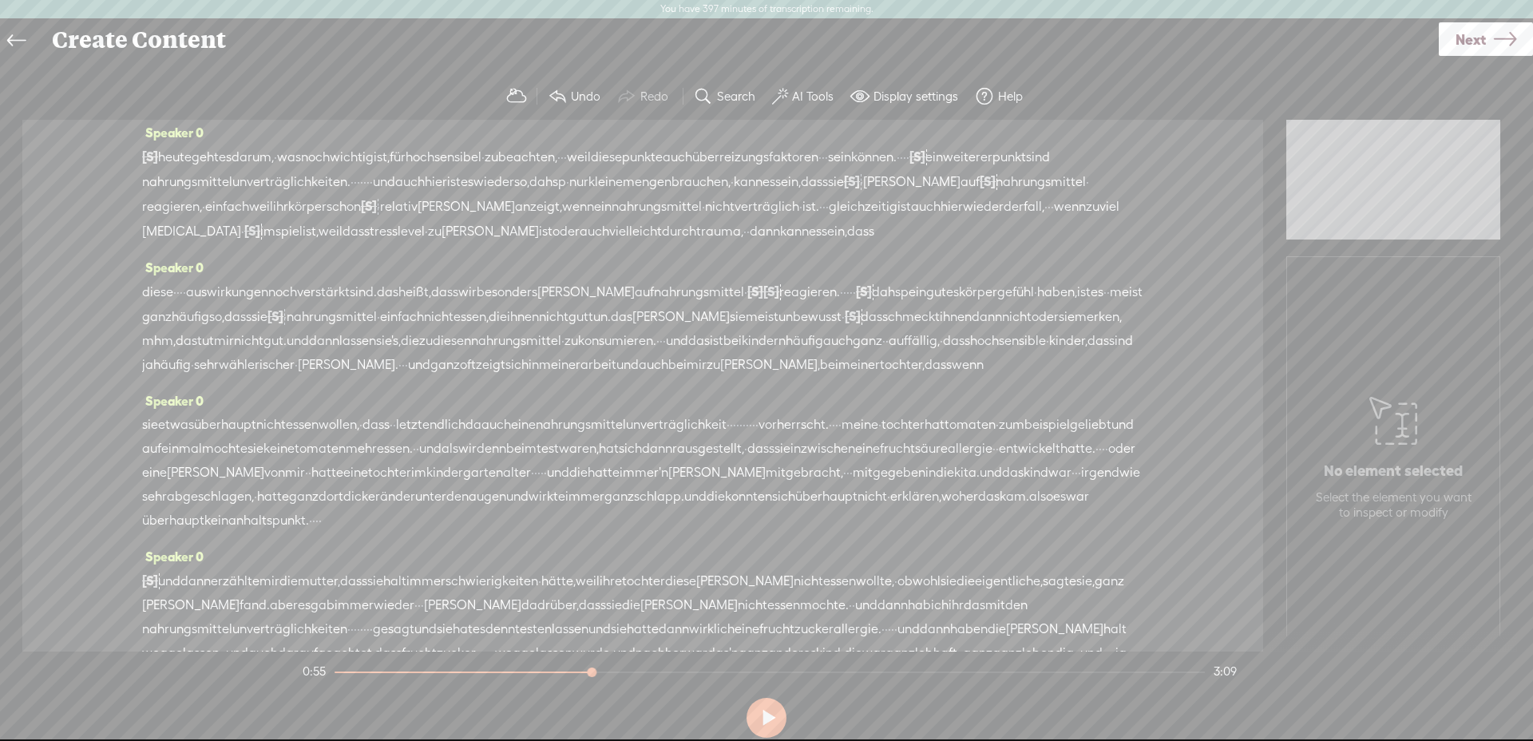
click at [779, 329] on span "unbewusst" at bounding box center [810, 317] width 63 height 24
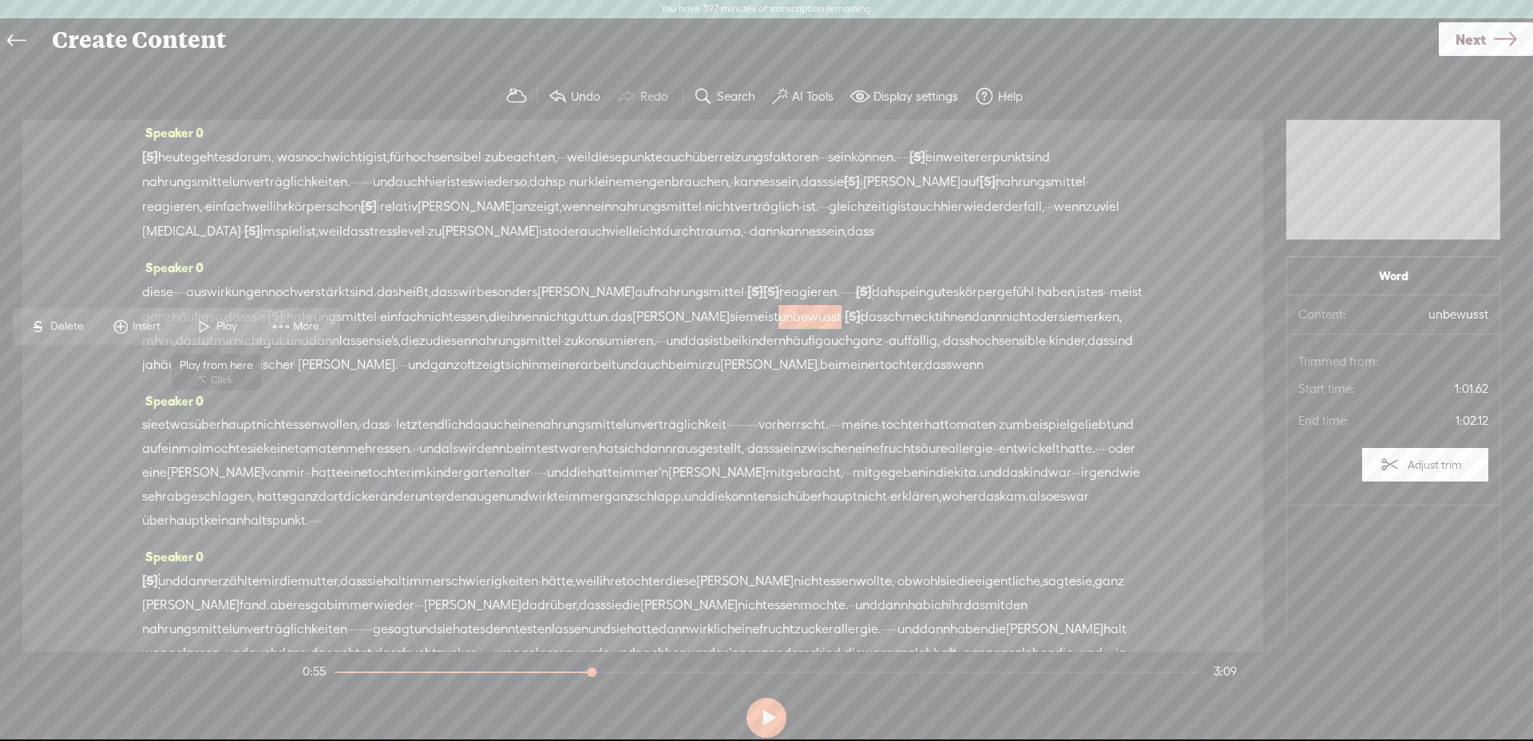
drag, startPoint x: 228, startPoint y: 319, endPoint x: 269, endPoint y: 374, distance: 67.9
click at [228, 319] on span "Play" at bounding box center [228, 327] width 25 height 16
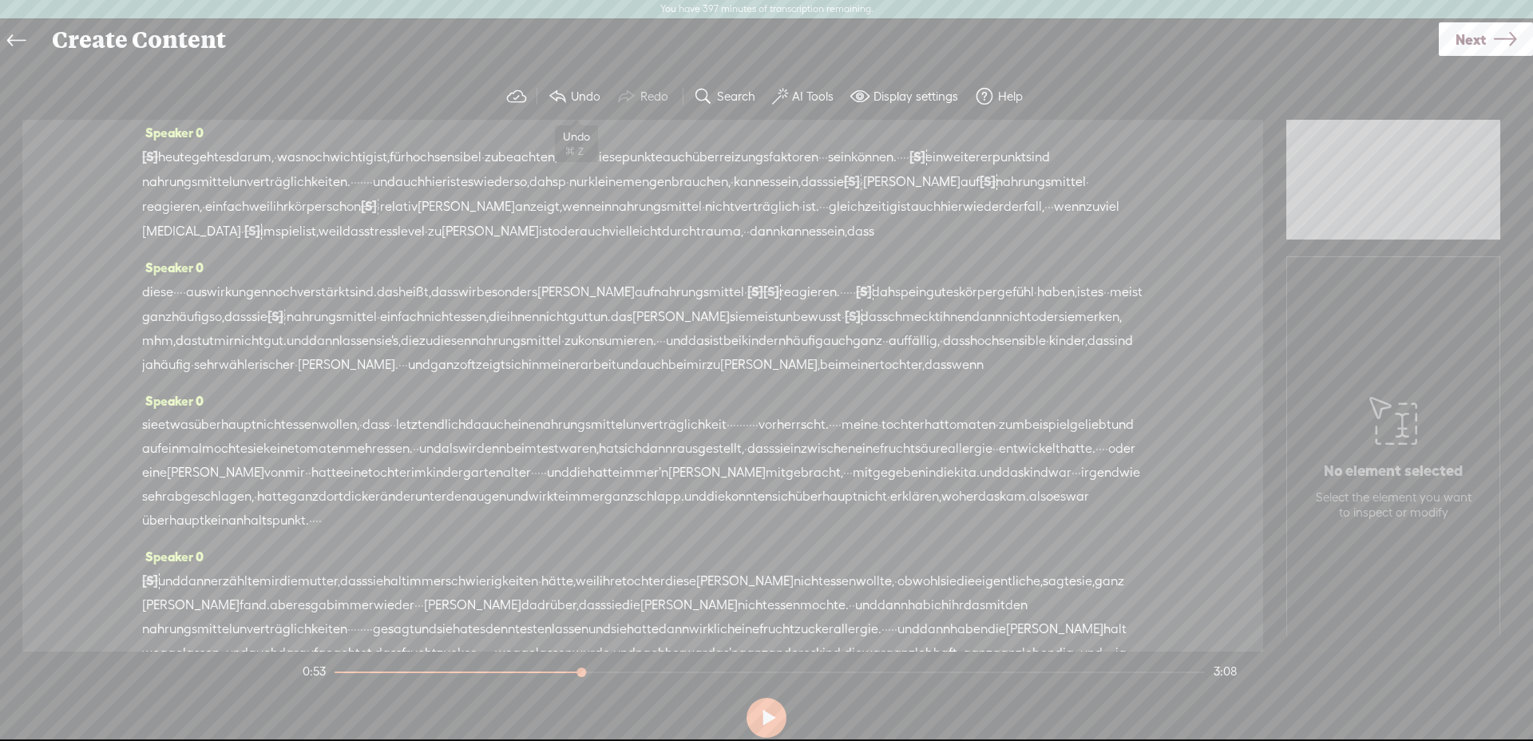
click at [569, 101] on button "Undo" at bounding box center [575, 97] width 69 height 32
click at [845, 329] on span "irgendwie," at bounding box center [875, 317] width 61 height 24
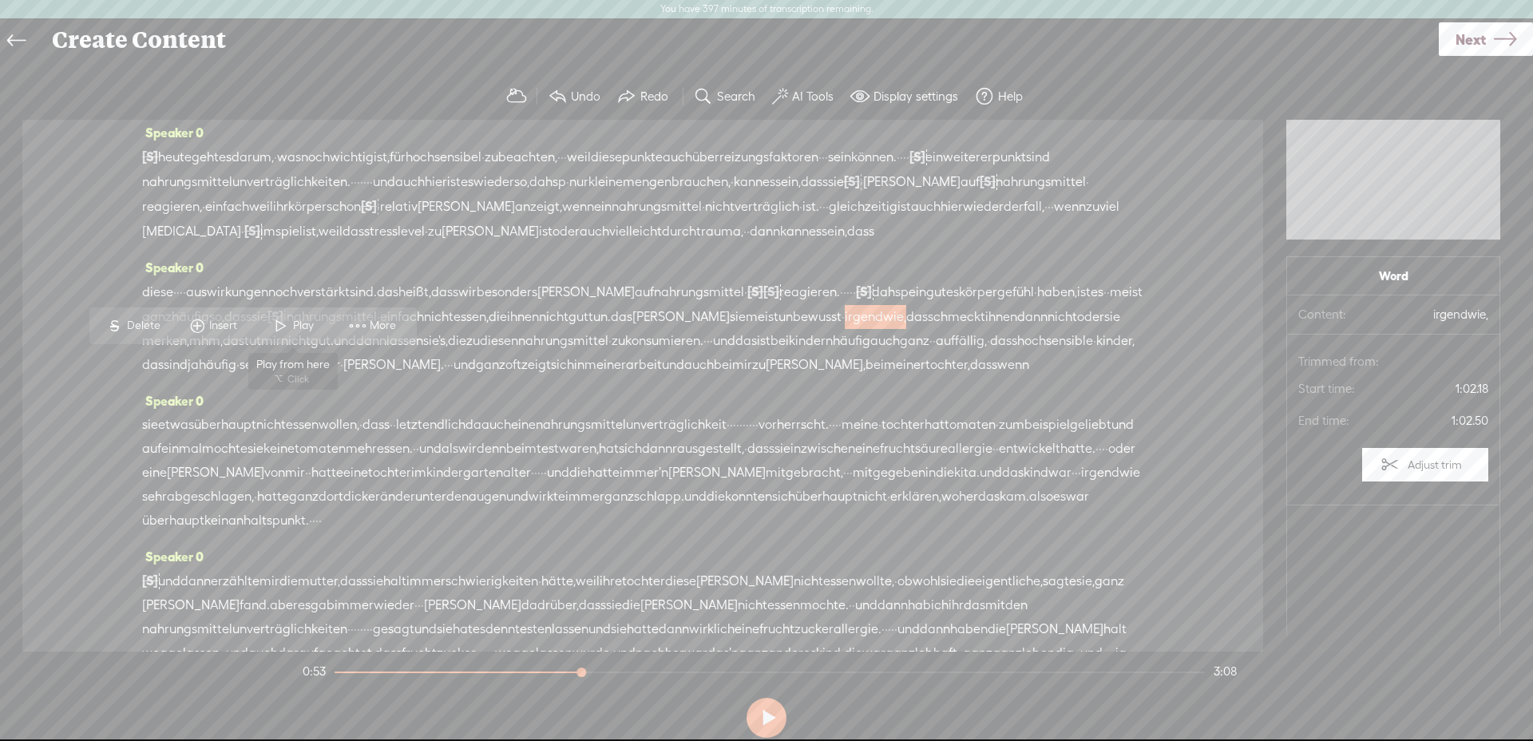
drag, startPoint x: 296, startPoint y: 322, endPoint x: 330, endPoint y: 324, distance: 33.6
click at [297, 321] on span "Play" at bounding box center [305, 326] width 25 height 16
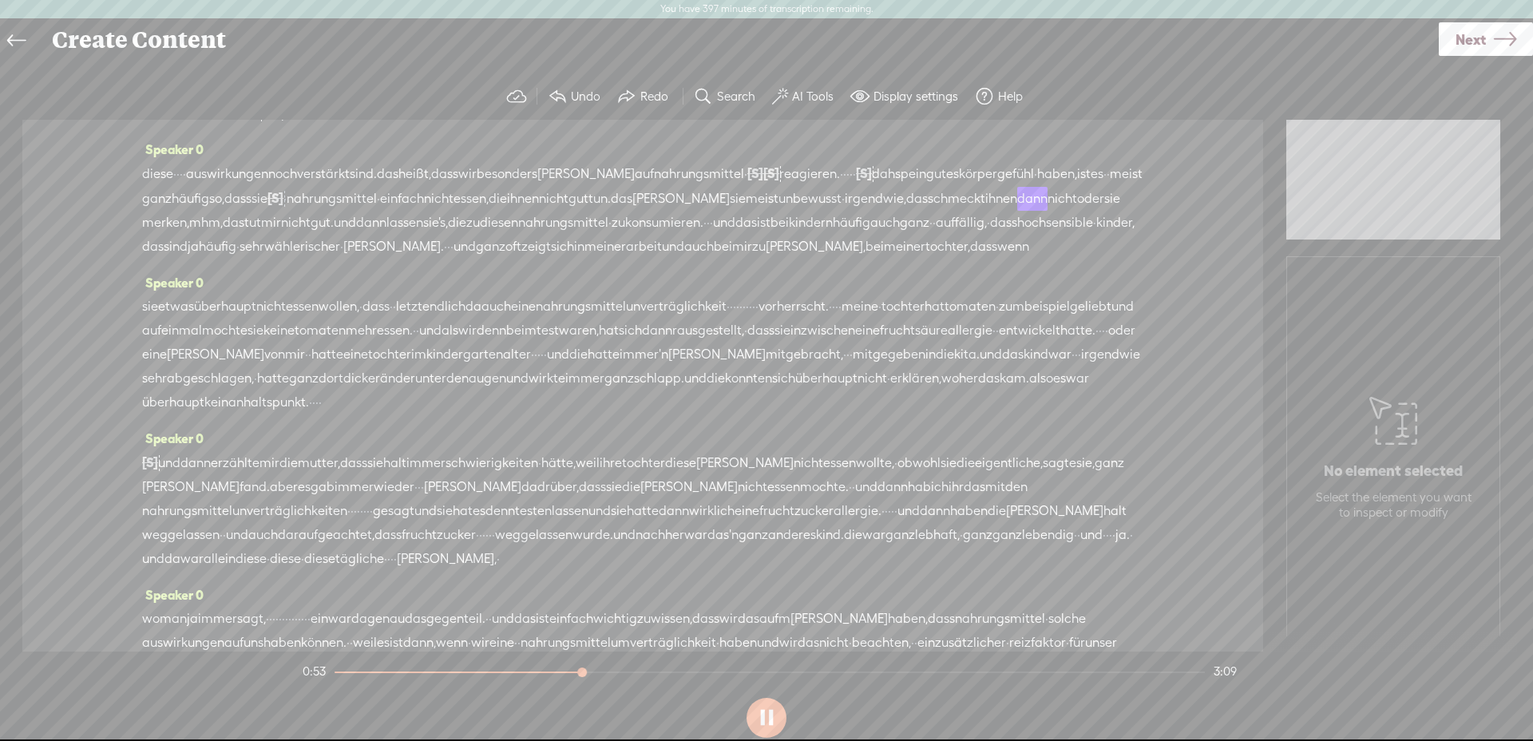
scroll to position [126, 0]
drag, startPoint x: 940, startPoint y: 244, endPoint x: 901, endPoint y: 244, distance: 39.1
click at [901, 244] on div "diese · · · · auswirkungen noch verstärkt sind. das heißt, dass wir besonders […" at bounding box center [642, 209] width 1001 height 97
click at [480, 234] on span "zu" at bounding box center [473, 222] width 14 height 24
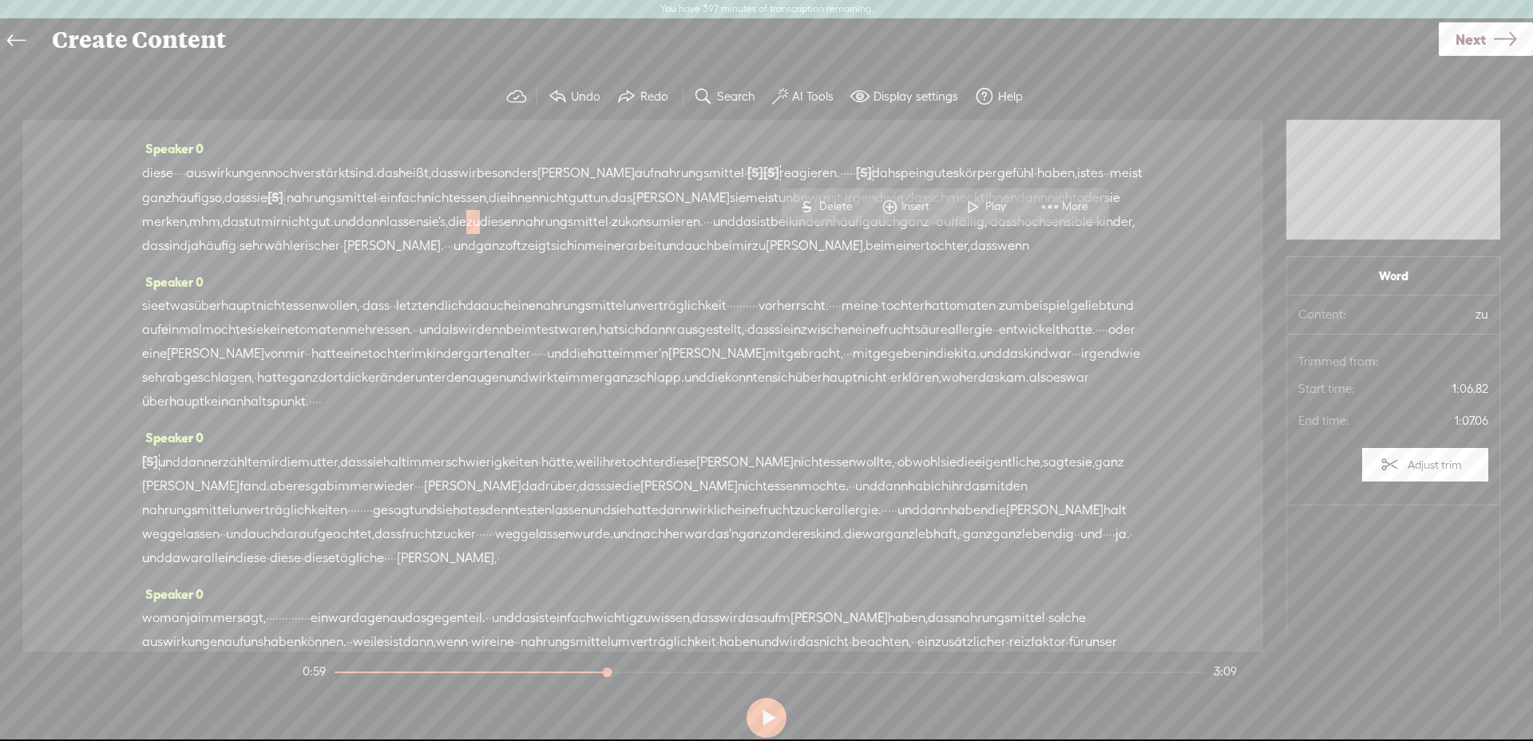
click at [480, 234] on span "zu" at bounding box center [473, 222] width 14 height 24
drag, startPoint x: 952, startPoint y: 242, endPoint x: 924, endPoint y: 242, distance: 27.9
click at [924, 242] on div "diese · · · · auswirkungen noch verstärkt sind. das heißt, dass wir besonders […" at bounding box center [642, 209] width 1001 height 97
click at [805, 204] on span "Delete" at bounding box center [817, 207] width 38 height 16
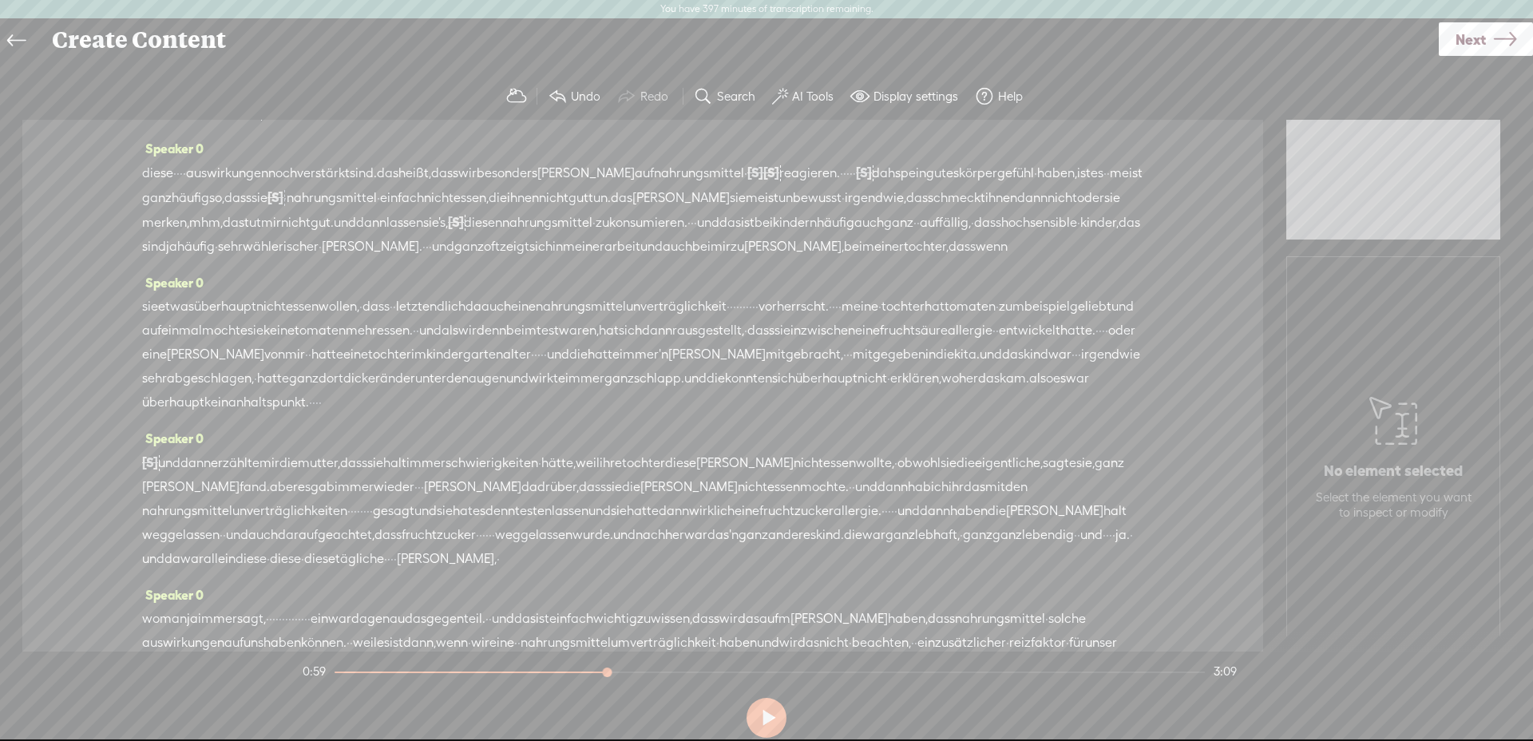
click at [334, 235] on span "gut." at bounding box center [322, 223] width 23 height 24
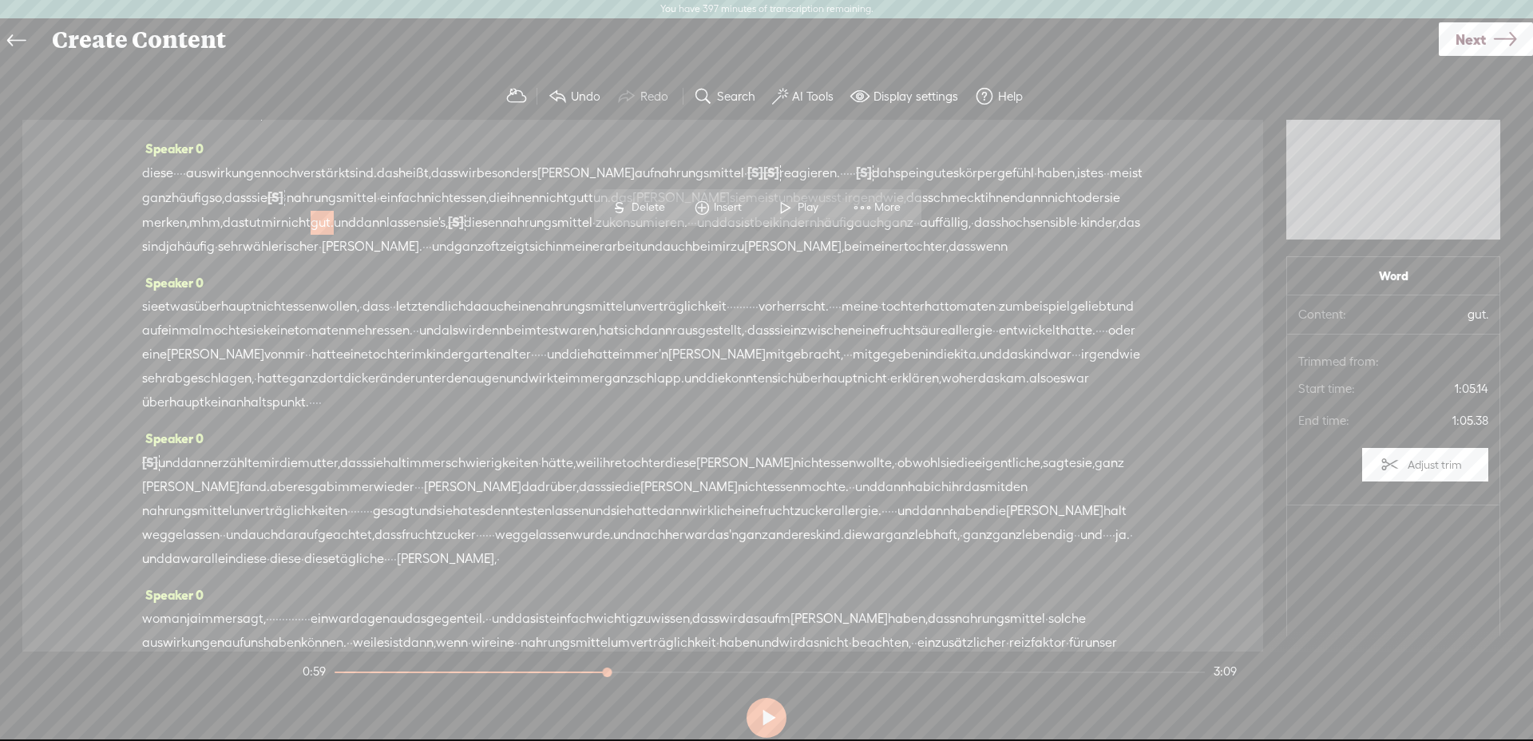
click at [790, 220] on span at bounding box center [786, 207] width 24 height 29
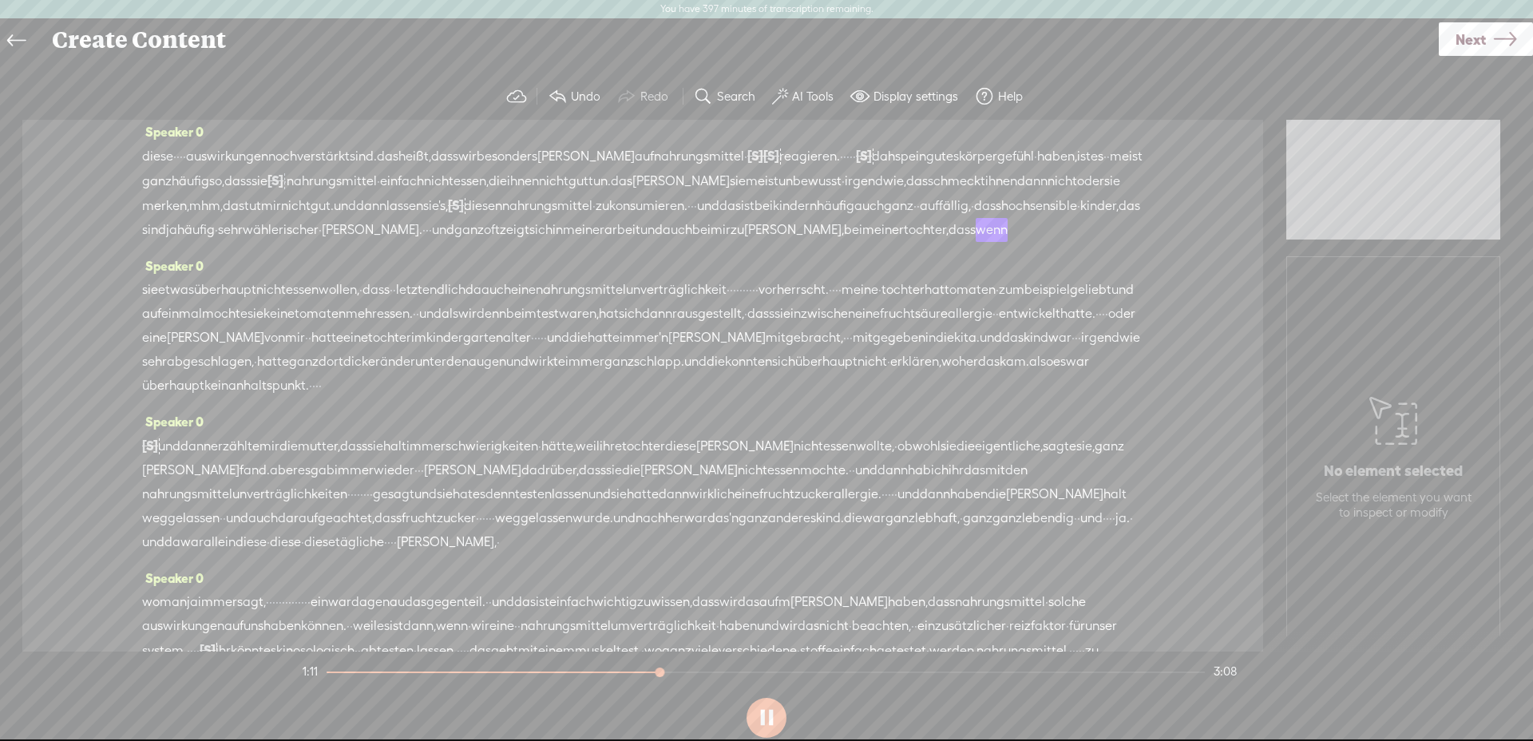
scroll to position [148, 0]
drag, startPoint x: 900, startPoint y: 337, endPoint x: 871, endPoint y: 335, distance: 28.8
click at [871, 335] on div "sie etwas überhaupt nicht [GEOGRAPHIC_DATA] wollen, · dass · · letztendlich da …" at bounding box center [642, 333] width 1001 height 120
click at [763, 288] on span "Delete" at bounding box center [762, 294] width 38 height 16
click at [727, 298] on span "nahrungsmittelunverträglichkeit" at bounding box center [631, 286] width 191 height 24
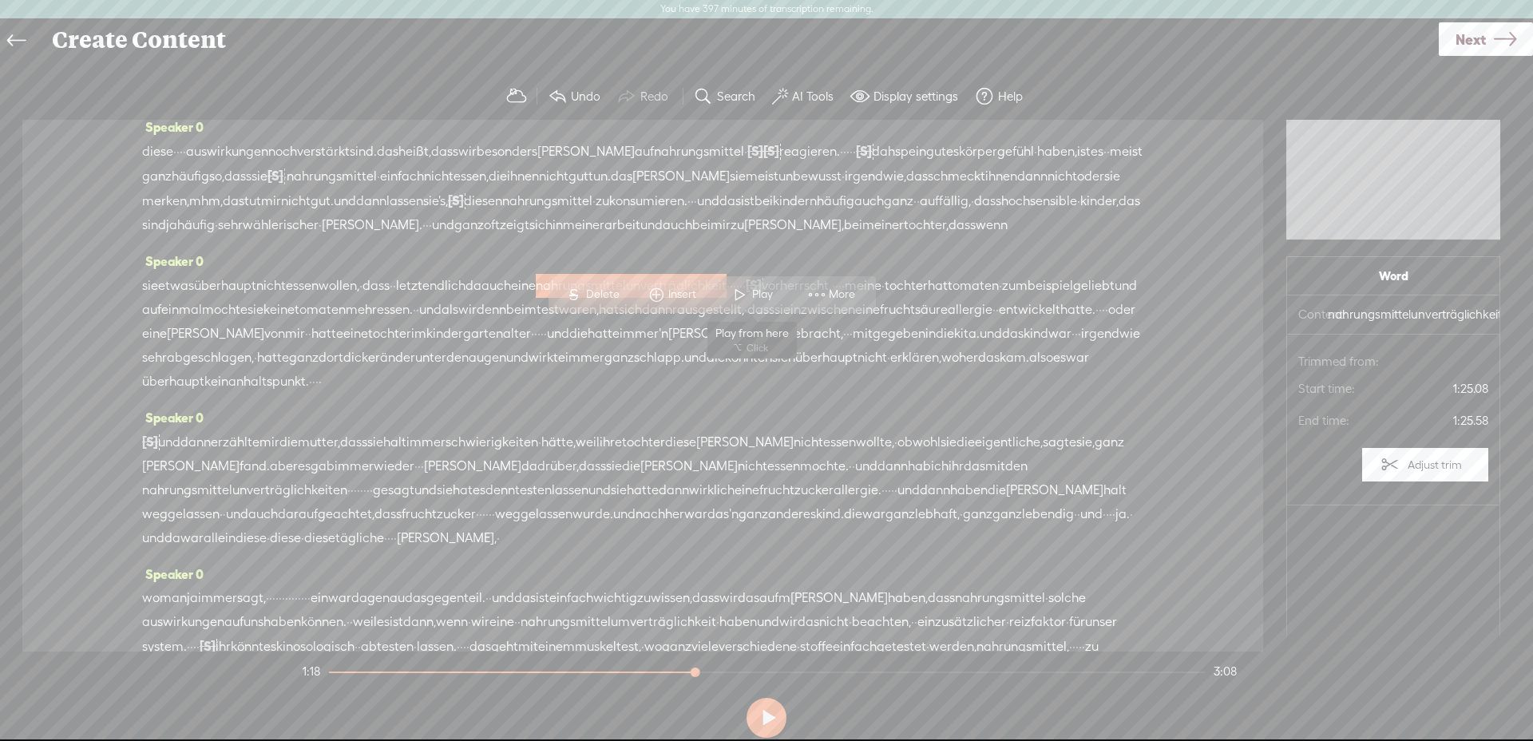
drag, startPoint x: 765, startPoint y: 286, endPoint x: 763, endPoint y: 295, distance: 9.1
click at [765, 287] on span "Play" at bounding box center [752, 294] width 80 height 29
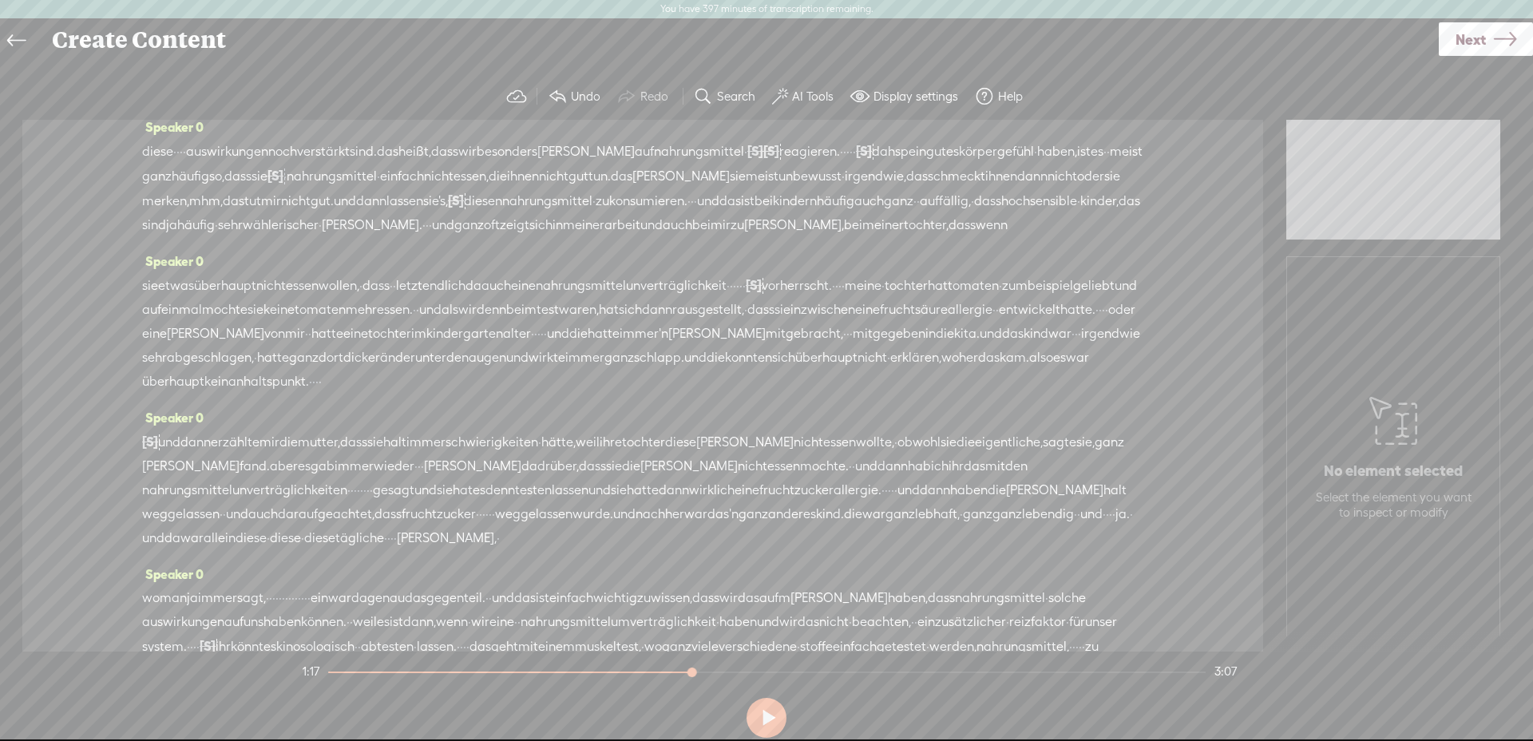
click at [746, 298] on span "·" at bounding box center [744, 286] width 3 height 24
click at [756, 287] on span "Delete" at bounding box center [752, 295] width 38 height 16
drag, startPoint x: 754, startPoint y: 324, endPoint x: 749, endPoint y: 332, distance: 9.3
click at [727, 298] on span "nahrungsmittelunverträglichkeit" at bounding box center [631, 286] width 191 height 24
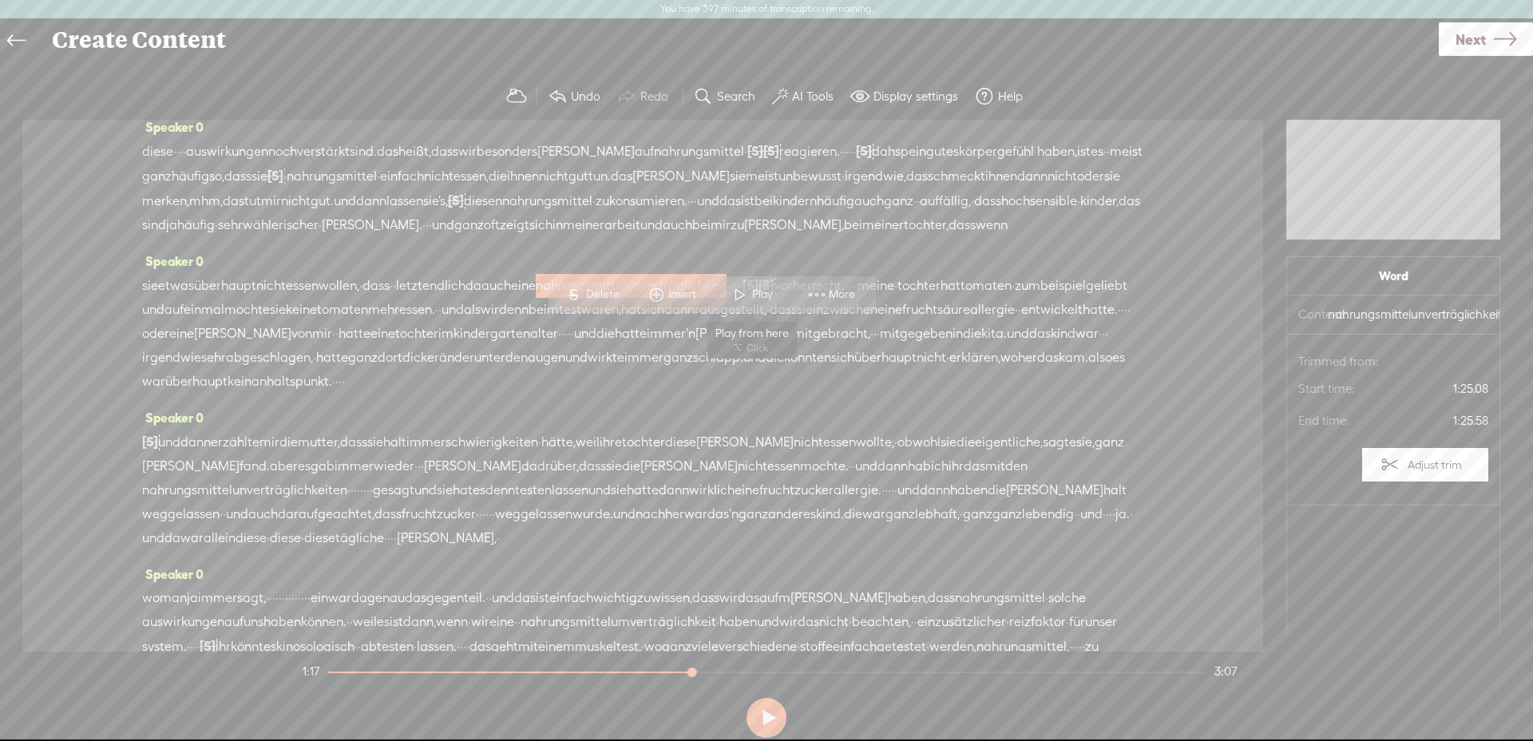
click at [773, 292] on span "Play" at bounding box center [764, 295] width 25 height 16
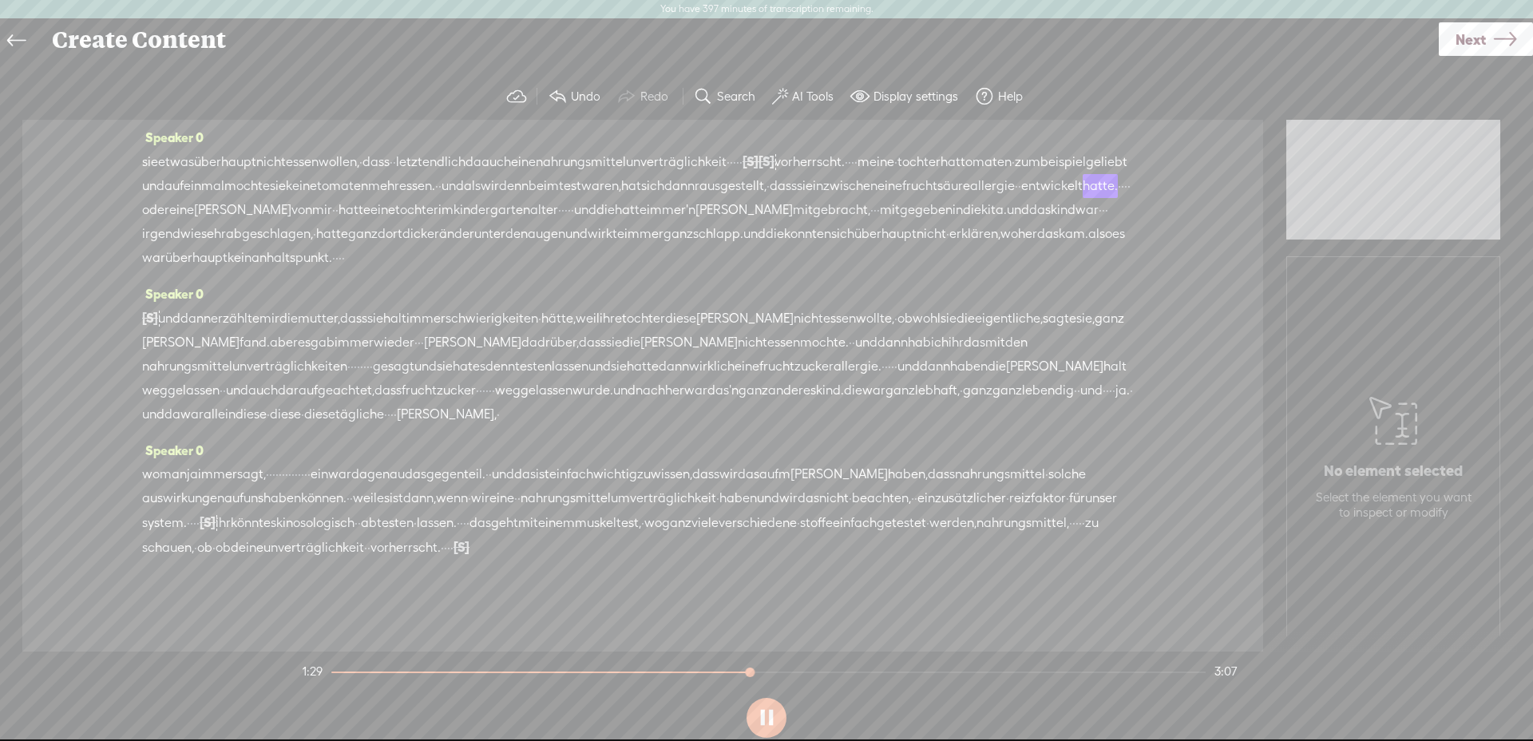
scroll to position [343, 0]
click at [793, 206] on span "mitgebracht," at bounding box center [831, 210] width 77 height 24
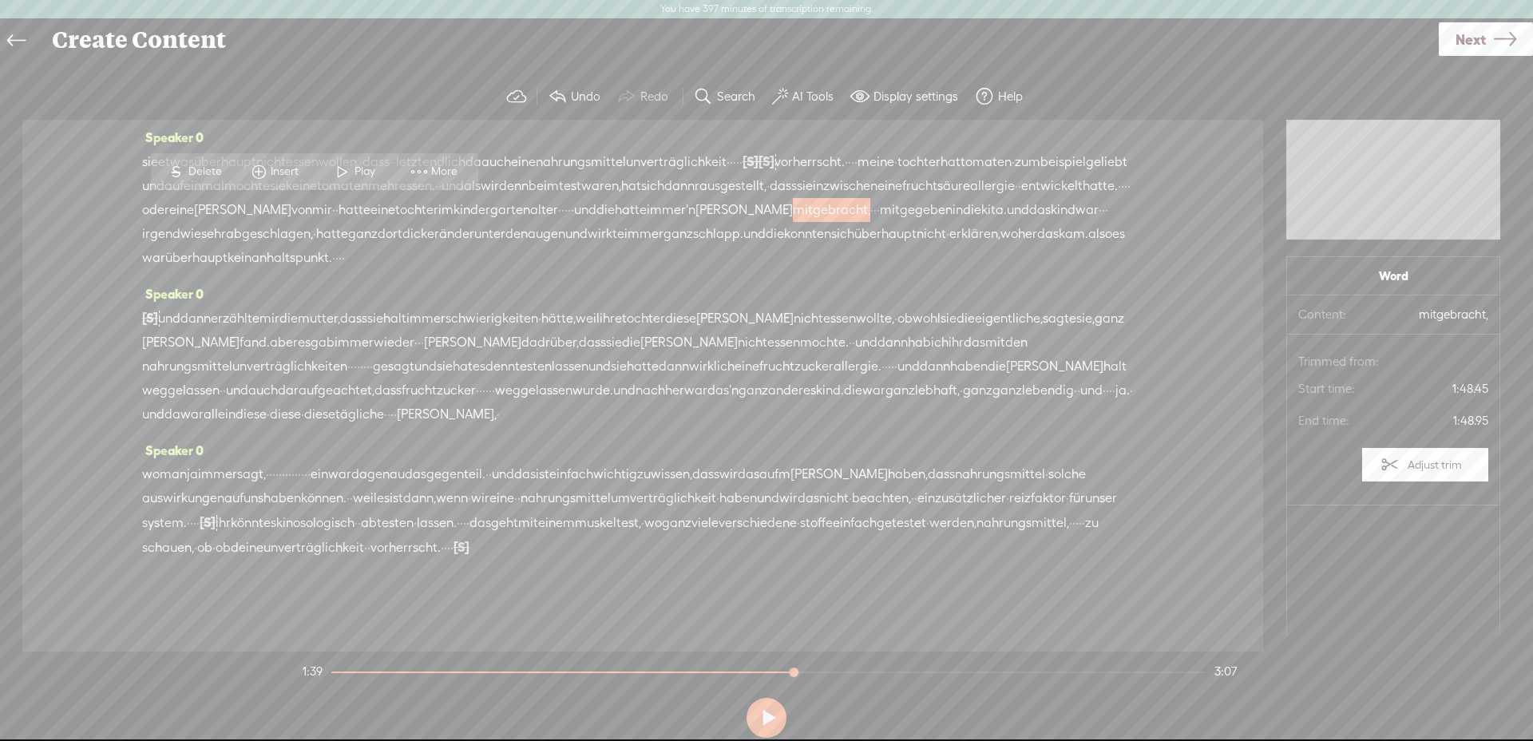
drag, startPoint x: 369, startPoint y: 208, endPoint x: 291, endPoint y: 211, distance: 78.3
click at [291, 211] on div "sie etwas überhaupt nicht [GEOGRAPHIC_DATA] wollen, · dass · · letztendlich da …" at bounding box center [642, 209] width 1001 height 121
click at [203, 164] on span "Delete" at bounding box center [207, 172] width 38 height 16
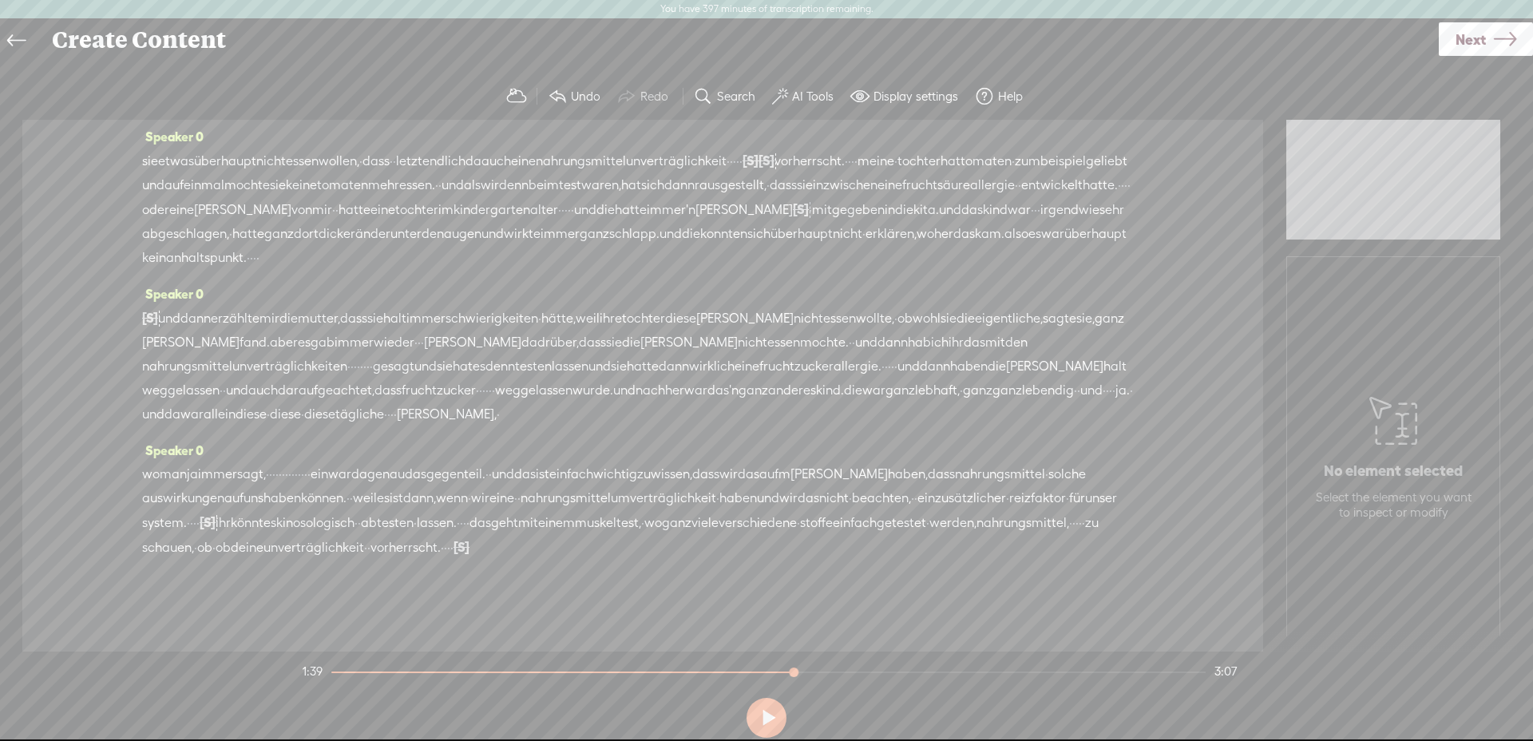
click at [686, 213] on span "'n" at bounding box center [691, 210] width 10 height 24
click at [262, 172] on span at bounding box center [259, 172] width 24 height 29
drag, startPoint x: 886, startPoint y: 215, endPoint x: 859, endPoint y: 216, distance: 27.2
click at [859, 216] on div "sie etwas überhaupt nicht [GEOGRAPHIC_DATA] wollen, · dass · · letztendlich da …" at bounding box center [642, 209] width 1001 height 121
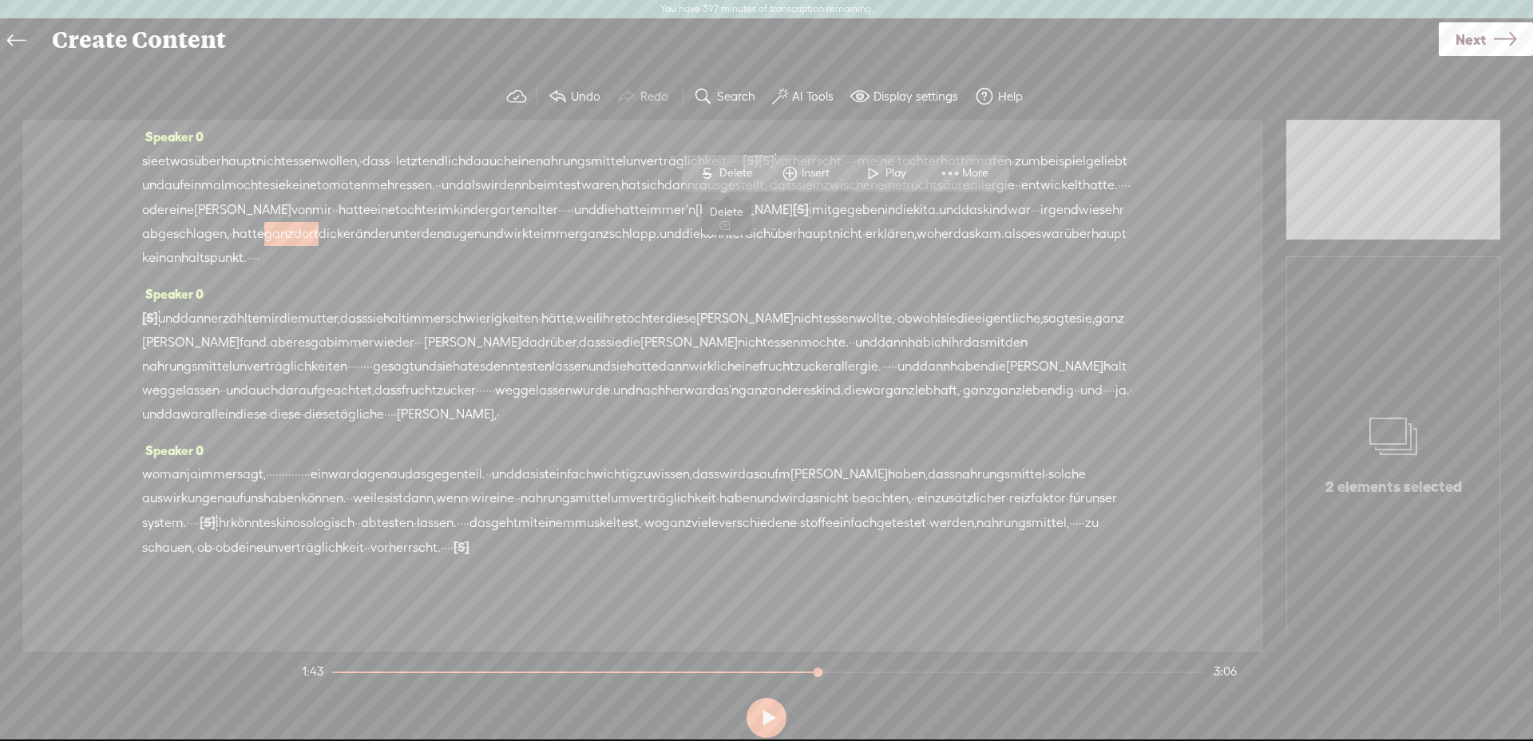
click at [739, 172] on span "Delete" at bounding box center [738, 173] width 38 height 16
click at [1100, 208] on span "sehr" at bounding box center [1112, 209] width 25 height 24
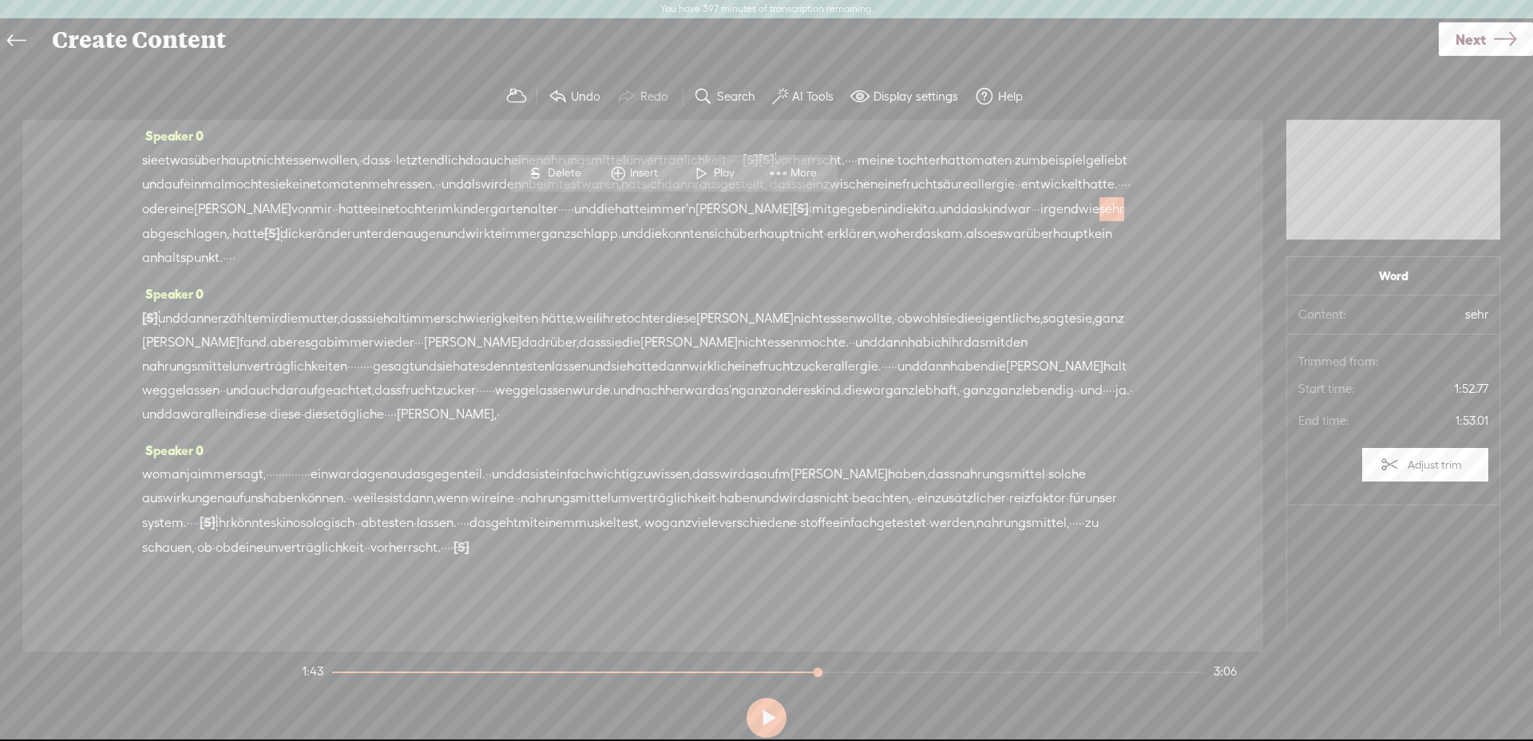
click at [690, 178] on span at bounding box center [702, 173] width 24 height 29
click at [280, 226] on span "[S]" at bounding box center [272, 233] width 16 height 14
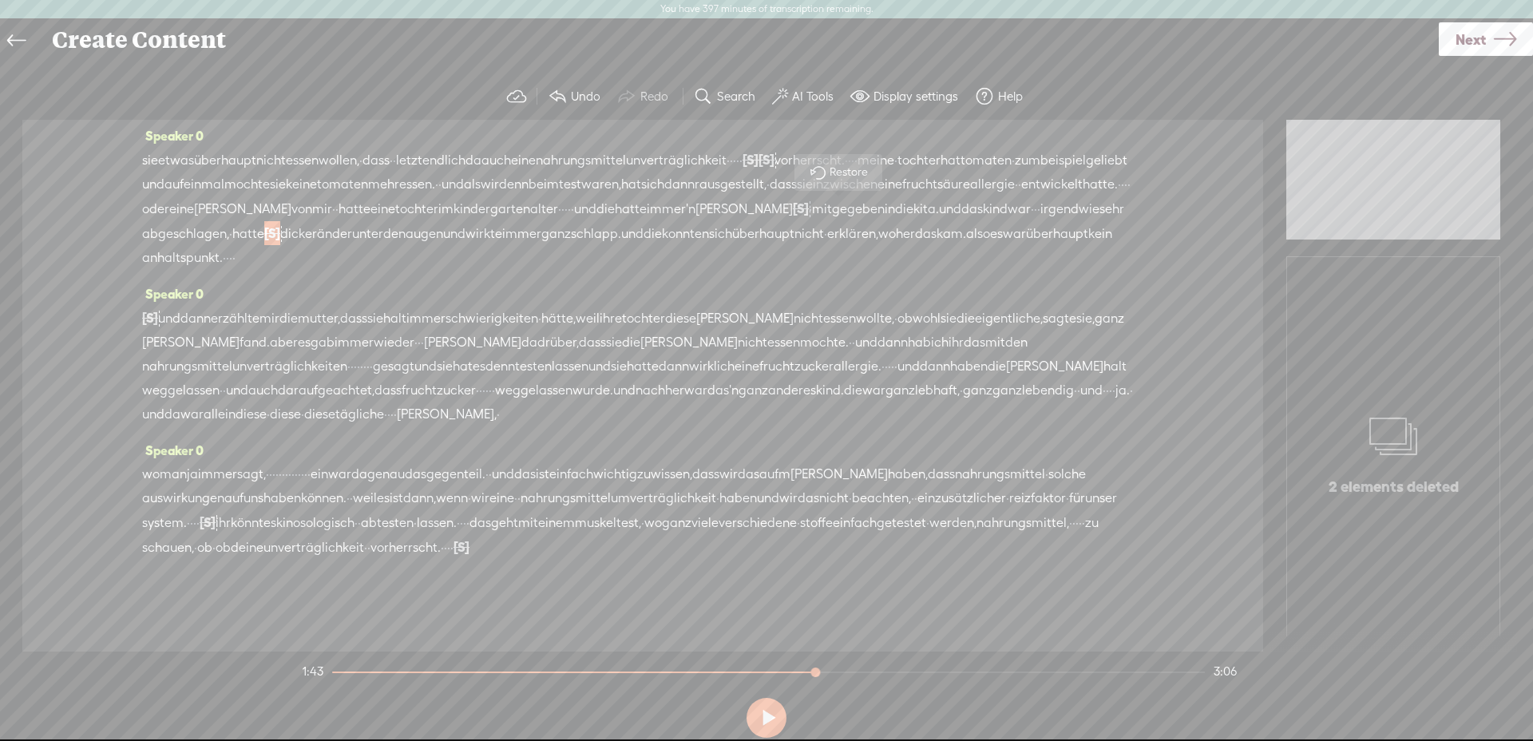
click at [990, 224] on span "es" at bounding box center [996, 234] width 13 height 24
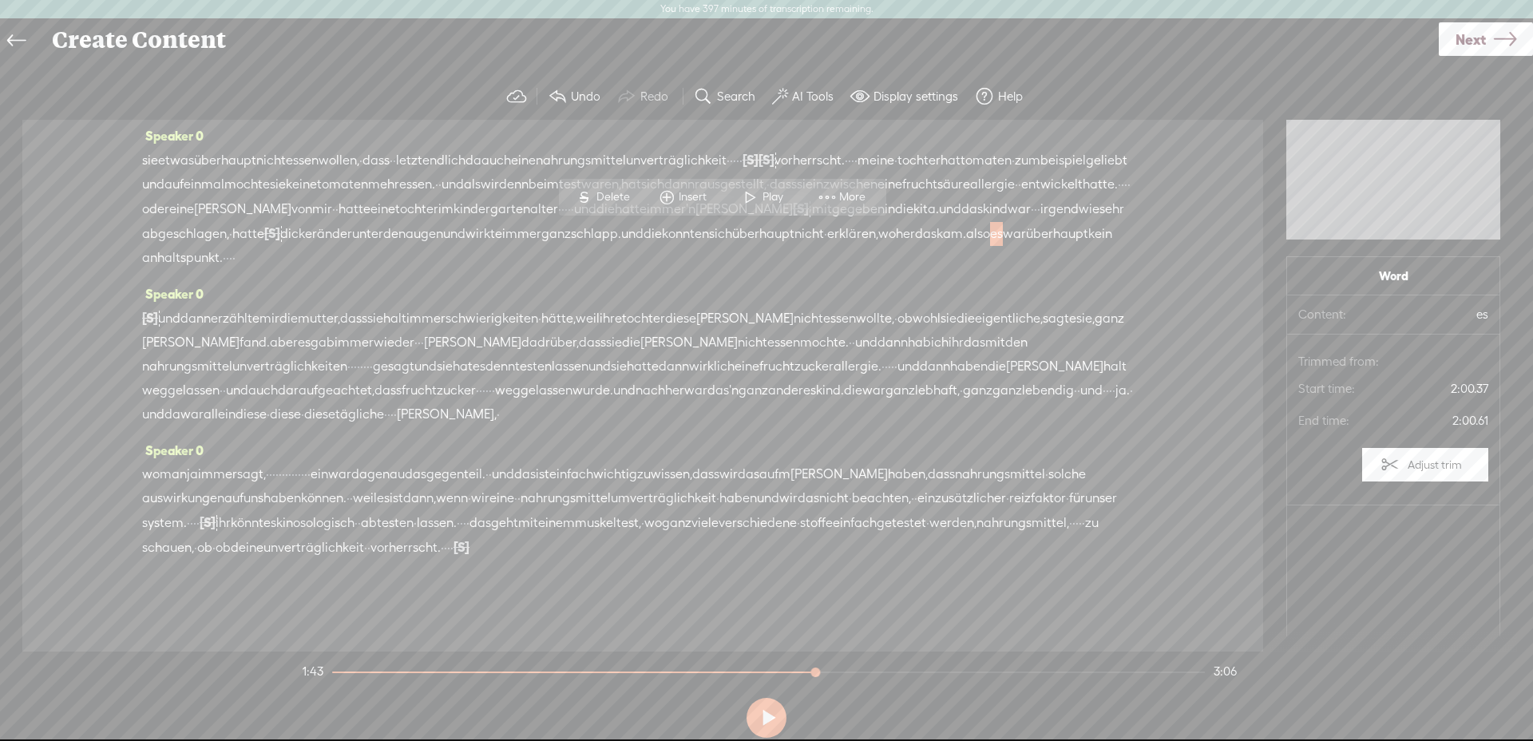
click at [961, 219] on span "das" at bounding box center [972, 209] width 22 height 24
click at [537, 191] on div "S Delete Insert Play More" at bounding box center [494, 173] width 327 height 37
click at [545, 176] on span "Play" at bounding box center [547, 173] width 25 height 16
click at [264, 222] on span "hatte" at bounding box center [248, 234] width 32 height 24
click at [845, 184] on span at bounding box center [837, 173] width 24 height 29
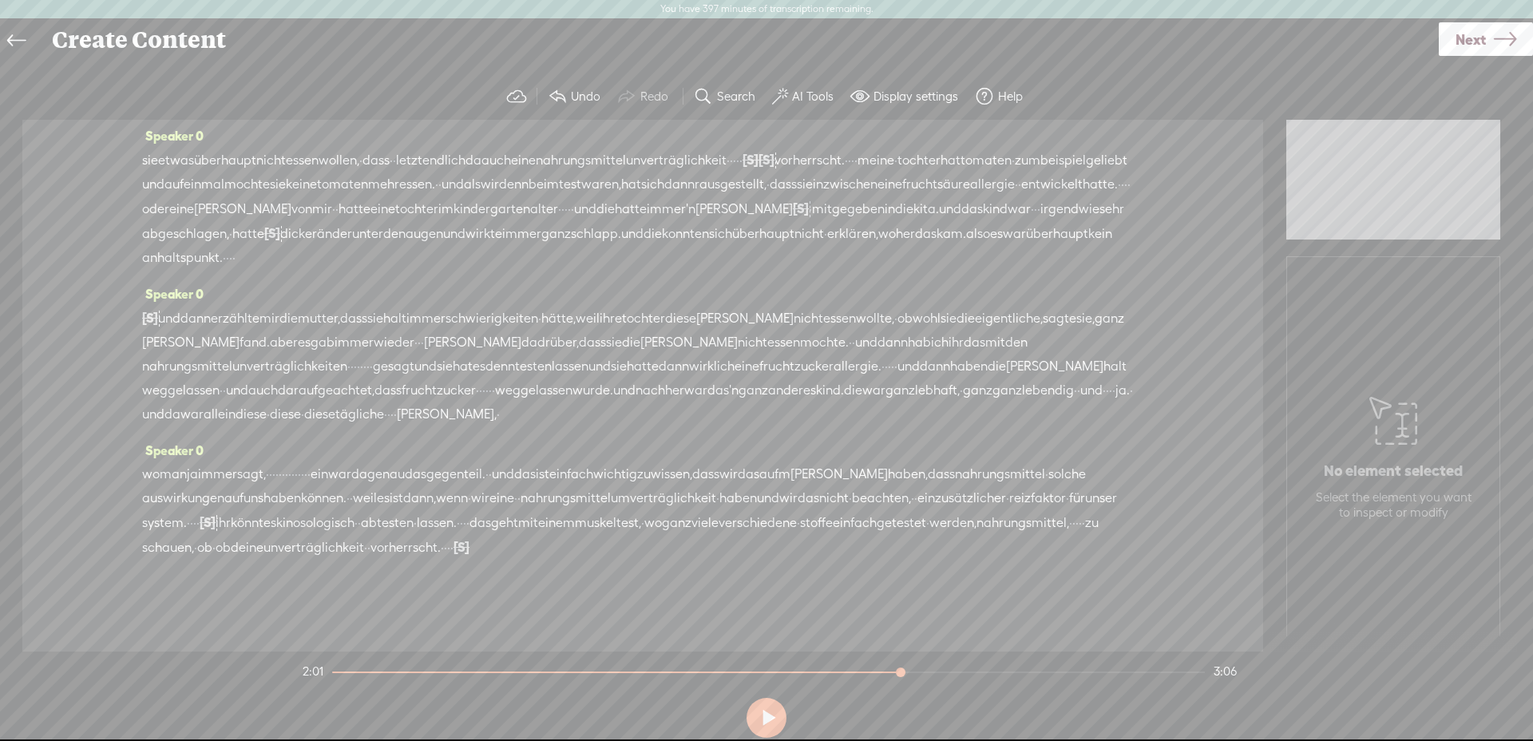
drag, startPoint x: 505, startPoint y: 323, endPoint x: 492, endPoint y: 319, distance: 13.2
click at [492, 319] on div "[S] · · und dann erzählte mir die mutter, dass sie halt immer schwierigkeiten ·…" at bounding box center [642, 366] width 1001 height 121
click at [376, 275] on span "Delete" at bounding box center [385, 282] width 38 height 16
click at [335, 331] on span "gab" at bounding box center [323, 343] width 24 height 24
click at [416, 286] on span at bounding box center [411, 282] width 24 height 29
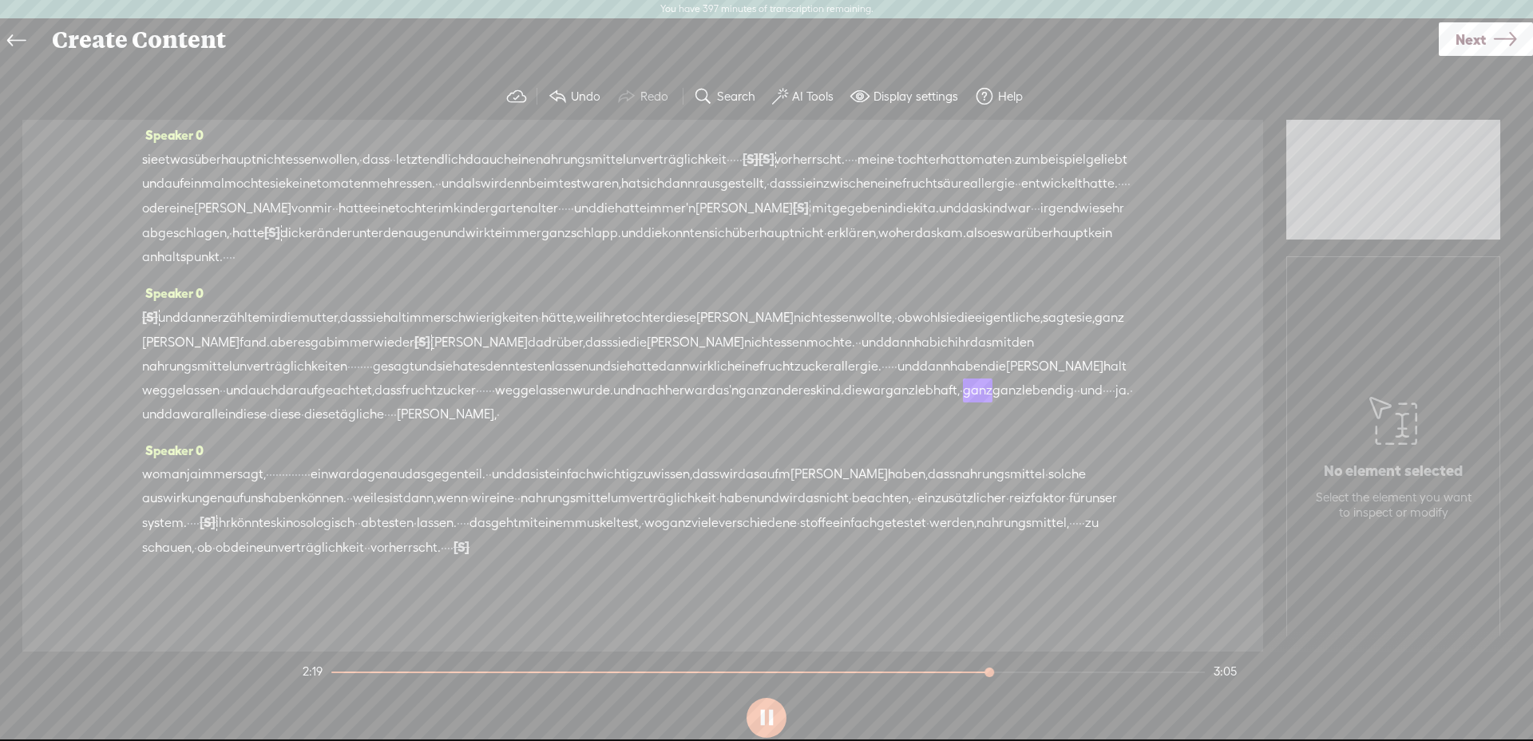
scroll to position [344, 0]
drag, startPoint x: 439, startPoint y: 395, endPoint x: 523, endPoint y: 392, distance: 83.9
click at [523, 392] on div "[S] · · und dann erzählte mir die mutter, dass sie halt immer schwierigkeiten ·…" at bounding box center [642, 365] width 1001 height 121
click at [402, 344] on span "Delete" at bounding box center [417, 352] width 38 height 16
click at [993, 397] on span "ganz" at bounding box center [1008, 390] width 30 height 24
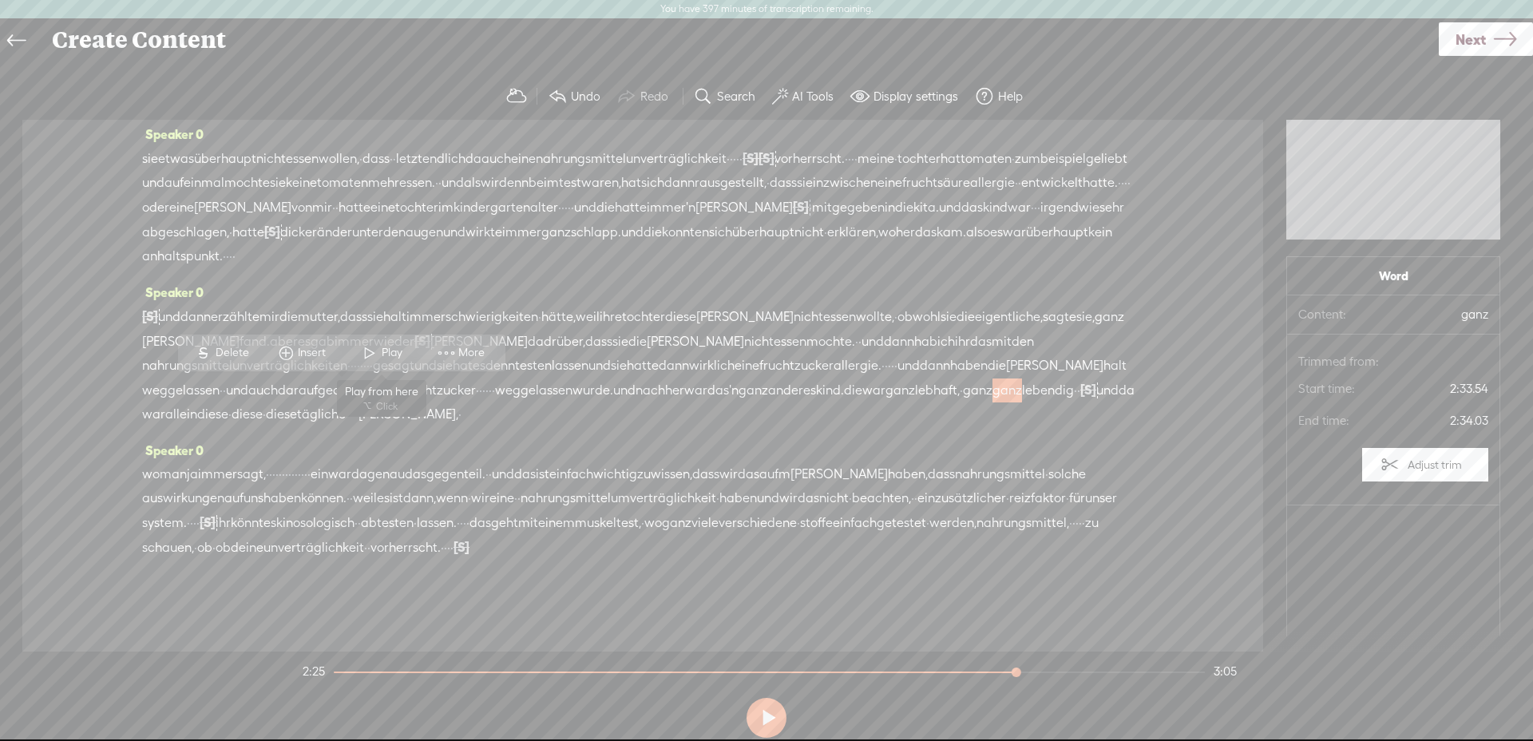
click at [371, 361] on span at bounding box center [370, 353] width 24 height 29
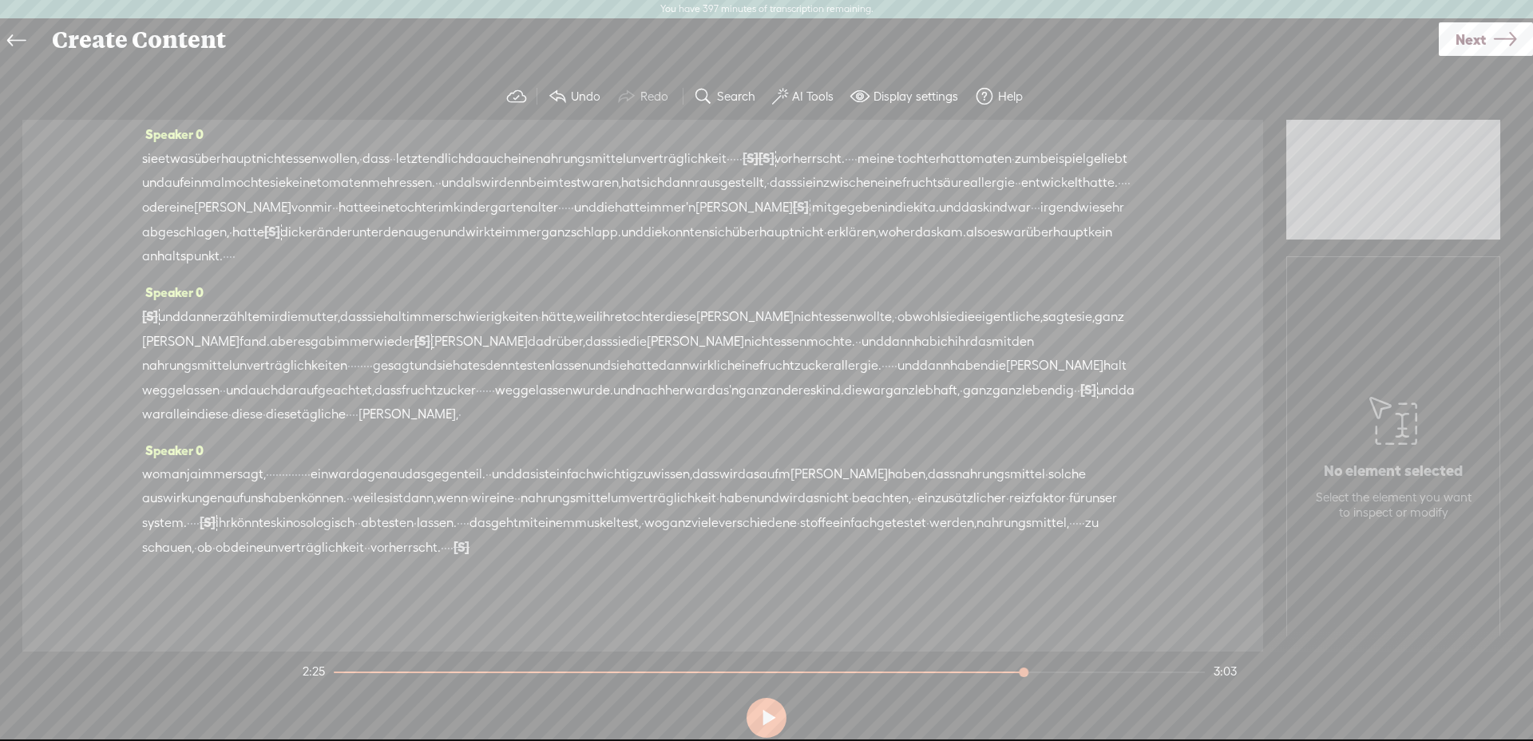
drag, startPoint x: 651, startPoint y: 391, endPoint x: 599, endPoint y: 395, distance: 52.1
click at [599, 395] on div "[S] · · und dann erzählte mir die mutter, dass sie halt immer schwierigkeiten ·…" at bounding box center [642, 365] width 1001 height 122
click at [482, 352] on span "Delete" at bounding box center [483, 353] width 38 height 16
click at [1096, 389] on span "und" at bounding box center [1107, 390] width 22 height 24
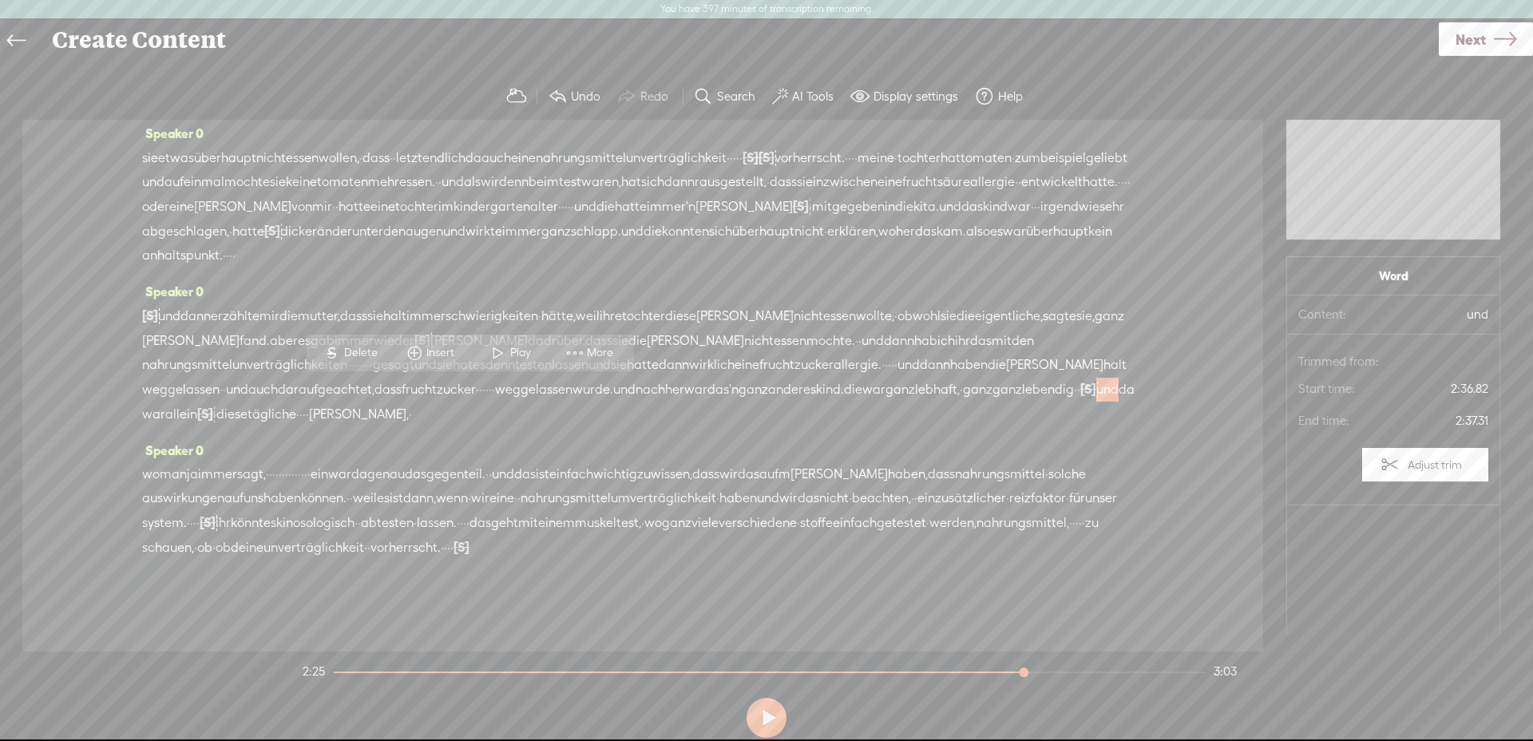
click at [496, 350] on span at bounding box center [498, 353] width 24 height 29
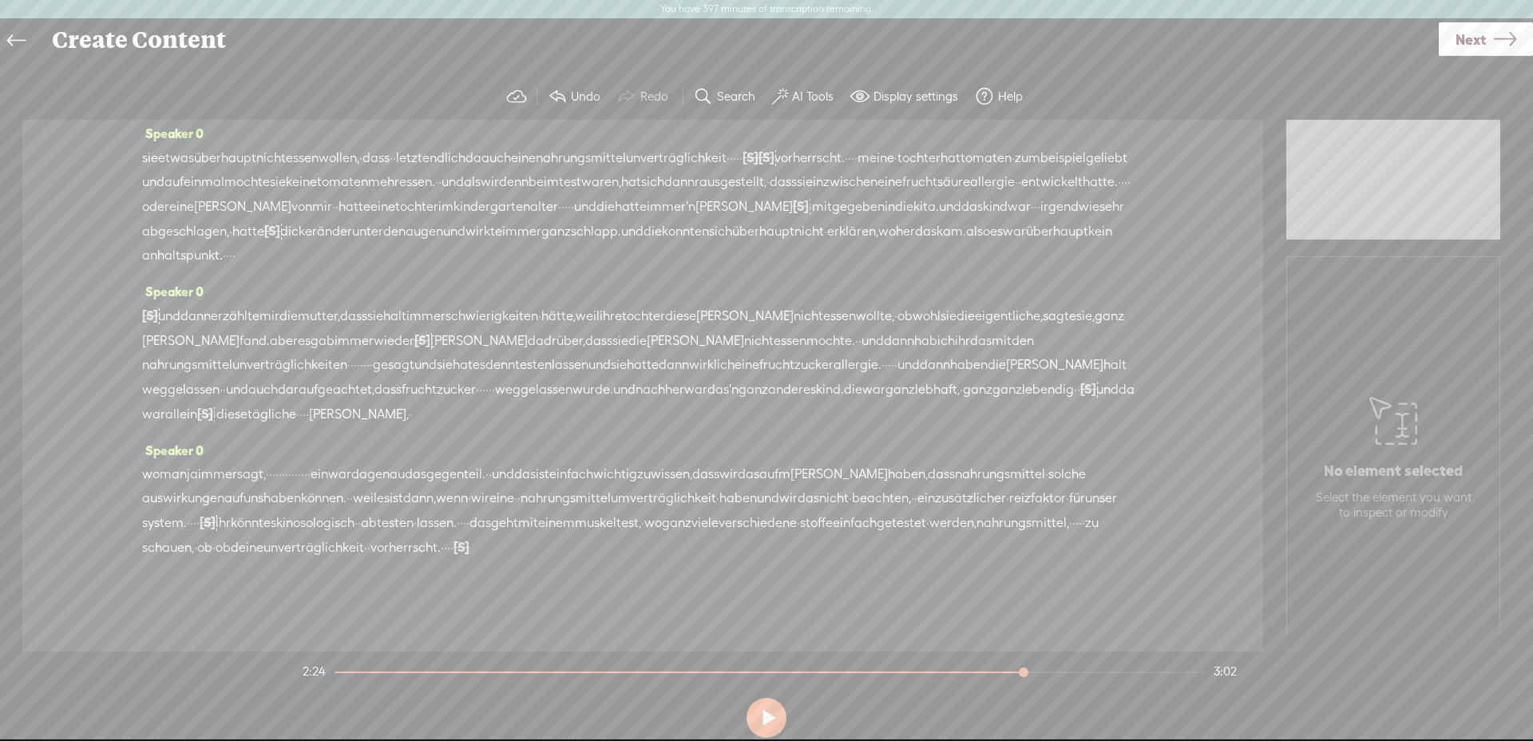
click at [216, 402] on span "·" at bounding box center [214, 414] width 3 height 24
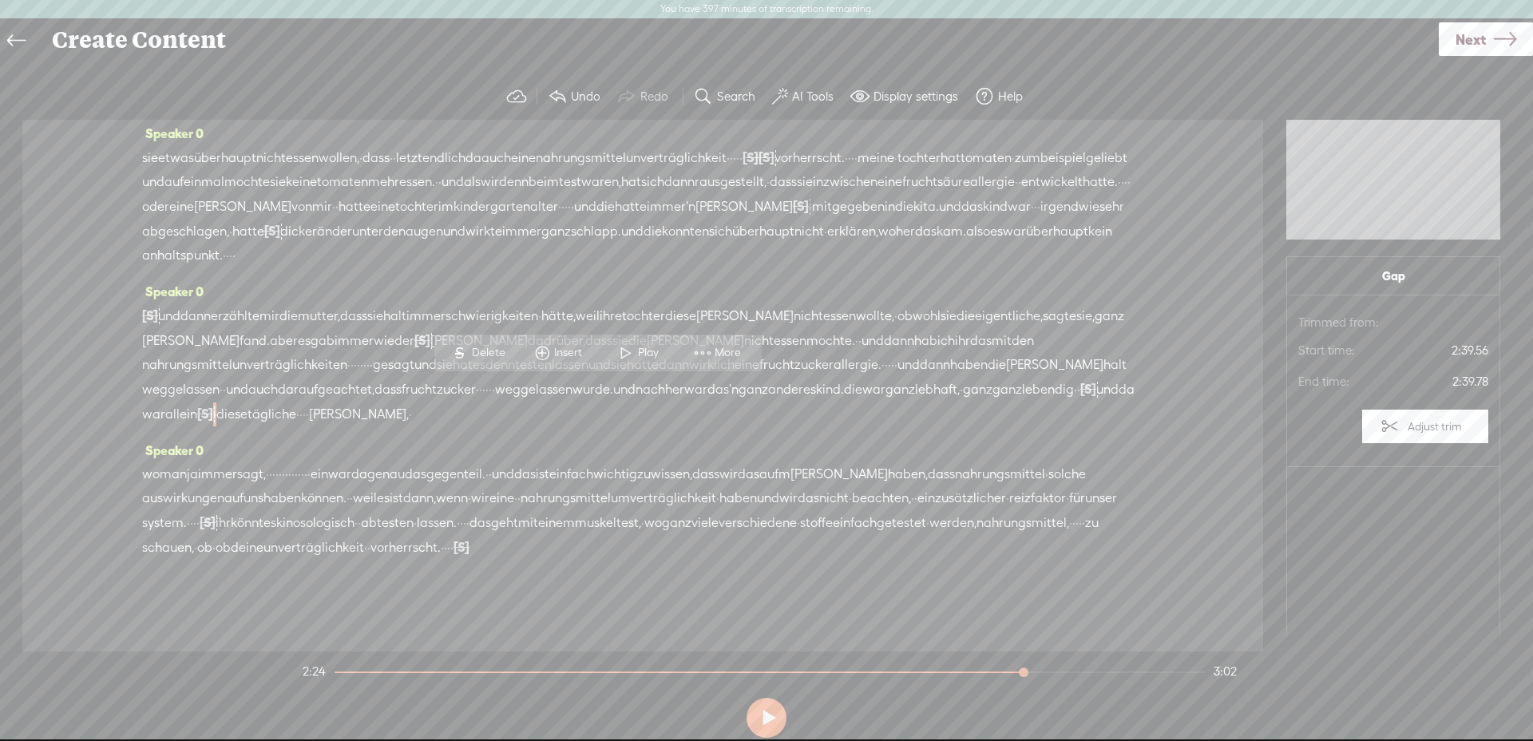
click at [497, 353] on span "Delete" at bounding box center [491, 353] width 38 height 16
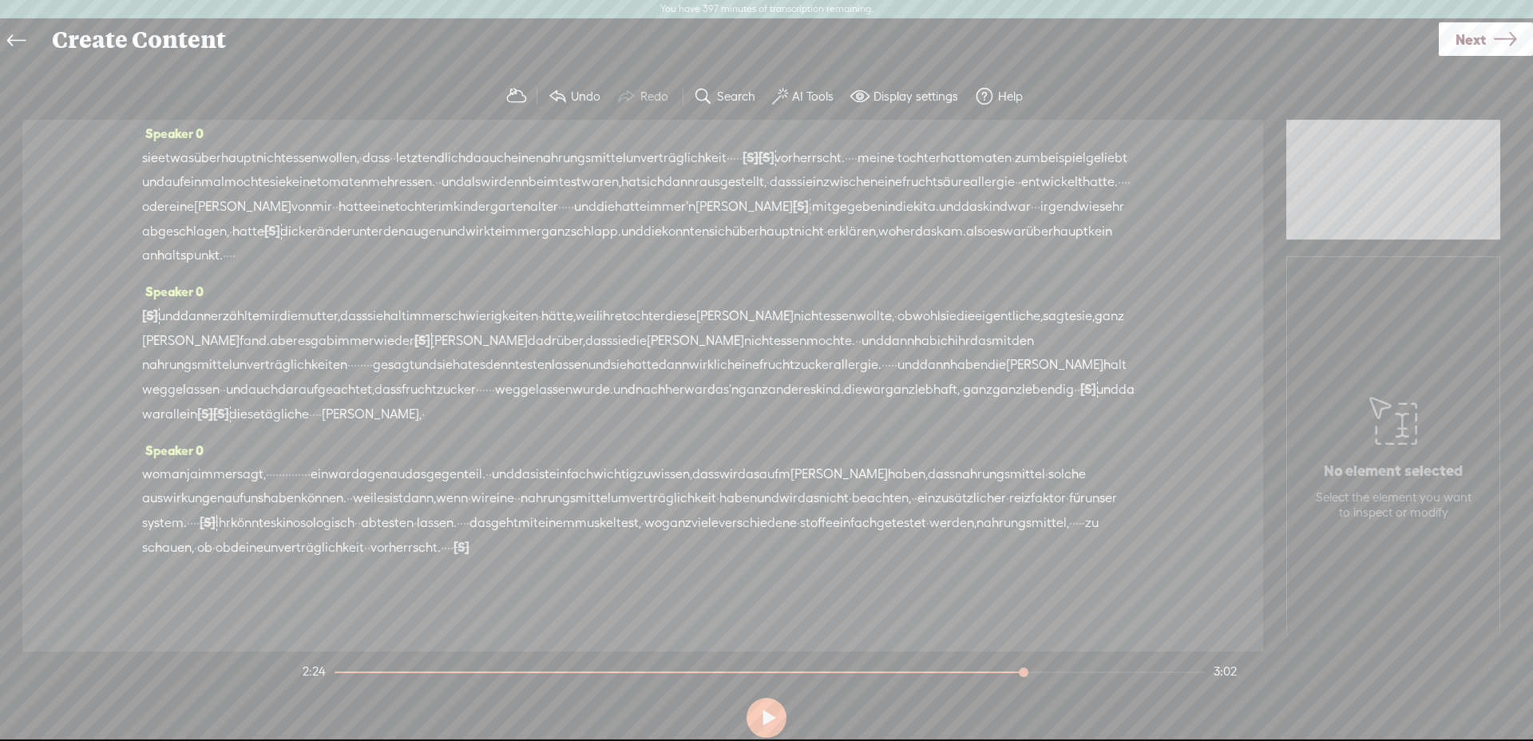
click at [197, 402] on span "allein" at bounding box center [181, 414] width 32 height 24
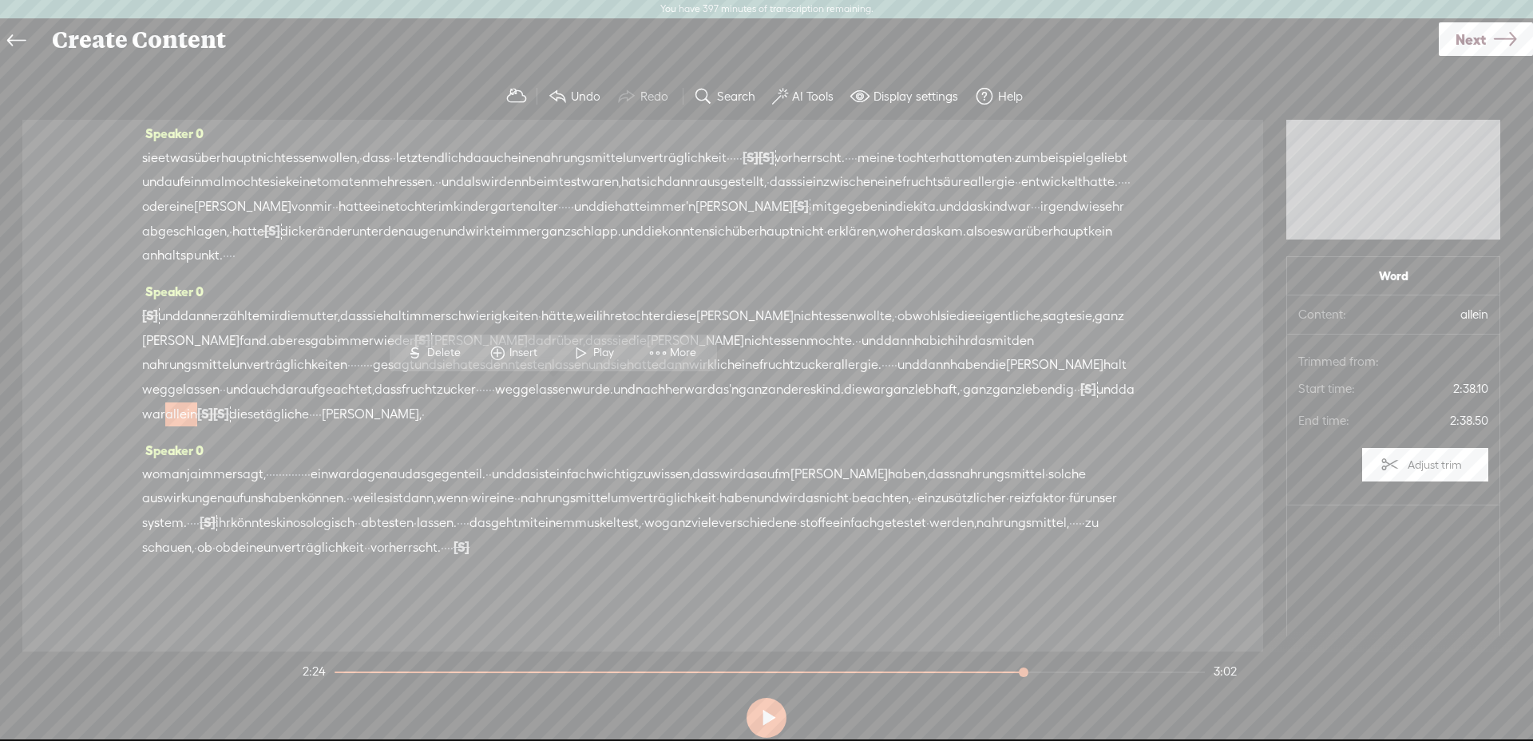
click at [585, 353] on span at bounding box center [581, 353] width 24 height 29
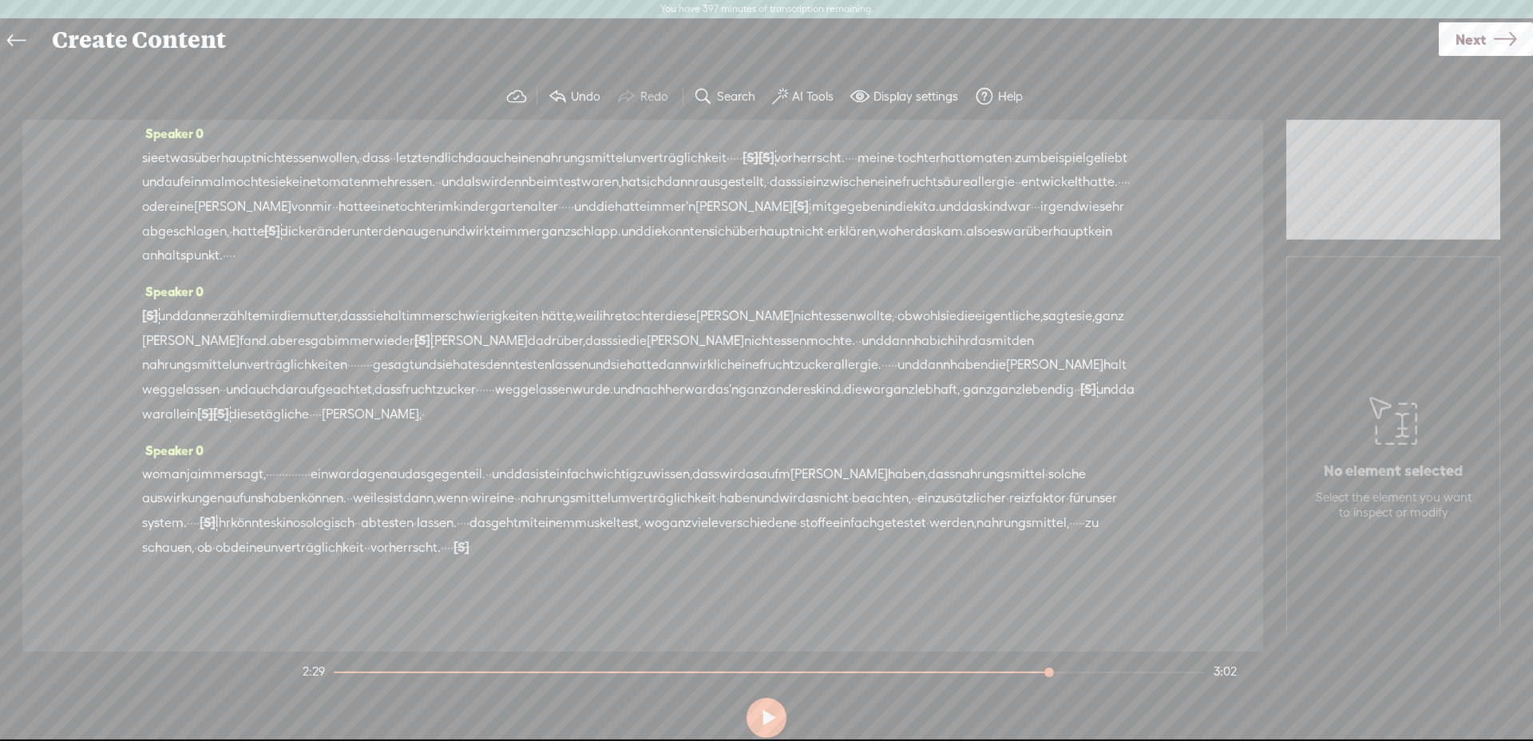
drag, startPoint x: 301, startPoint y: 457, endPoint x: 319, endPoint y: 455, distance: 17.6
click at [319, 462] on div "wo man [PERSON_NAME] sagt, · · · · · · · · · · · · · · ein war da genau das geg…" at bounding box center [642, 510] width 1001 height 97
click at [237, 462] on span "immer" at bounding box center [217, 474] width 39 height 24
click at [301, 402] on span "Play" at bounding box center [277, 412] width 80 height 29
click at [272, 462] on span "·" at bounding box center [270, 474] width 3 height 24
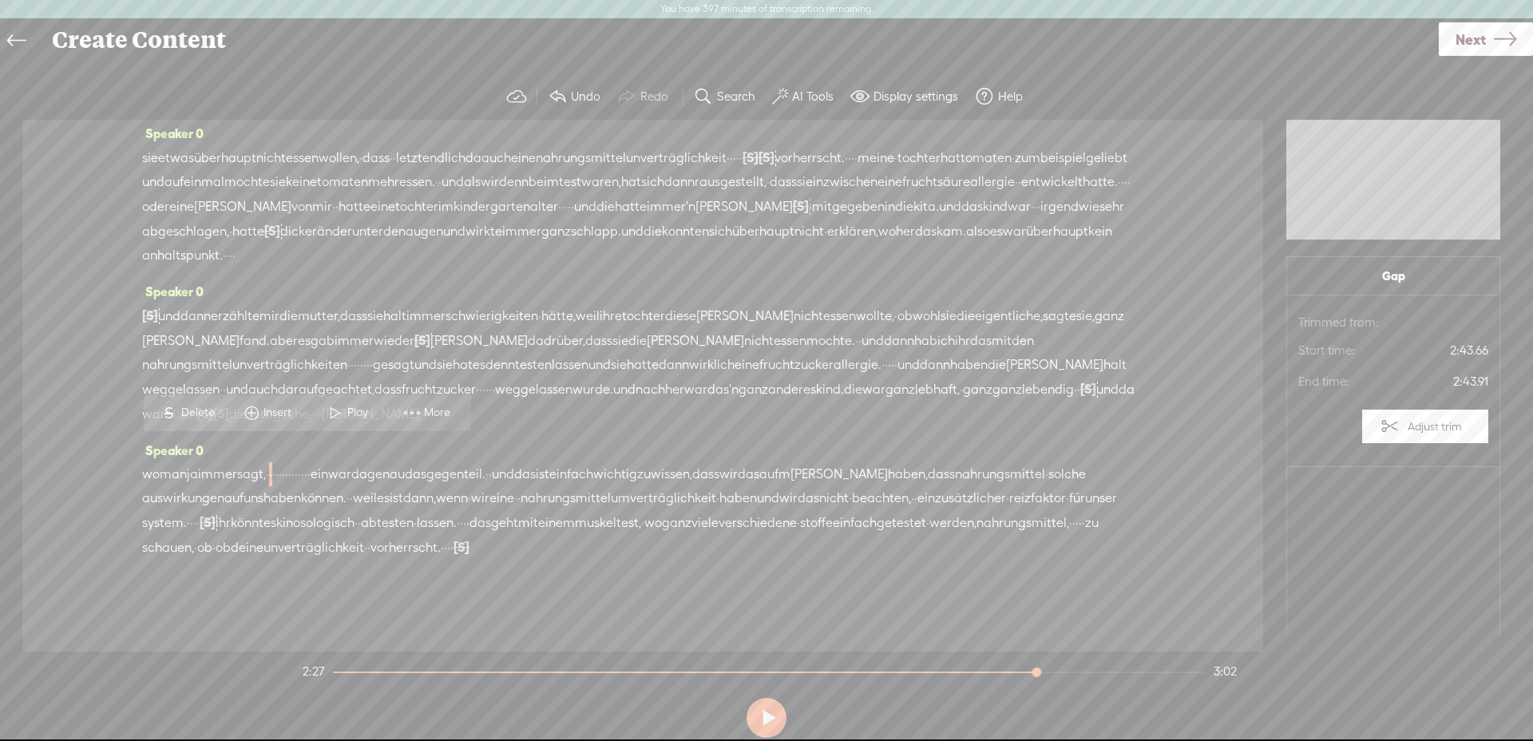
drag, startPoint x: 298, startPoint y: 454, endPoint x: 319, endPoint y: 455, distance: 21.6
click at [319, 462] on div "wo man [PERSON_NAME] sagt, · · · · · · · · · · · · · · ein war da genau das geg…" at bounding box center [642, 510] width 1001 height 97
click at [210, 403] on span "S Delete" at bounding box center [197, 412] width 80 height 29
click at [237, 462] on span "immer" at bounding box center [217, 474] width 39 height 24
click at [288, 421] on span "Play" at bounding box center [289, 414] width 25 height 16
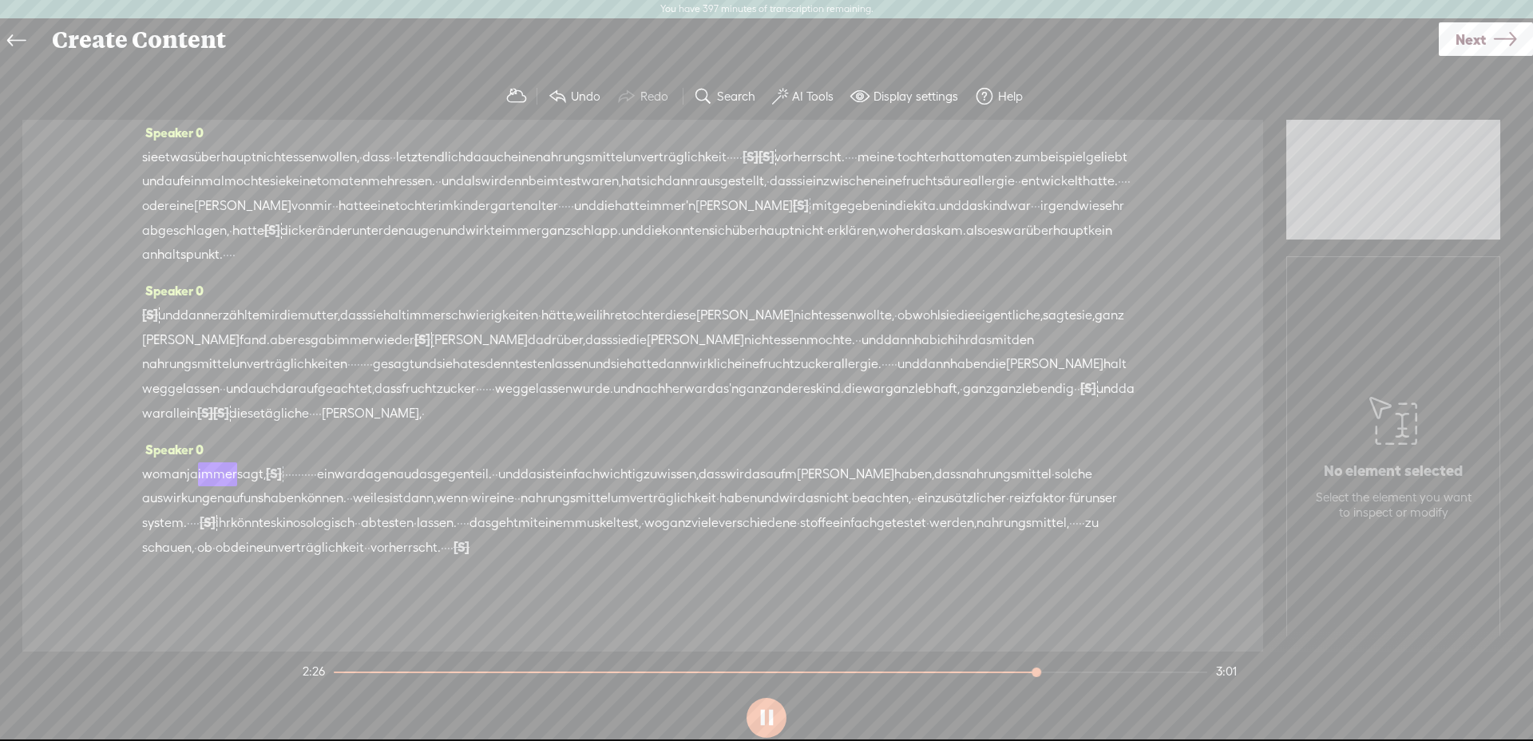
scroll to position [345, 0]
click at [319, 462] on div "wo man [PERSON_NAME] sagt, [S] · · · · · · · · · · · · · · ein war da genau das…" at bounding box center [642, 511] width 1001 height 98
click at [229, 408] on span "Delete" at bounding box center [212, 413] width 38 height 16
click at [218, 462] on span "immer" at bounding box center [217, 474] width 39 height 24
click at [278, 418] on span "Play" at bounding box center [289, 413] width 25 height 16
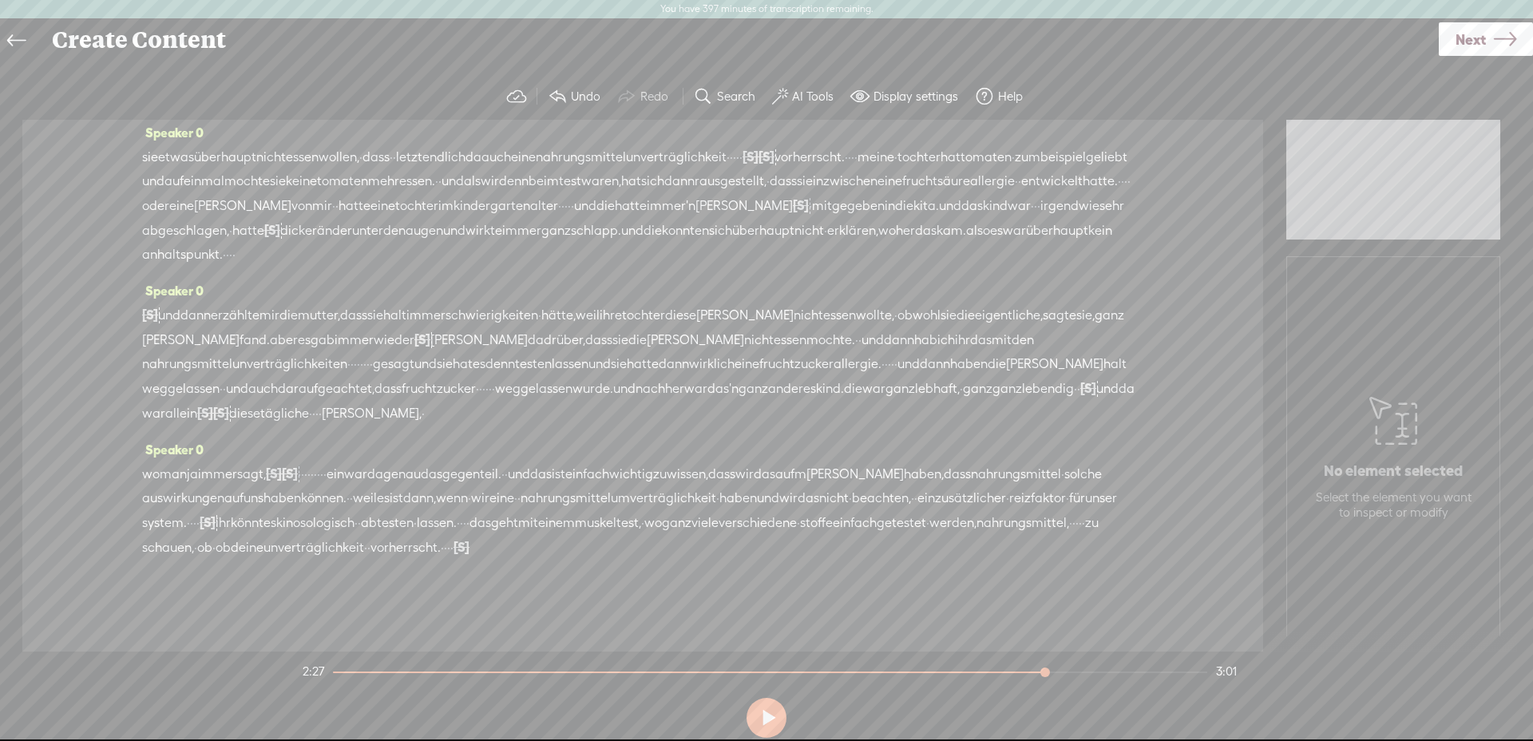
click at [259, 462] on span "sagt," at bounding box center [251, 474] width 29 height 24
click at [316, 414] on span "Play" at bounding box center [328, 413] width 25 height 16
click at [301, 462] on span "·" at bounding box center [299, 474] width 3 height 24
click at [207, 405] on span "S" at bounding box center [203, 412] width 24 height 29
click at [266, 462] on span "sagt," at bounding box center [251, 474] width 29 height 24
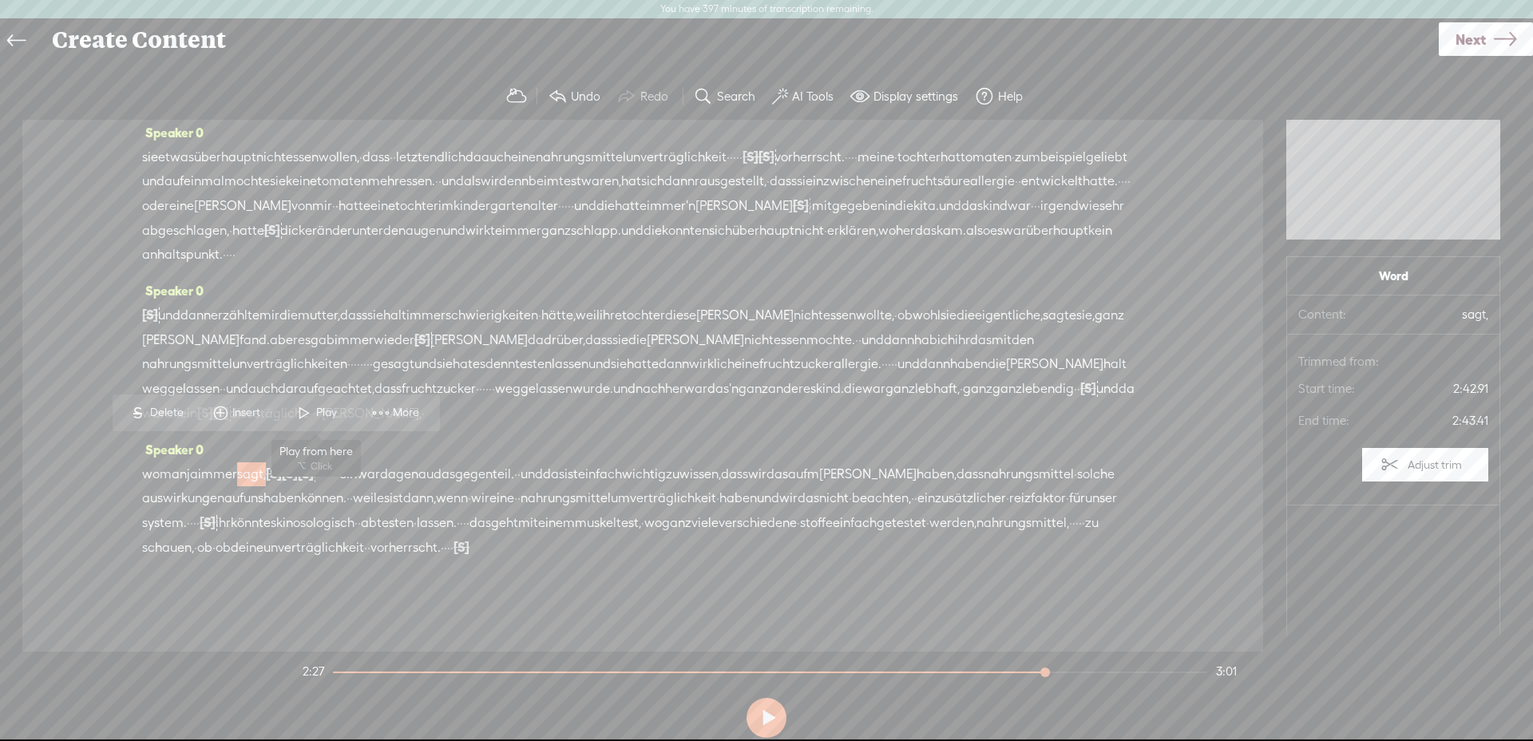
drag, startPoint x: 315, startPoint y: 418, endPoint x: 362, endPoint y: 497, distance: 90.9
click at [316, 418] on span "Play" at bounding box center [328, 413] width 25 height 16
click at [317, 462] on span "·" at bounding box center [315, 474] width 3 height 24
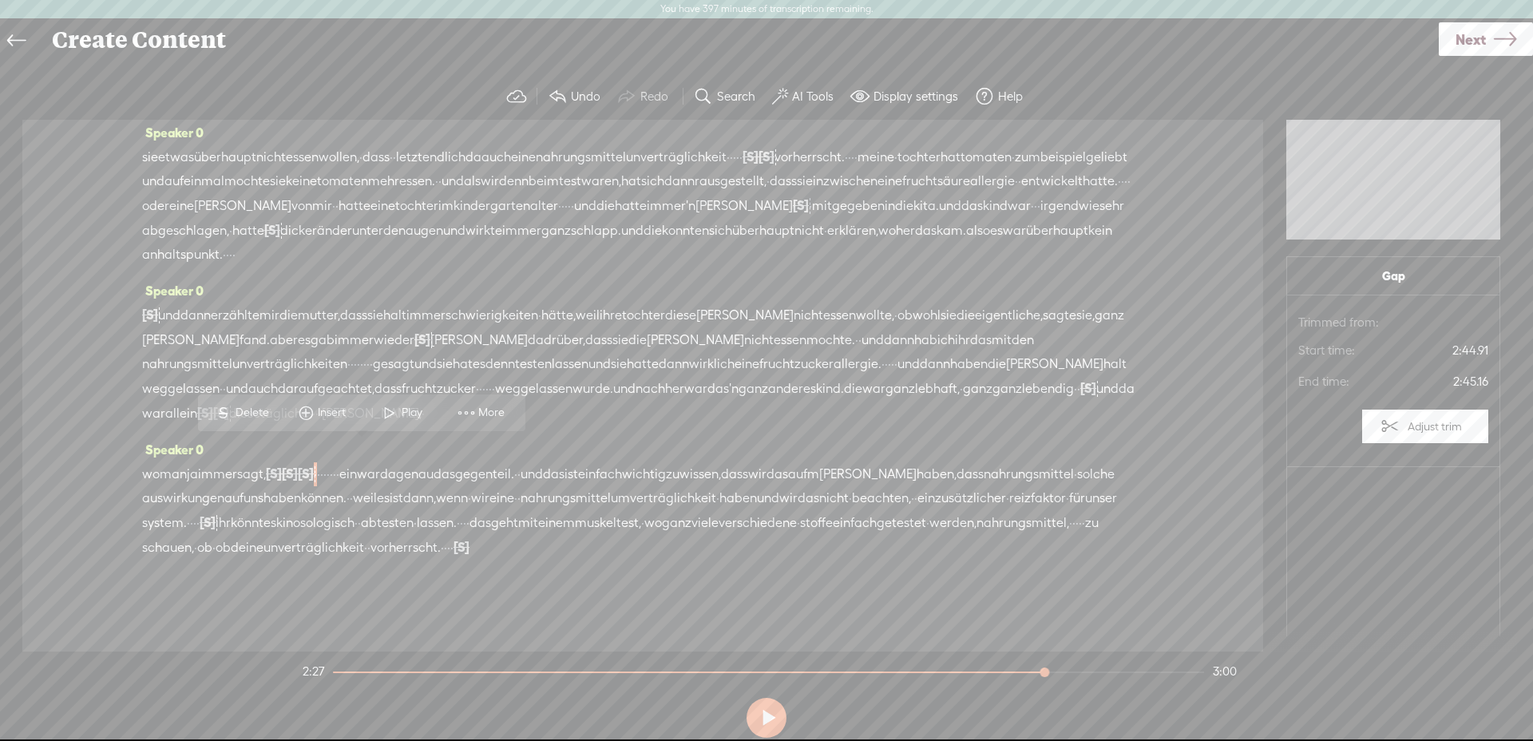
click at [269, 411] on span "Delete" at bounding box center [255, 413] width 38 height 16
click at [1087, 464] on span "·" at bounding box center [1088, 474] width 3 height 24
click at [309, 435] on span at bounding box center [303, 436] width 24 height 29
click at [266, 462] on span "sagt," at bounding box center [251, 474] width 29 height 24
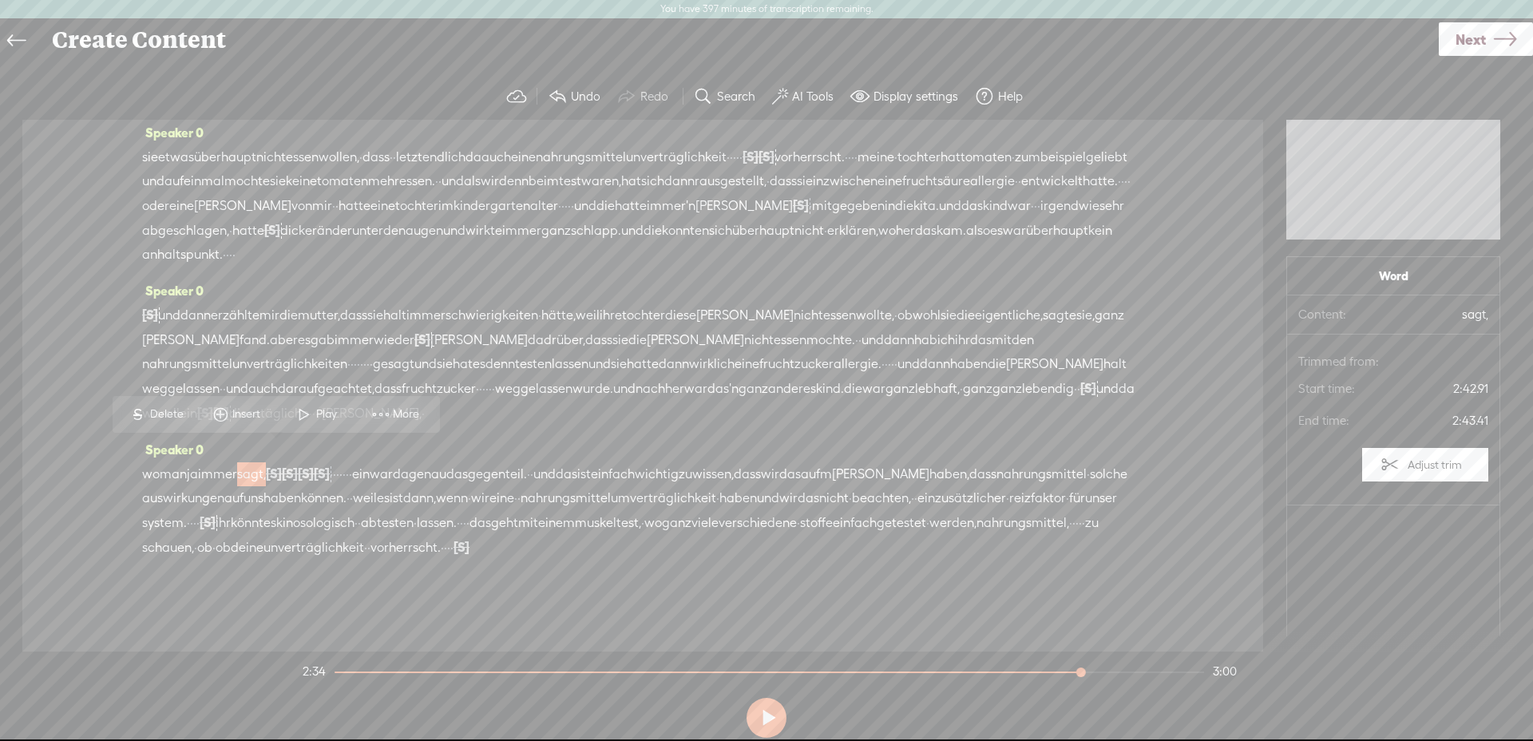
scroll to position [343, 0]
click at [309, 407] on span at bounding box center [304, 414] width 24 height 29
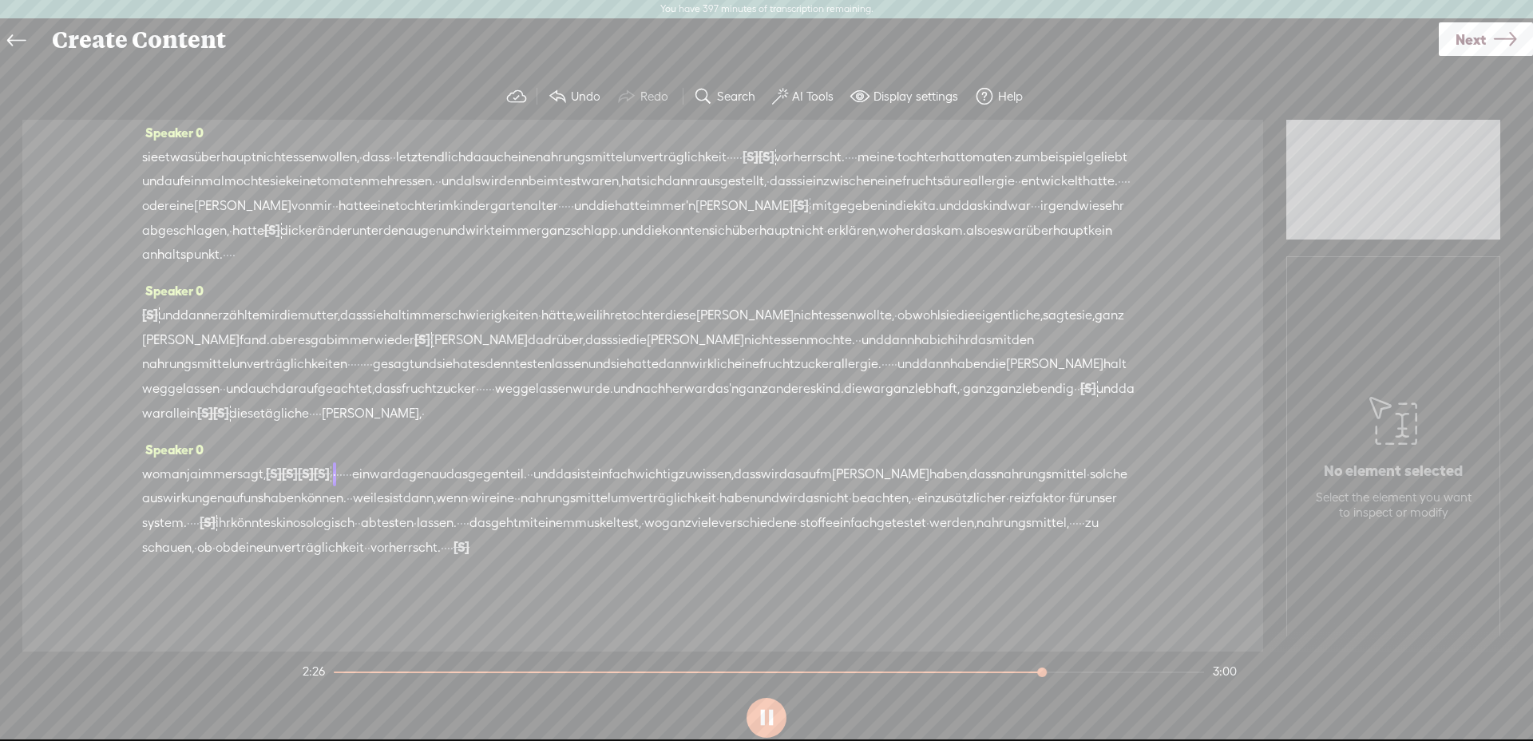
scroll to position [337, 0]
click at [333, 462] on span "·" at bounding box center [331, 474] width 3 height 24
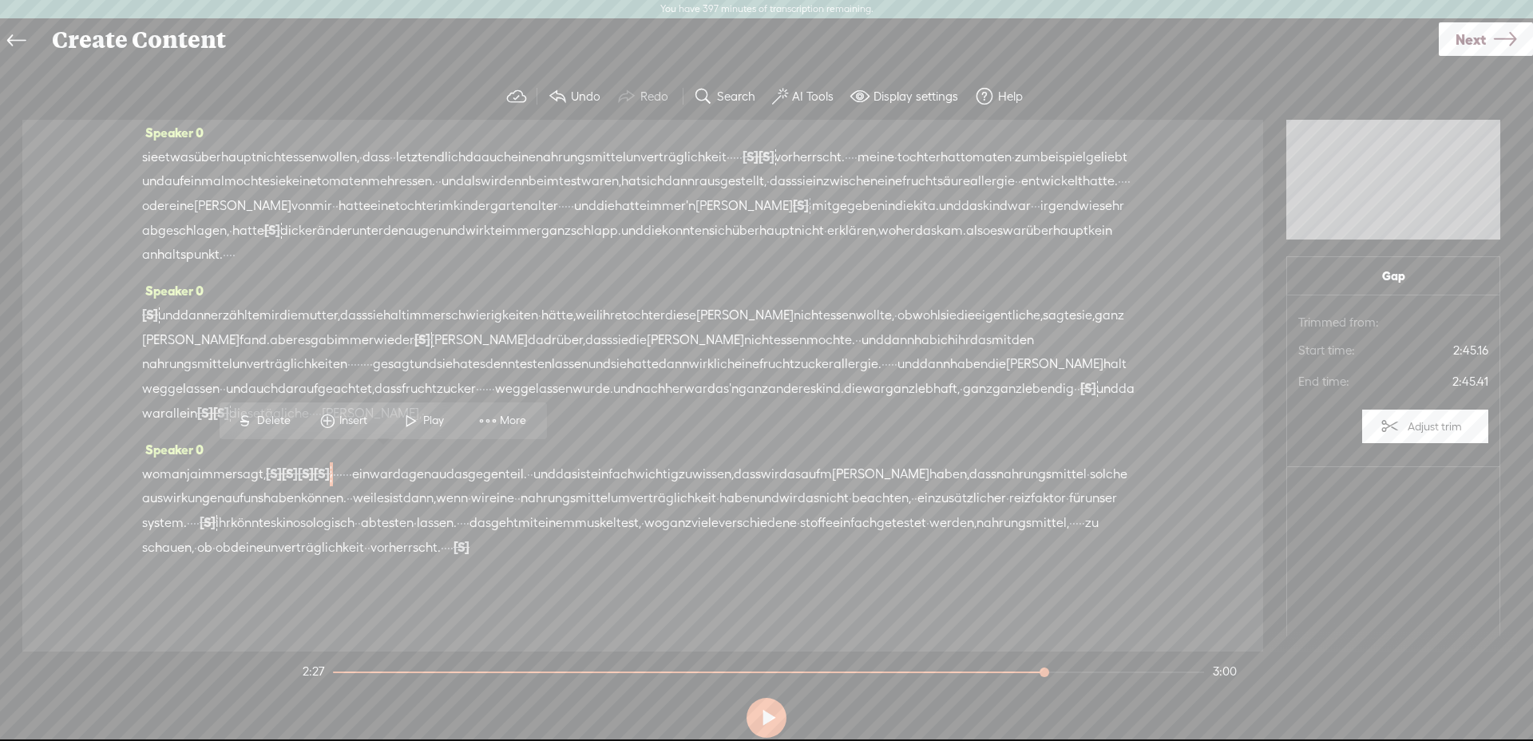
click at [274, 422] on span "Delete" at bounding box center [276, 421] width 38 height 16
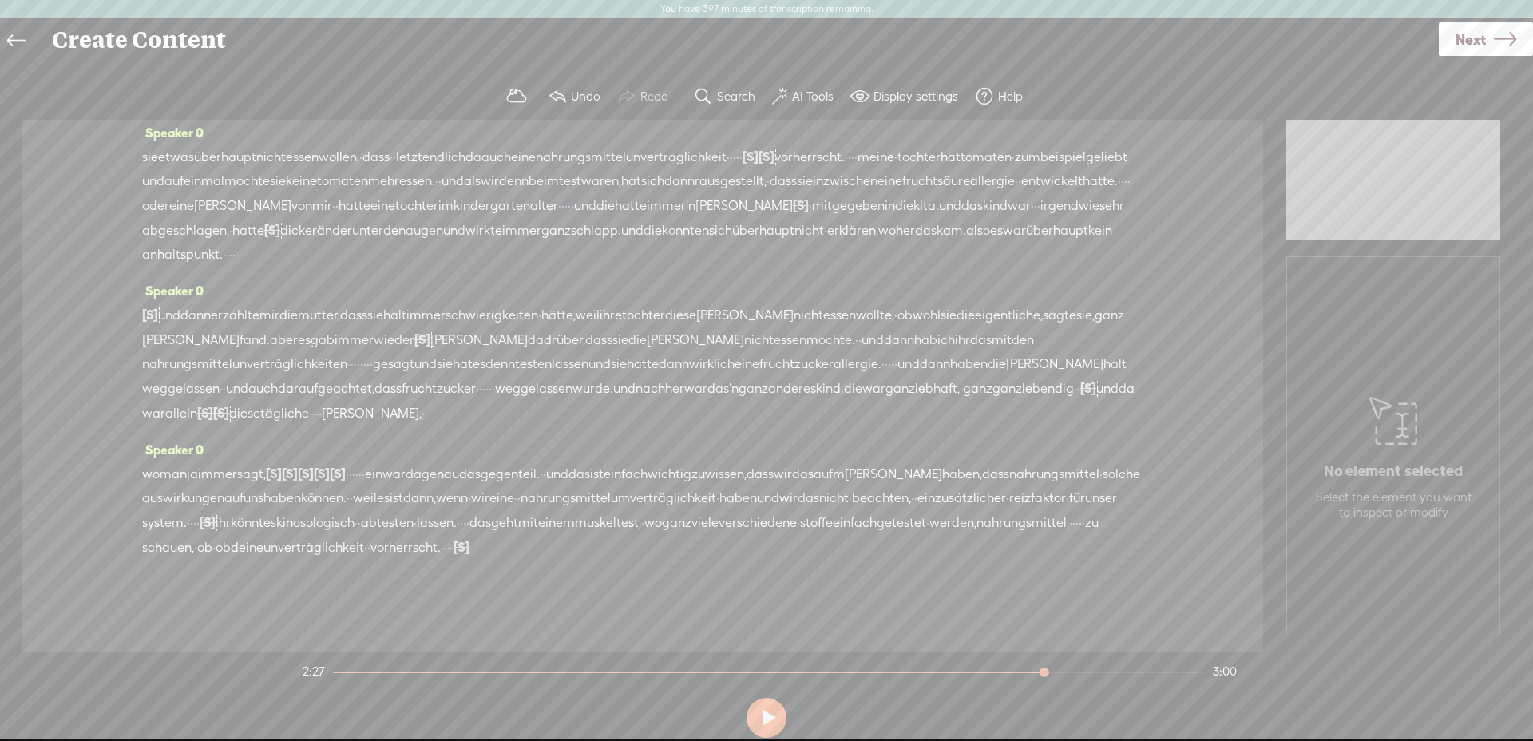
click at [263, 466] on span "sagt," at bounding box center [251, 474] width 29 height 24
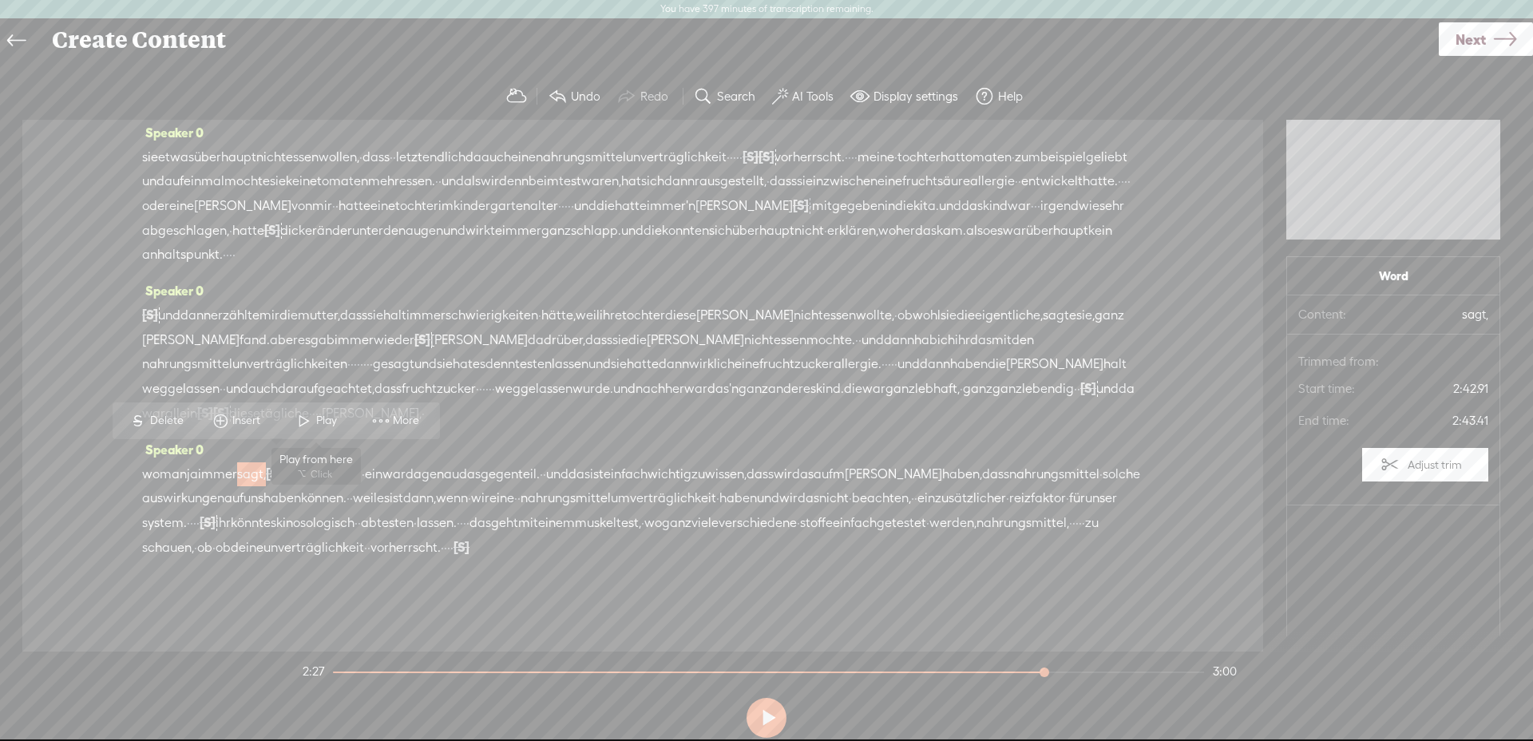
click at [313, 418] on span at bounding box center [304, 420] width 24 height 29
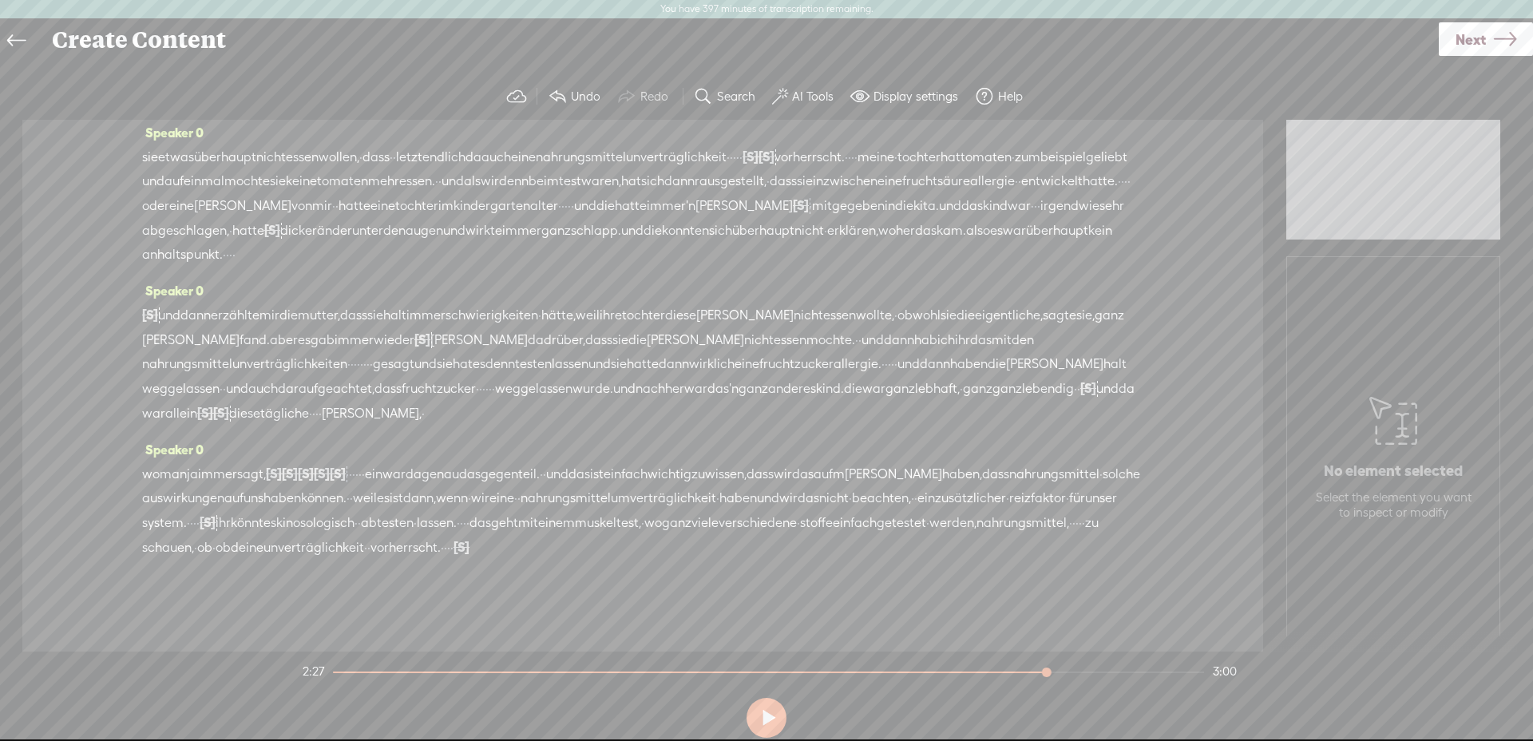
click at [561, 93] on span at bounding box center [557, 96] width 19 height 19
click at [266, 462] on span "sagt," at bounding box center [251, 474] width 29 height 24
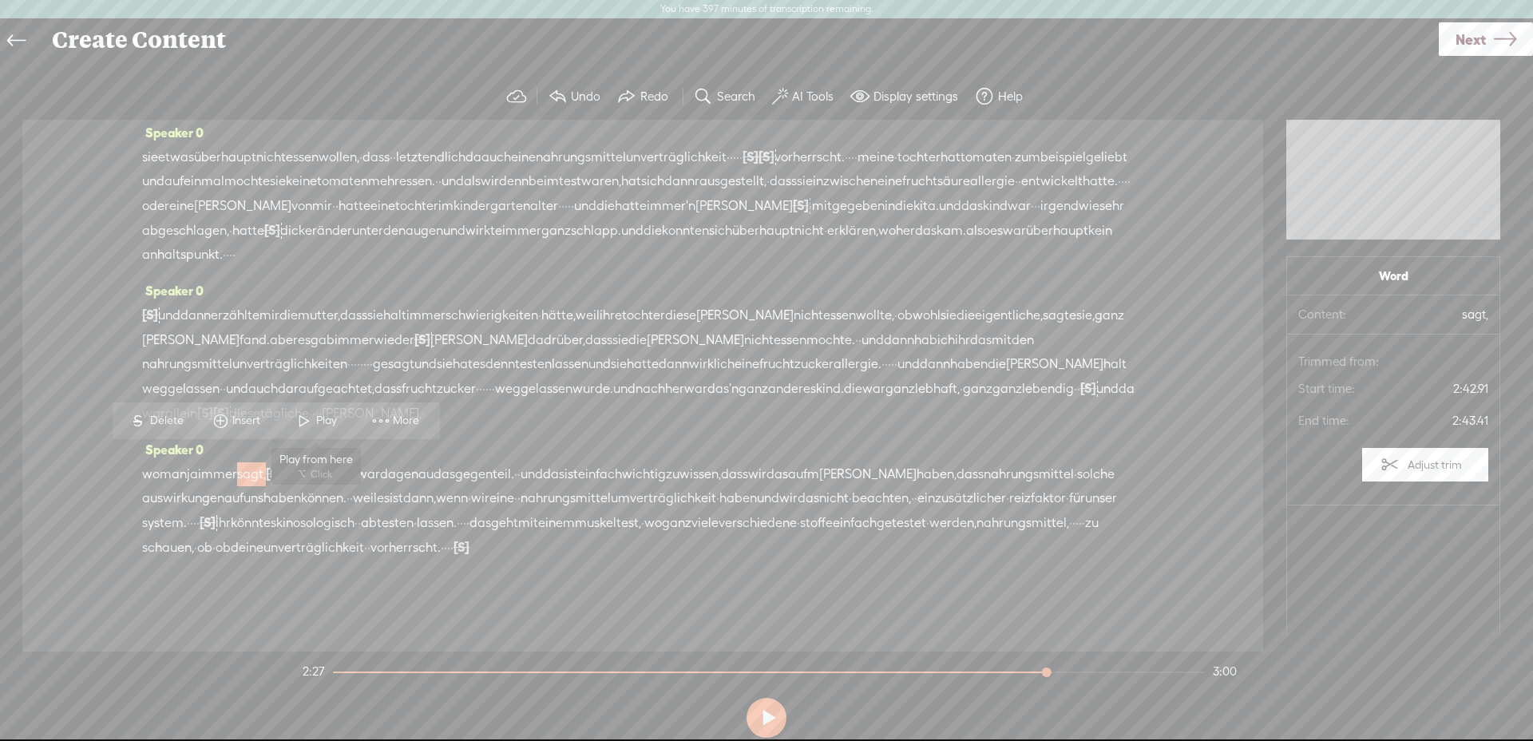
click at [316, 409] on span "Play" at bounding box center [316, 420] width 80 height 29
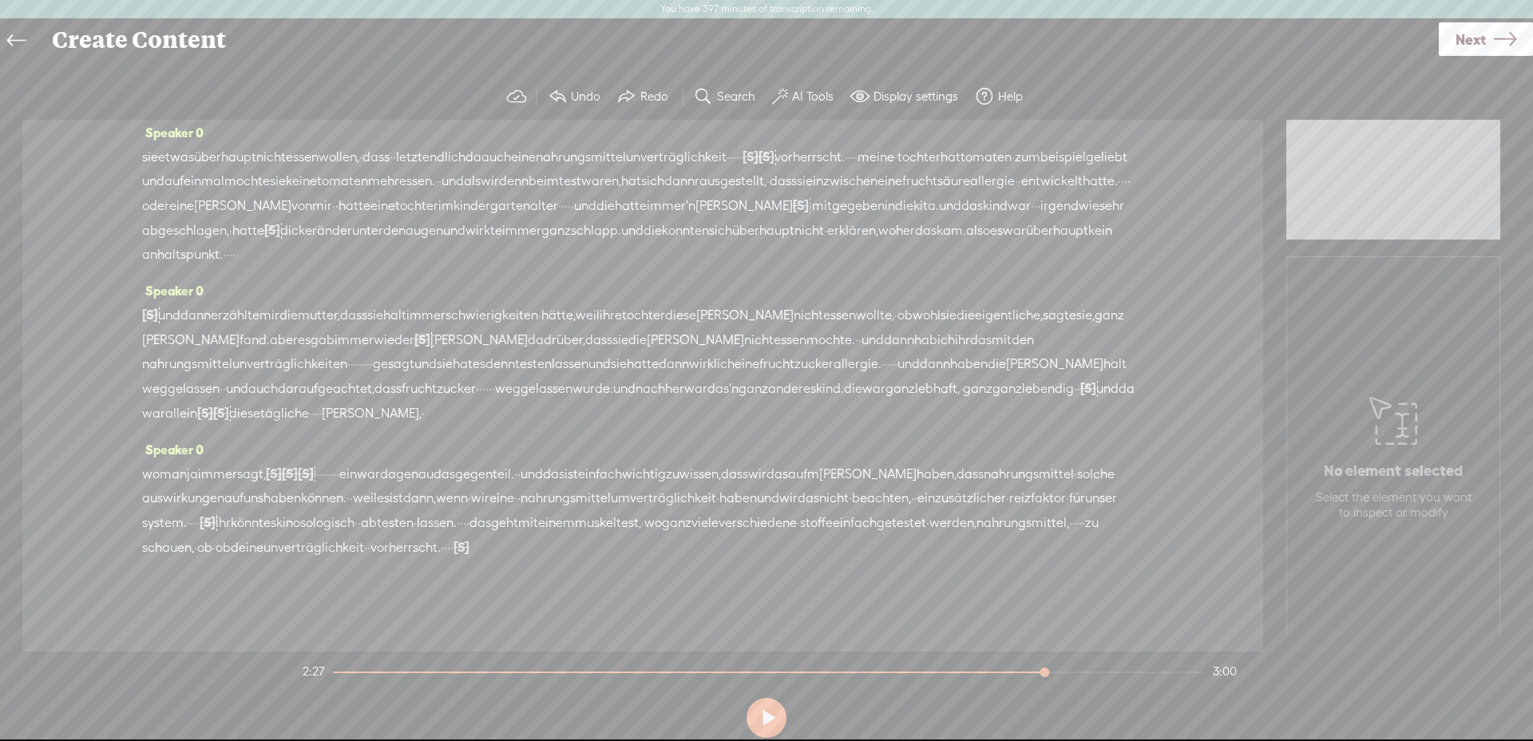
click at [314, 466] on span "[S]" at bounding box center [306, 473] width 16 height 14
click at [347, 418] on span "Restore" at bounding box center [359, 420] width 42 height 16
click at [266, 466] on span "sagt," at bounding box center [251, 474] width 29 height 24
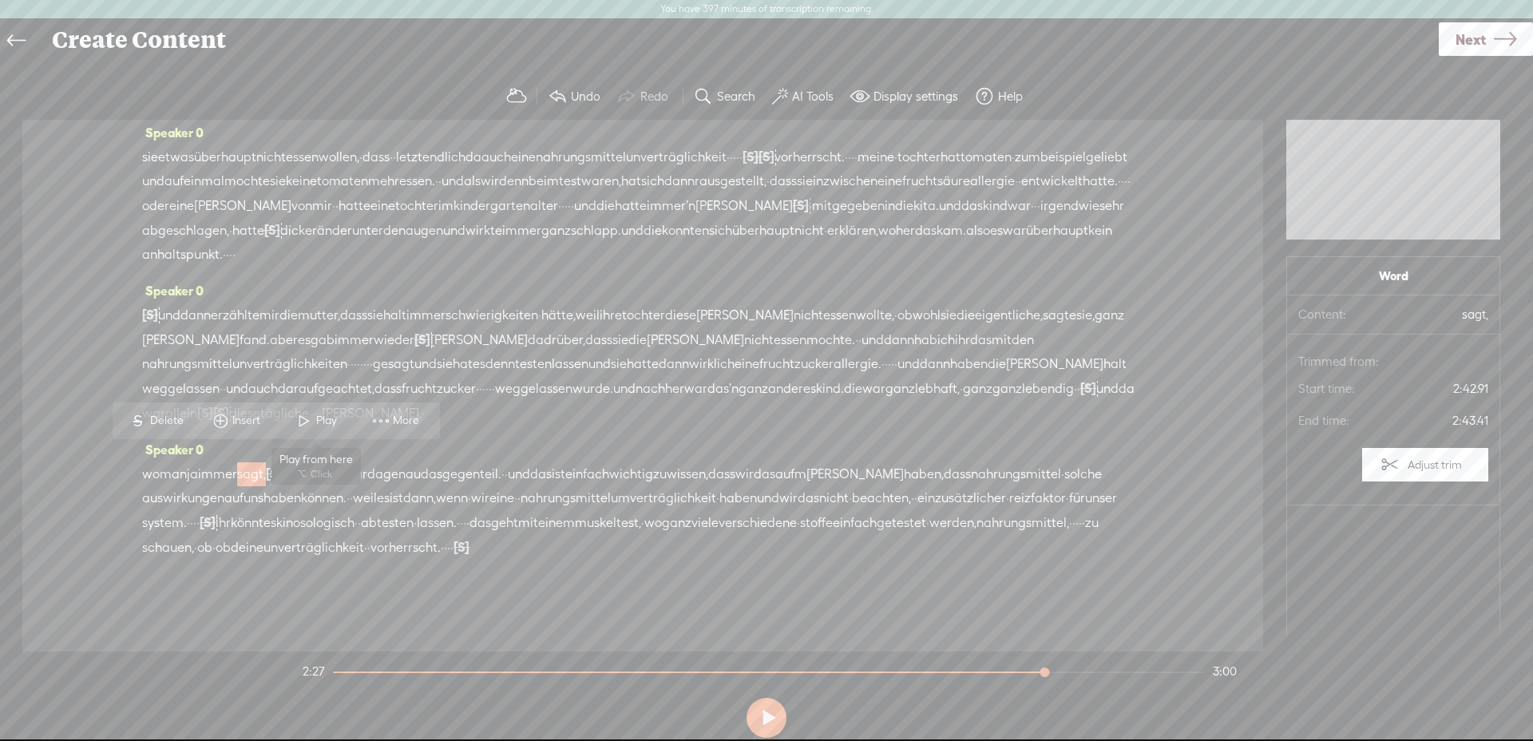
click at [319, 414] on span "Play" at bounding box center [328, 421] width 25 height 16
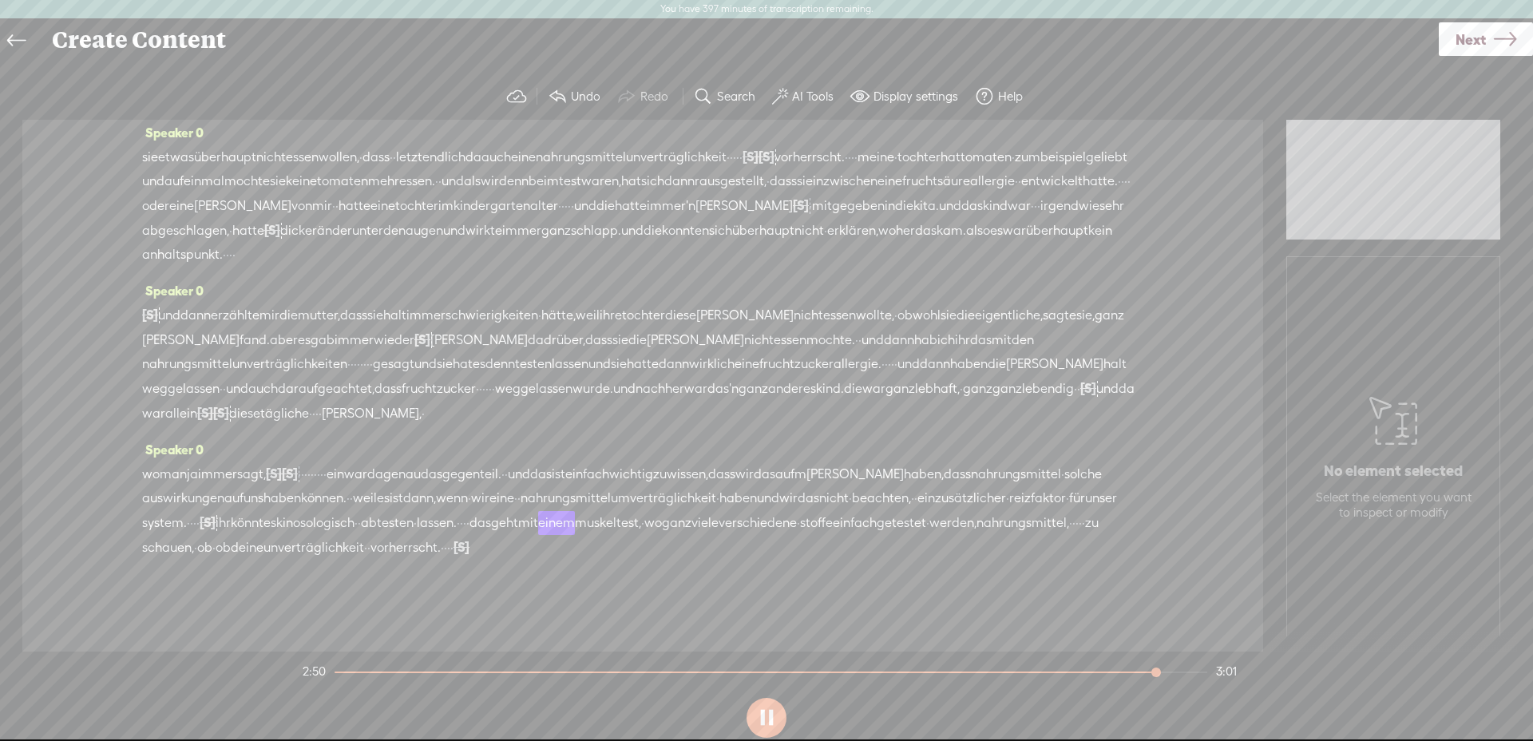
scroll to position [335, 0]
drag, startPoint x: 969, startPoint y: 514, endPoint x: 957, endPoint y: 509, distance: 13.2
click at [958, 509] on div "wo man [PERSON_NAME] sagt, [S] · · · [S] · · · · · · · · · · · ein war da genau…" at bounding box center [642, 511] width 1001 height 98
click at [851, 459] on span "S Delete" at bounding box center [841, 472] width 80 height 29
click at [414, 511] on span "abtesten" at bounding box center [387, 523] width 53 height 24
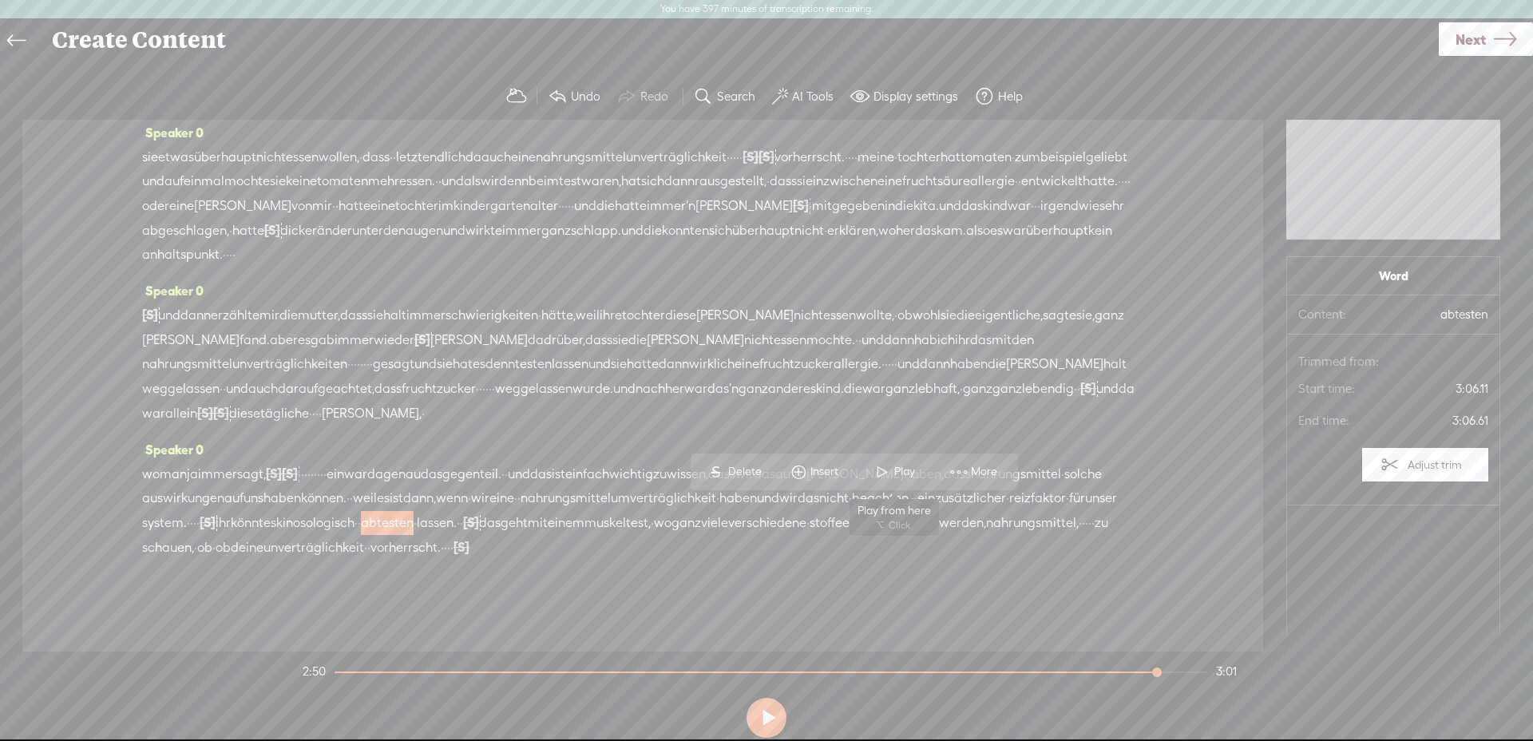
click at [887, 462] on span at bounding box center [882, 472] width 24 height 29
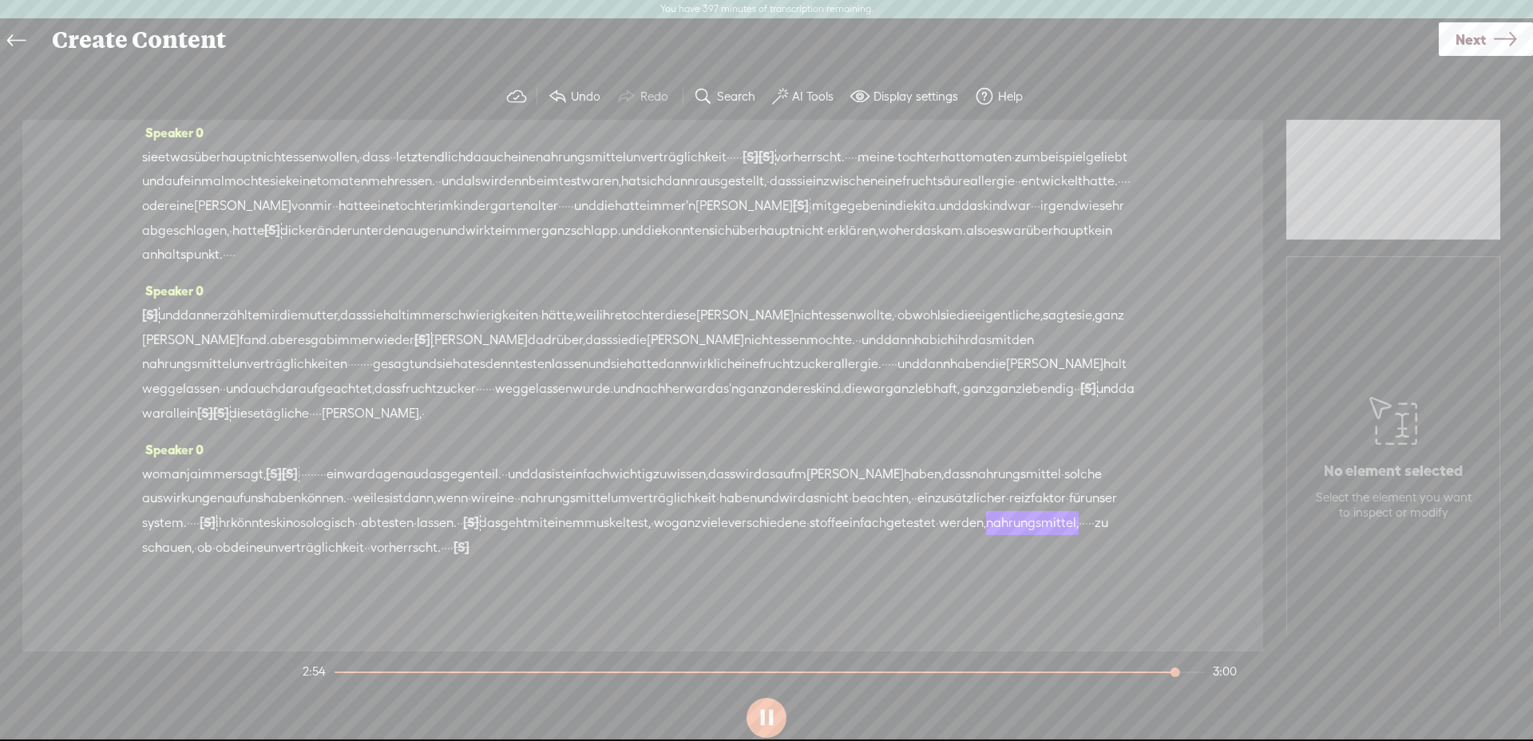
scroll to position [339, 0]
drag, startPoint x: 867, startPoint y: 536, endPoint x: 851, endPoint y: 533, distance: 16.3
click at [851, 533] on div "wo man [PERSON_NAME] sagt, [S] · · · [S] · · · · · · · · · · · ein war da genau…" at bounding box center [642, 511] width 1001 height 98
click at [728, 484] on span "Delete" at bounding box center [745, 492] width 38 height 16
click at [1095, 533] on span "zu" at bounding box center [1102, 523] width 14 height 24
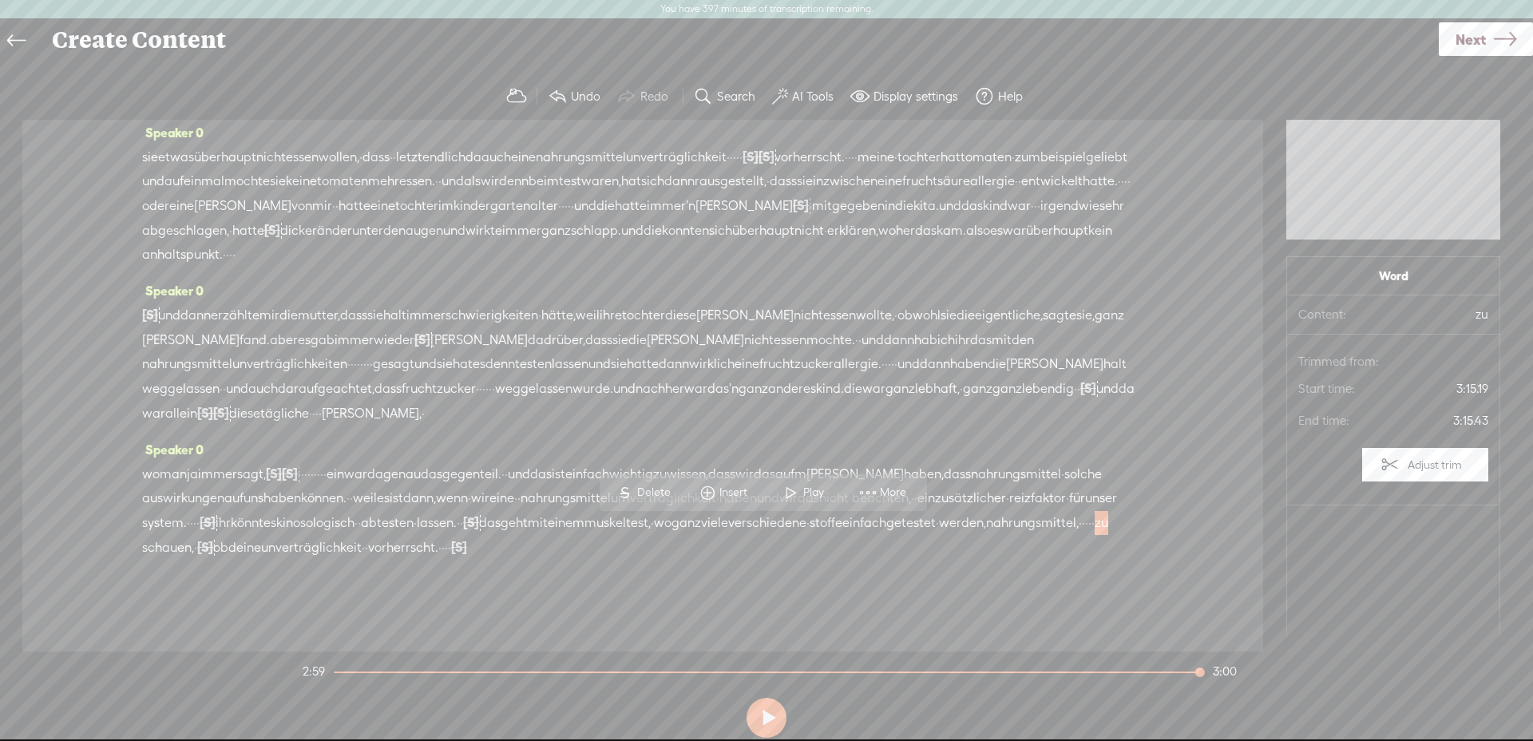
drag, startPoint x: 794, startPoint y: 494, endPoint x: 828, endPoint y: 518, distance: 41.9
click at [793, 494] on span at bounding box center [791, 492] width 24 height 29
click at [228, 541] on span "ob" at bounding box center [220, 548] width 15 height 24
click at [773, 491] on span "Delete" at bounding box center [766, 493] width 38 height 16
click at [1095, 521] on span "zu" at bounding box center [1102, 523] width 14 height 24
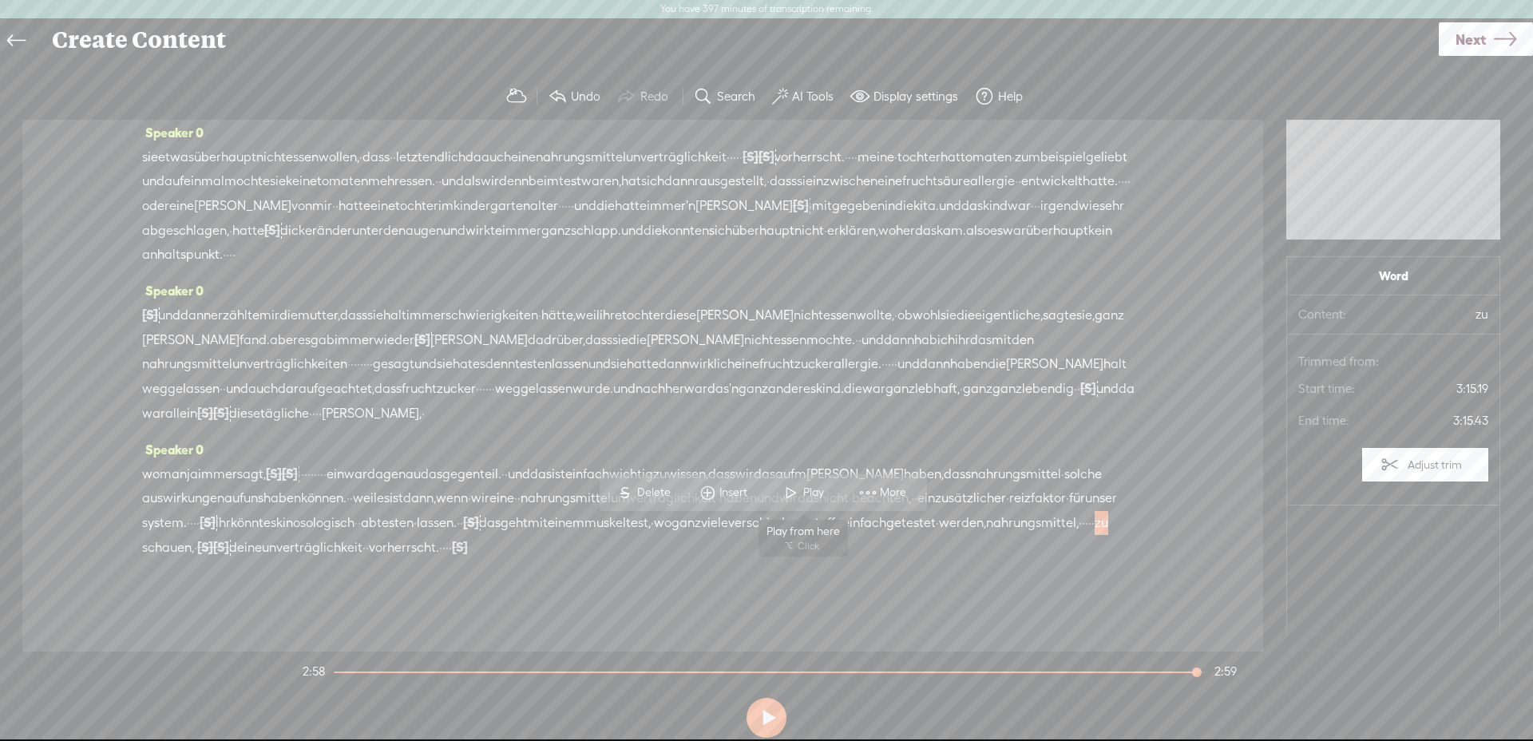
click at [789, 489] on span at bounding box center [791, 492] width 24 height 29
click at [815, 101] on label "AI Tools" at bounding box center [813, 97] width 42 height 16
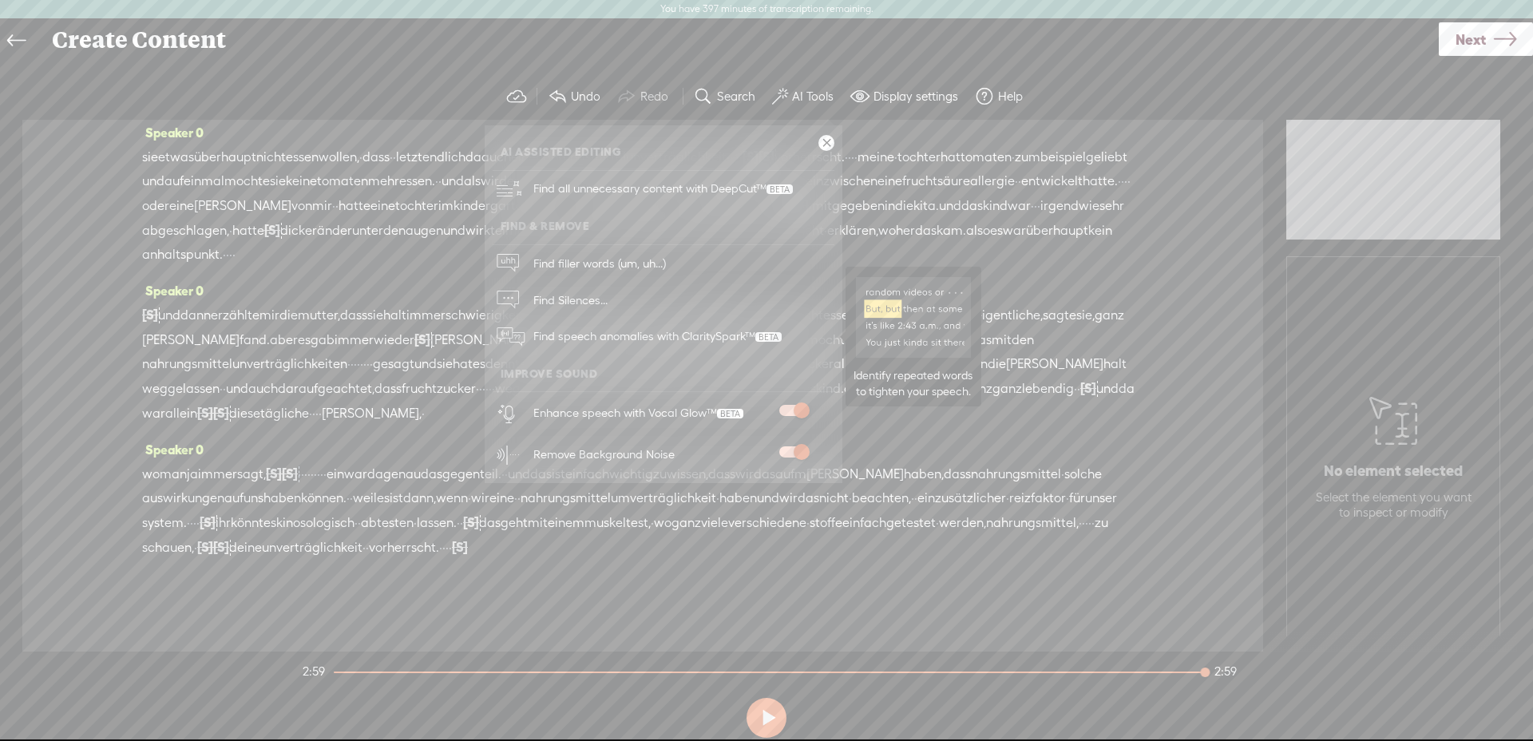
click at [580, 340] on span "Find speech anomalies with ClaritySpark™" at bounding box center [658, 337] width 260 height 38
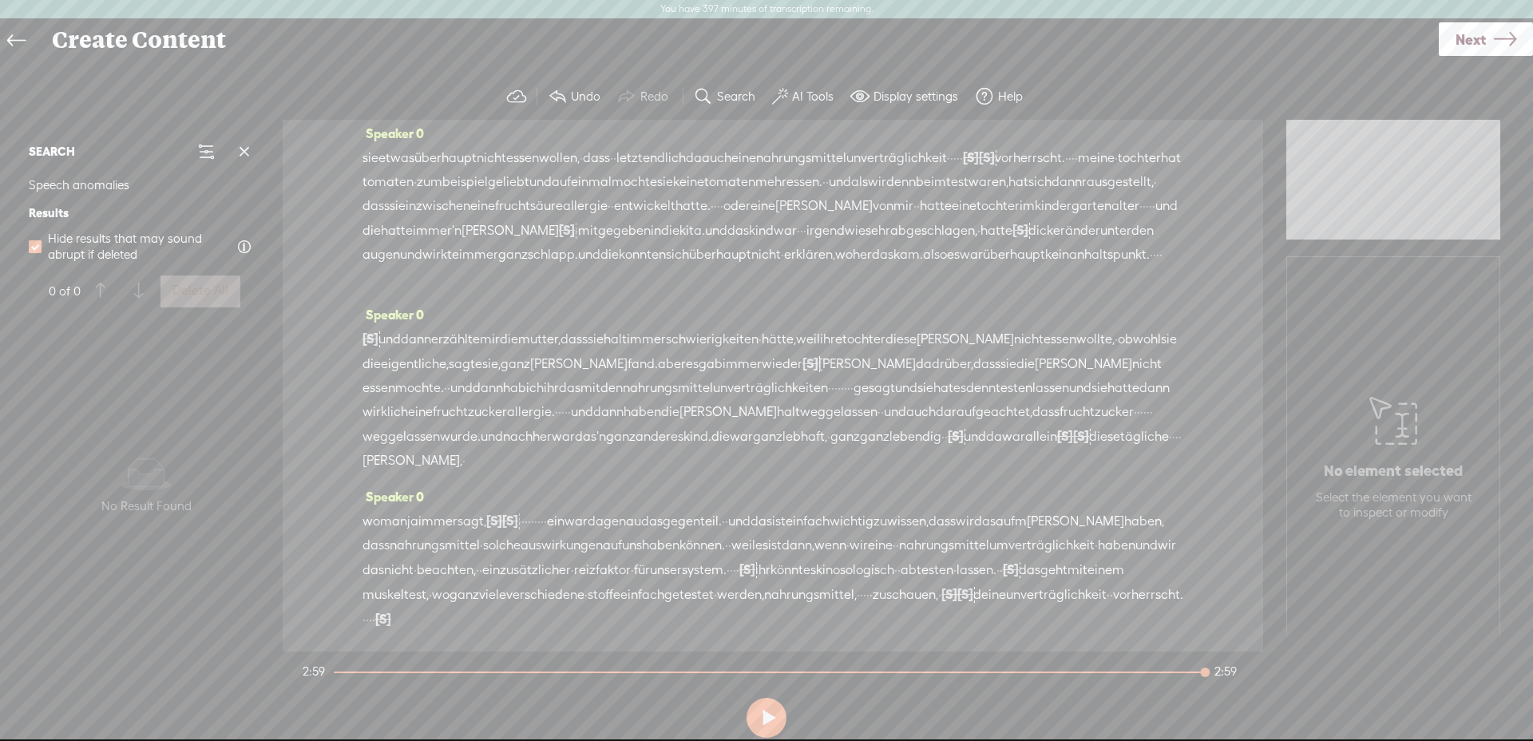
click at [1478, 44] on span "Next" at bounding box center [1471, 39] width 30 height 41
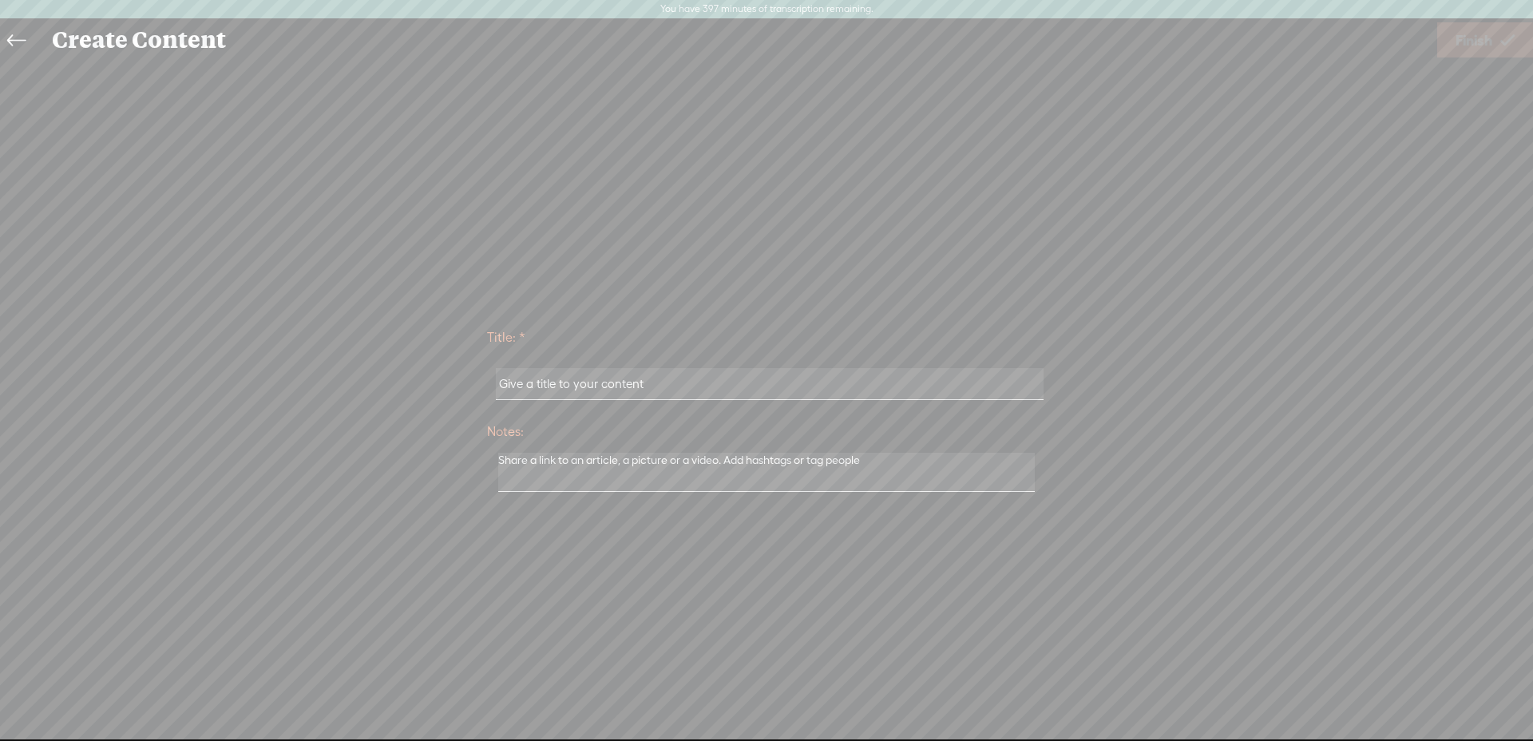
click at [625, 394] on input "text" at bounding box center [769, 383] width 547 height 31
type input "Nahrungsmittelunverträglichkeiten, HSK"
click at [1487, 49] on span "Finish" at bounding box center [1474, 40] width 37 height 41
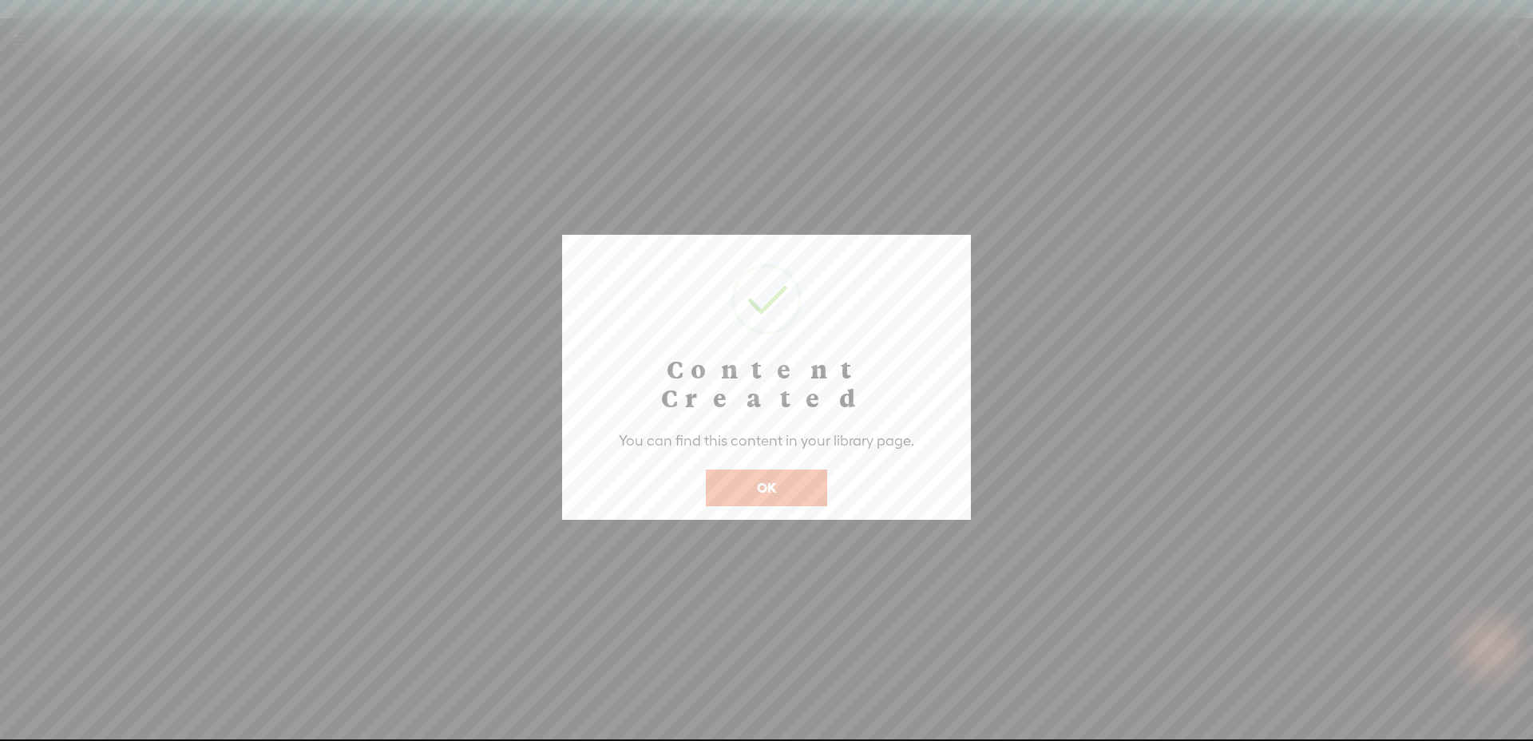
scroll to position [2, 0]
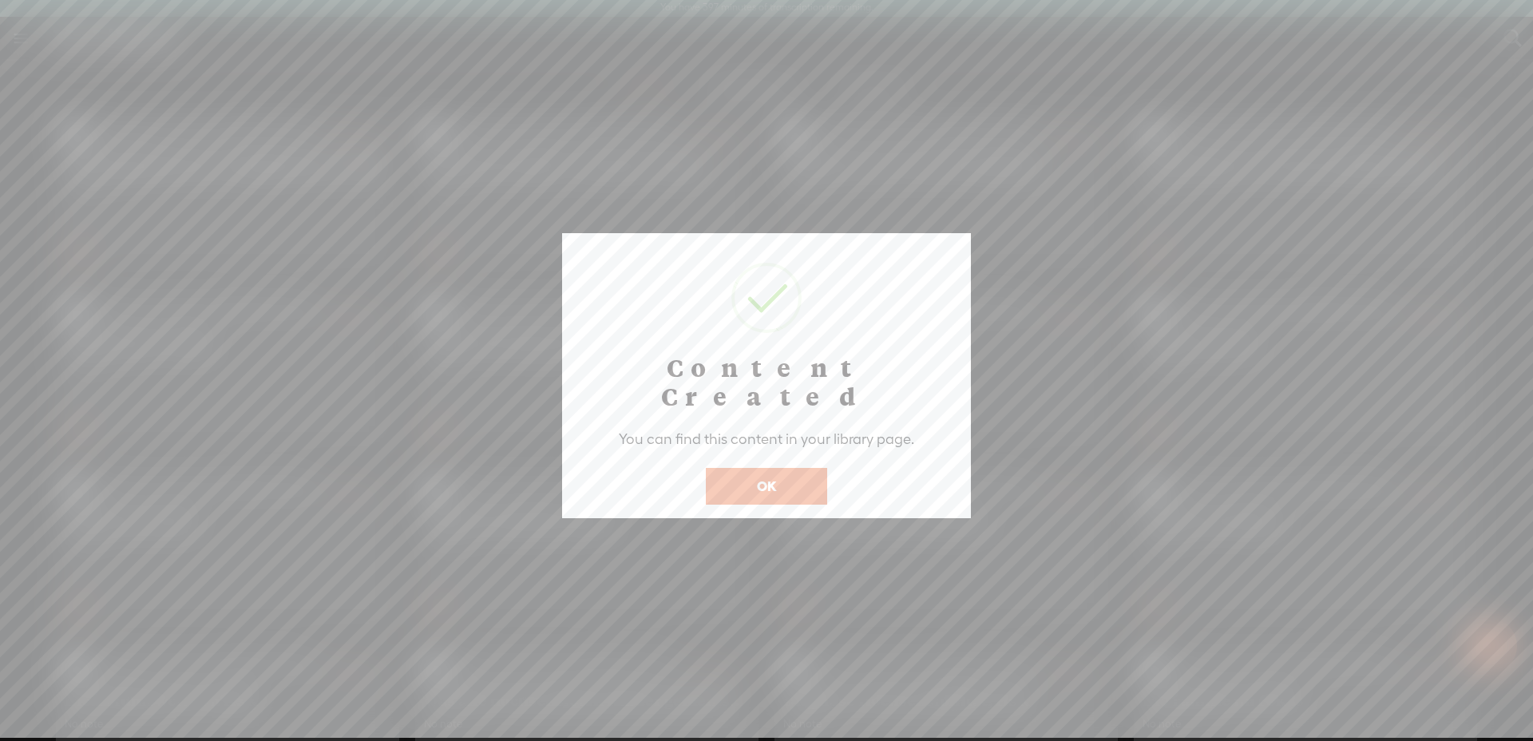
click at [766, 468] on button "OK" at bounding box center [766, 486] width 121 height 37
